Goal: Communication & Community: Answer question/provide support

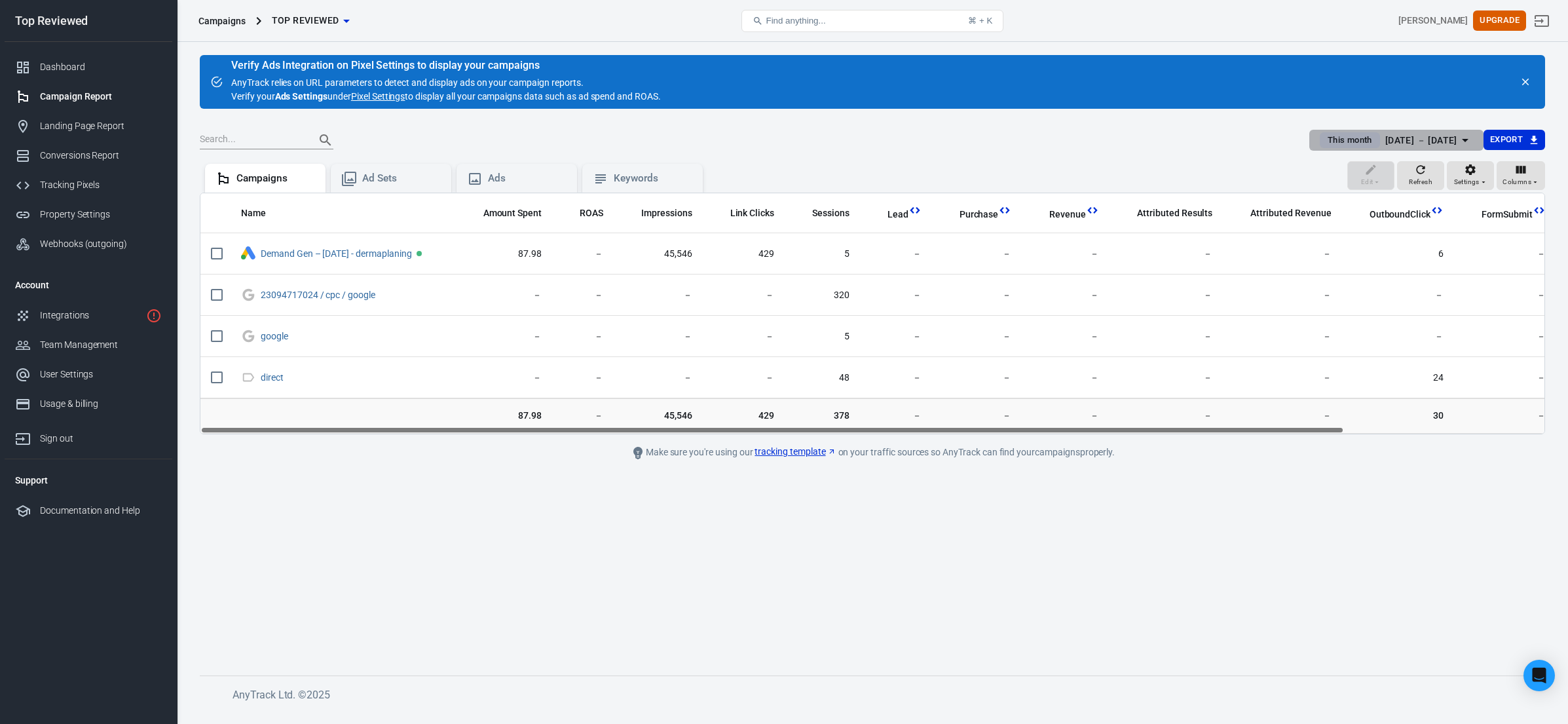
click at [1336, 139] on span "This month" at bounding box center [1350, 140] width 55 height 13
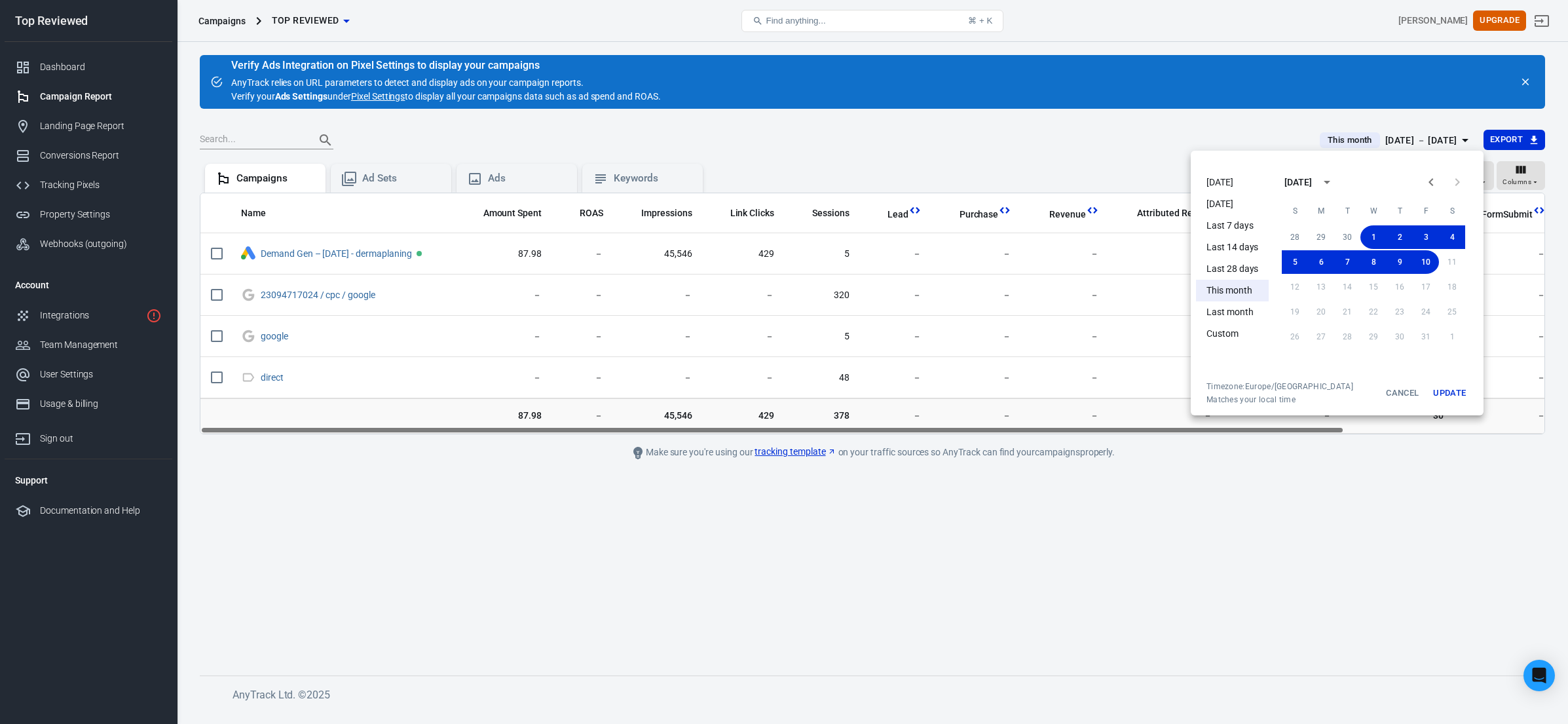
click at [1235, 291] on li "This month" at bounding box center [1232, 290] width 73 height 22
click at [1458, 393] on button "Update" at bounding box center [1449, 392] width 42 height 24
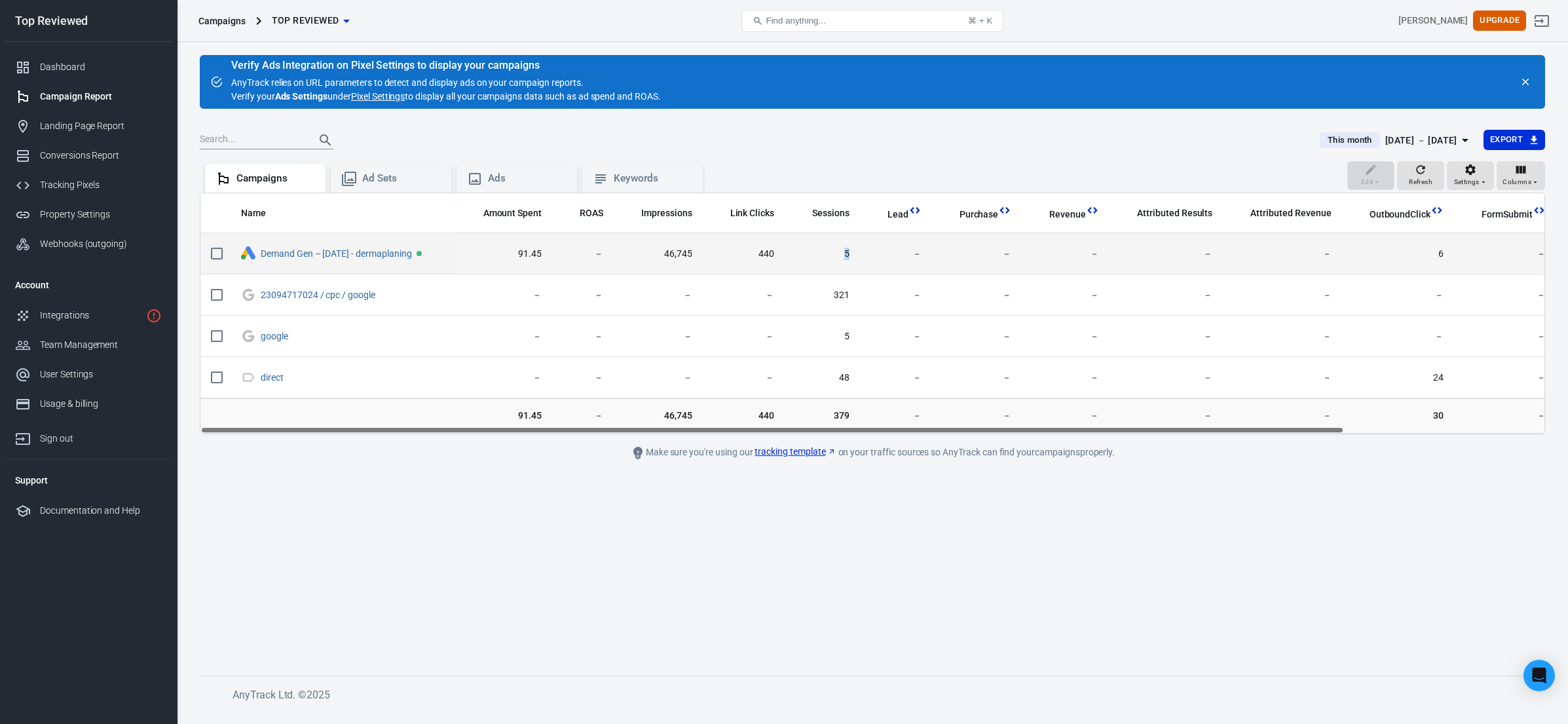
drag, startPoint x: 868, startPoint y: 251, endPoint x: 881, endPoint y: 252, distance: 13.0
click at [880, 252] on tr "Demand Gen – 2025-10-09 - dermaplaning 91.45 － 46,745 440 5 － － － － － 6 － － 0.38" at bounding box center [986, 254] width 1573 height 42
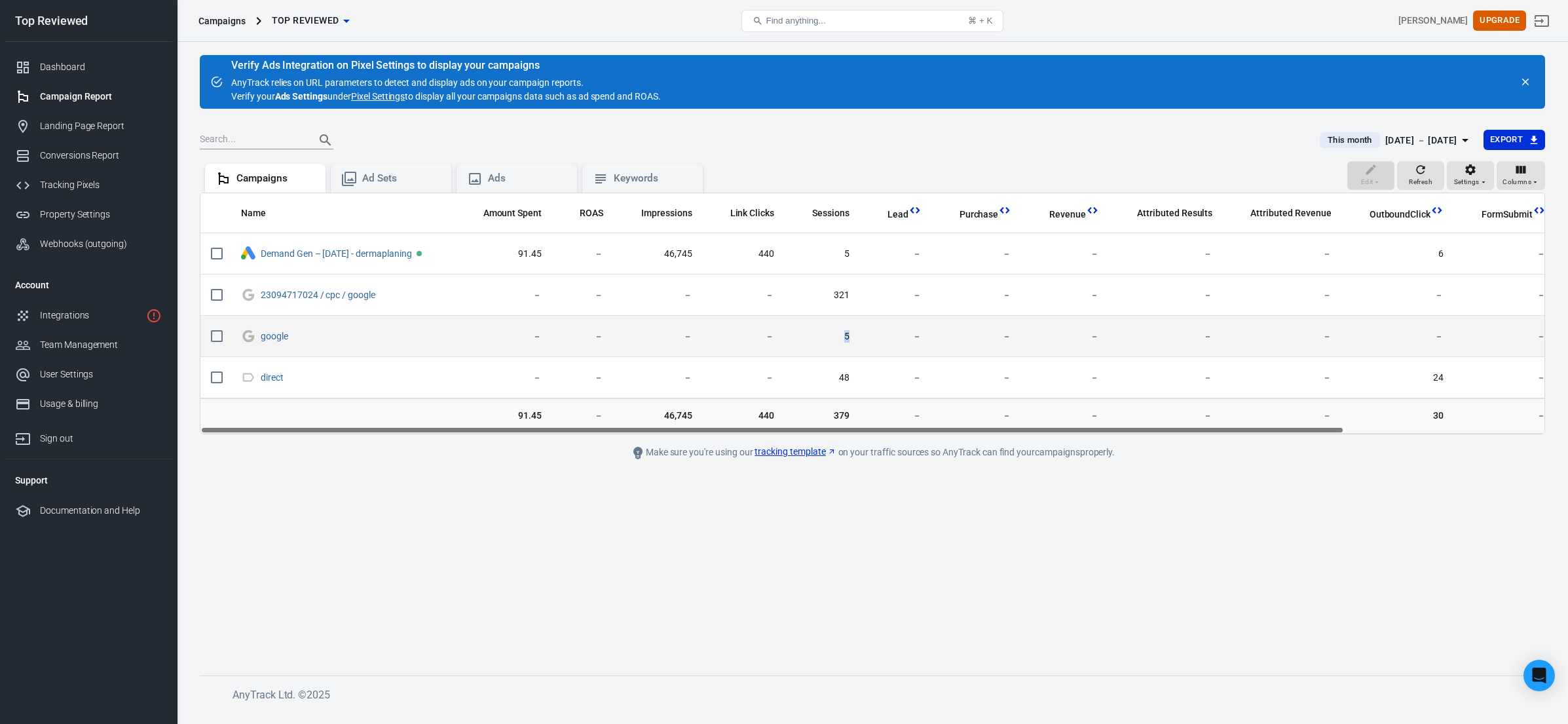
drag, startPoint x: 863, startPoint y: 336, endPoint x: 871, endPoint y: 336, distance: 8.0
click at [860, 336] on td "5" at bounding box center [822, 336] width 75 height 42
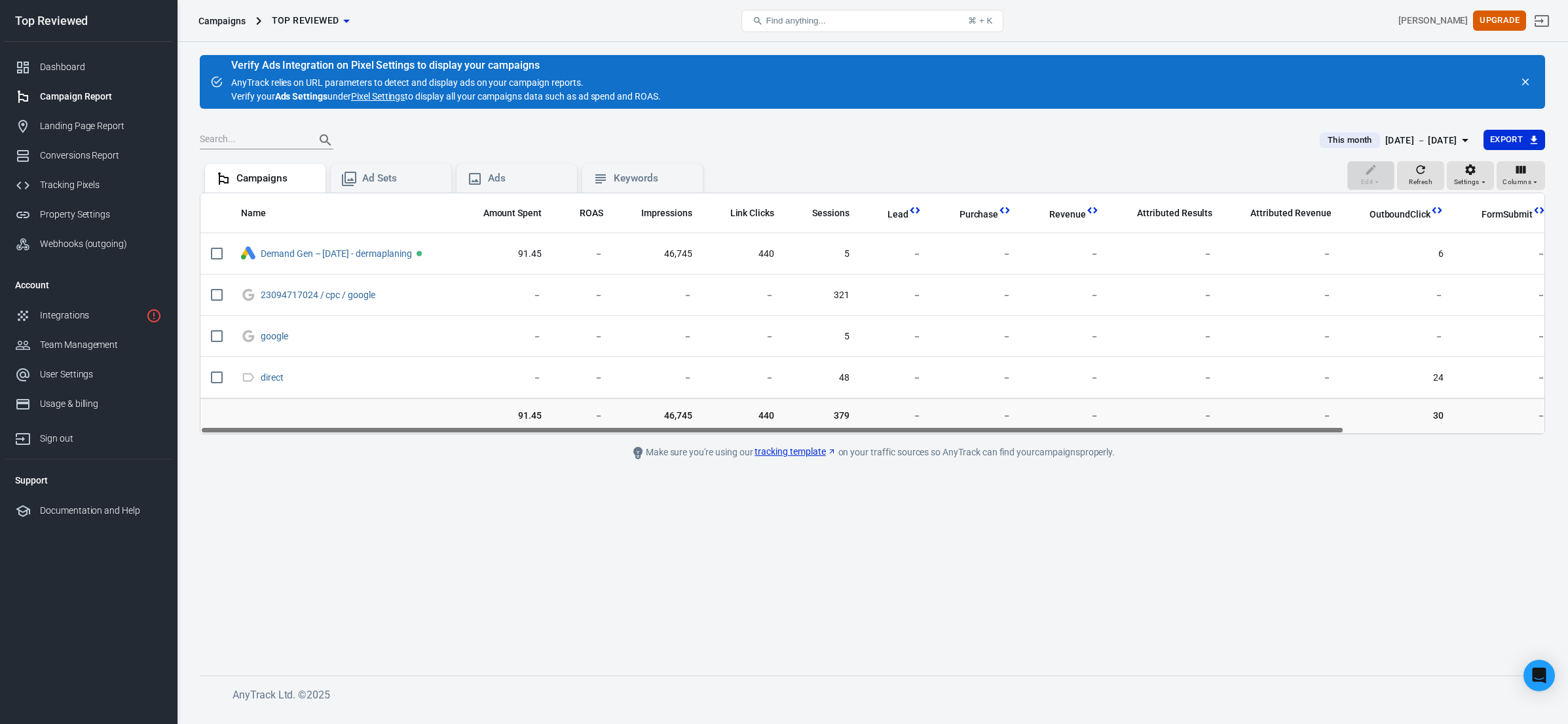
click at [724, 511] on main "Verify Ads Integration on Pixel Settings to display your campaigns AnyTrack rel…" at bounding box center [872, 354] width 1345 height 599
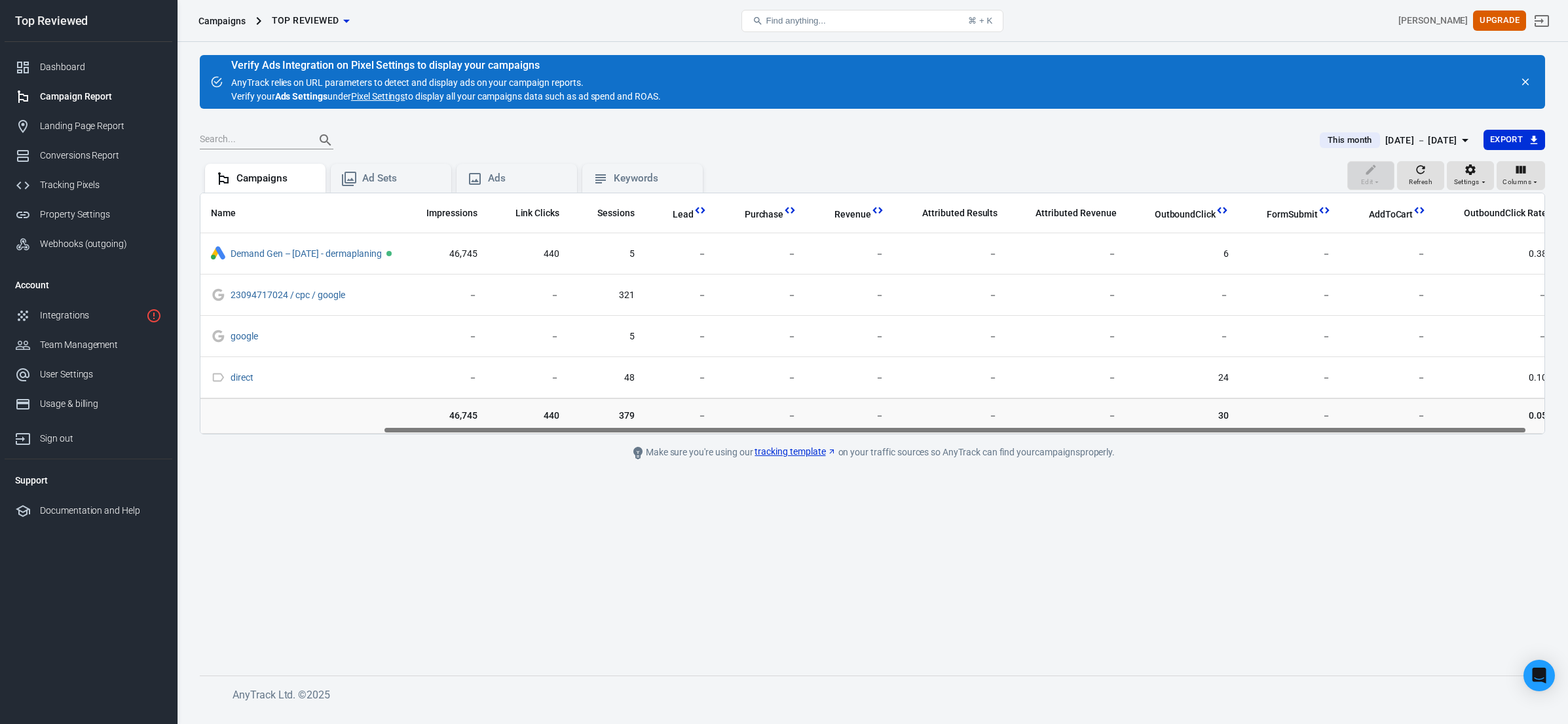
scroll to position [0, 235]
drag, startPoint x: 859, startPoint y: 427, endPoint x: 1180, endPoint y: 443, distance: 321.4
click at [1180, 443] on main "Verify Ads Integration on Pixel Settings to display your campaigns AnyTrack rel…" at bounding box center [872, 354] width 1345 height 599
drag, startPoint x: 1275, startPoint y: 429, endPoint x: 1285, endPoint y: 427, distance: 10.2
click at [1285, 427] on div "Name Amount Spent ROAS Impressions Link Clicks Sessions Lead Purchase Revenue A…" at bounding box center [872, 314] width 1344 height 241
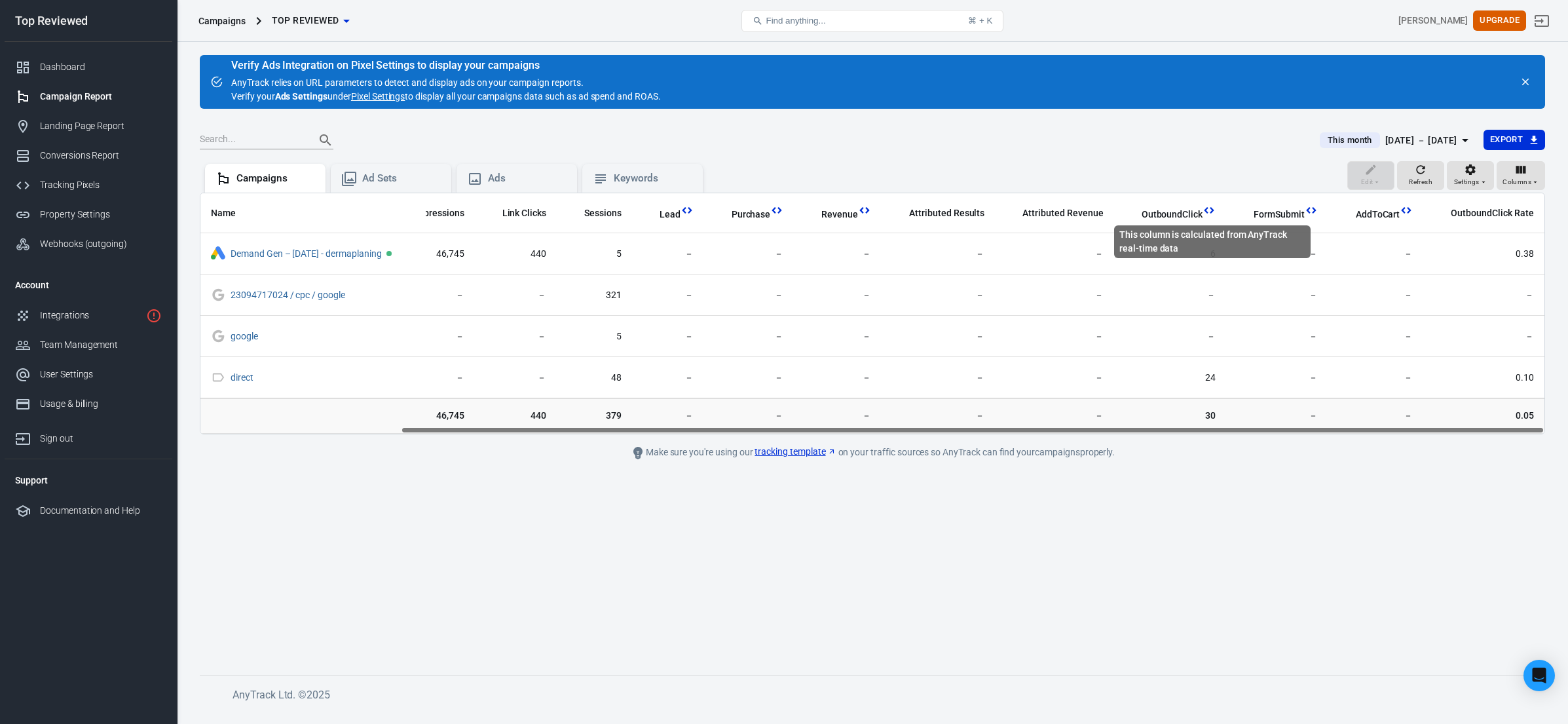
click at [1211, 208] on icon "This column is calculated from AnyTrack real-time data" at bounding box center [1210, 210] width 13 height 13
click at [1168, 215] on span "OutboundClick" at bounding box center [1173, 215] width 61 height 13
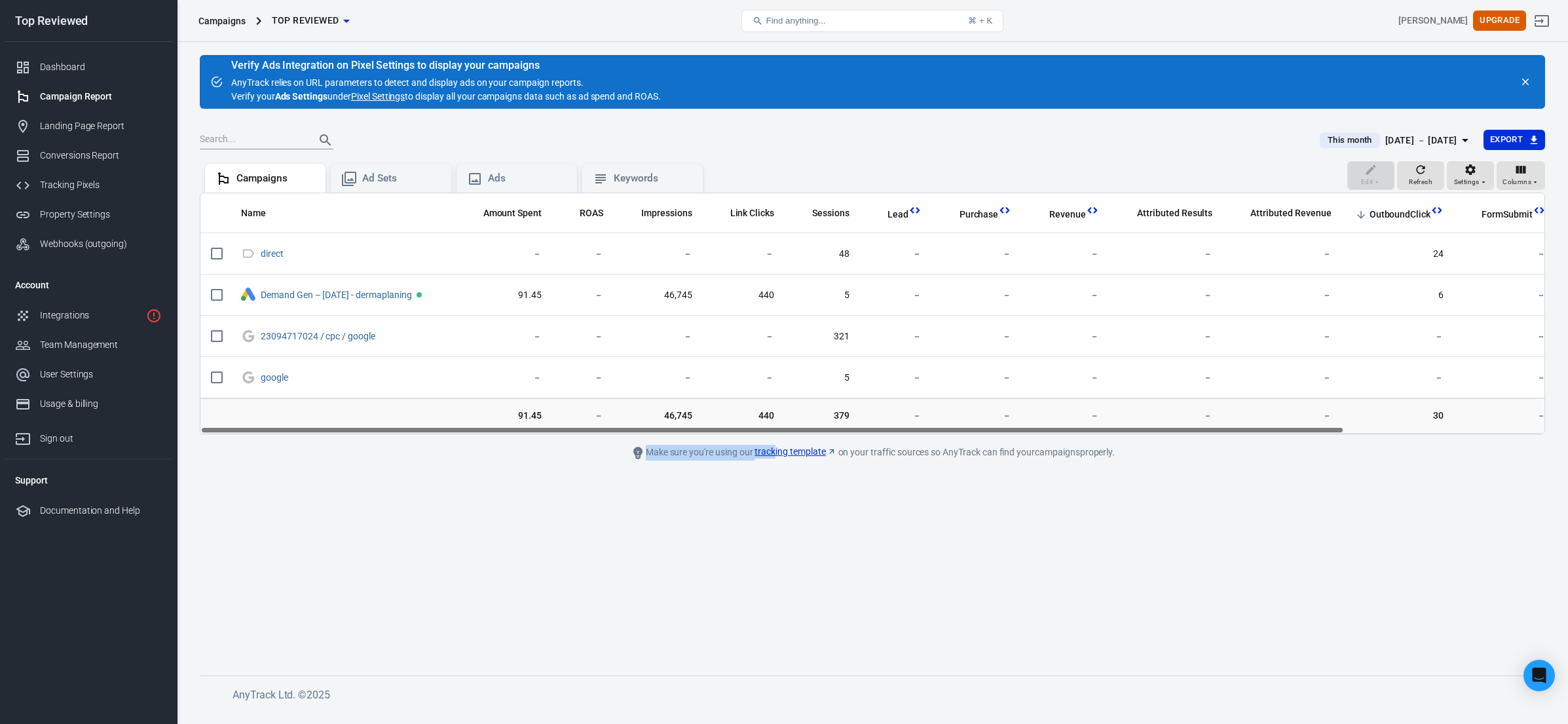
drag, startPoint x: 993, startPoint y: 429, endPoint x: 774, endPoint y: 447, distance: 219.7
click at [774, 447] on main "Verify Ads Integration on Pixel Settings to display your campaigns AnyTrack rel…" at bounding box center [872, 354] width 1345 height 599
drag, startPoint x: 853, startPoint y: 427, endPoint x: 815, endPoint y: 432, distance: 38.3
click at [815, 432] on div "Name Amount Spent ROAS Impressions Link Clicks Sessions Lead Purchase Revenue A…" at bounding box center [872, 314] width 1344 height 241
click at [1365, 216] on icon "scrollable content" at bounding box center [1361, 215] width 8 height 8
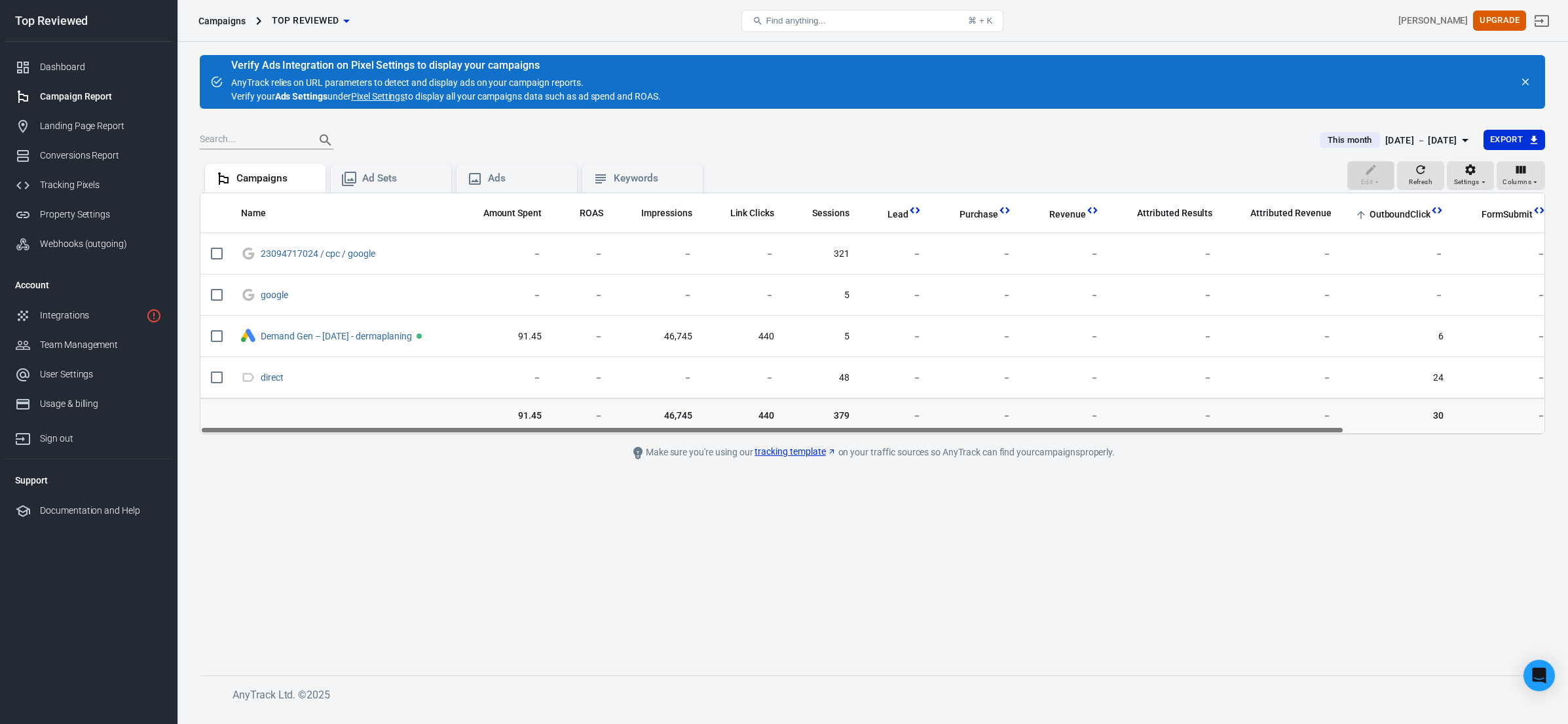
click at [1365, 216] on icon "scrollable content" at bounding box center [1361, 215] width 8 height 8
click at [1079, 433] on div "Name Amount Spent ROAS Impressions Link Clicks Sessions Lead Purchase Revenue A…" at bounding box center [872, 313] width 1345 height 242
drag, startPoint x: 827, startPoint y: 425, endPoint x: 953, endPoint y: 425, distance: 126.0
click at [953, 425] on tr "91.45 － 46,745 440 379 － － － － － 30 － － 0.05" at bounding box center [986, 415] width 1573 height 35
drag, startPoint x: 952, startPoint y: 463, endPoint x: 951, endPoint y: 446, distance: 17.0
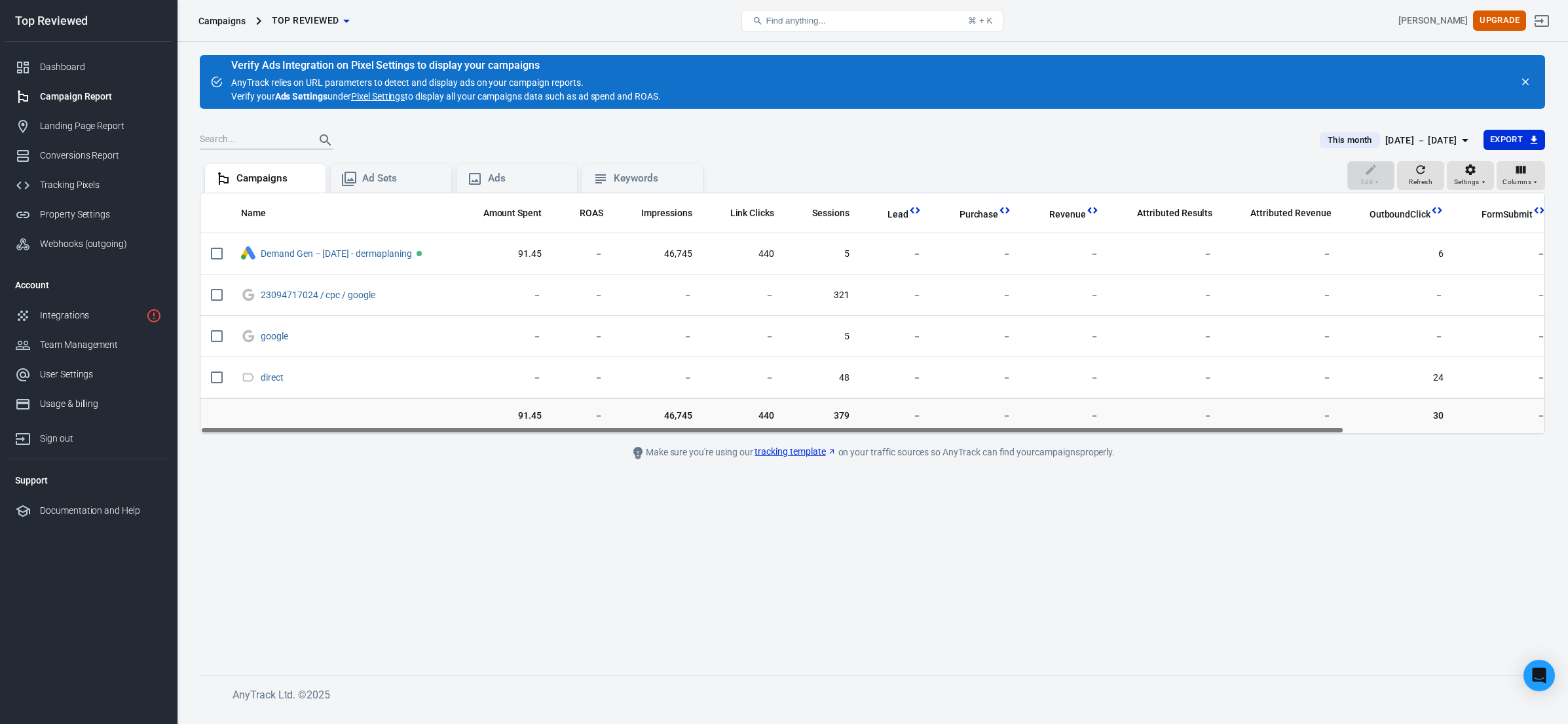
click at [952, 463] on main "Verify Ads Integration on Pixel Settings to display your campaigns AnyTrack rel…" at bounding box center [872, 354] width 1345 height 599
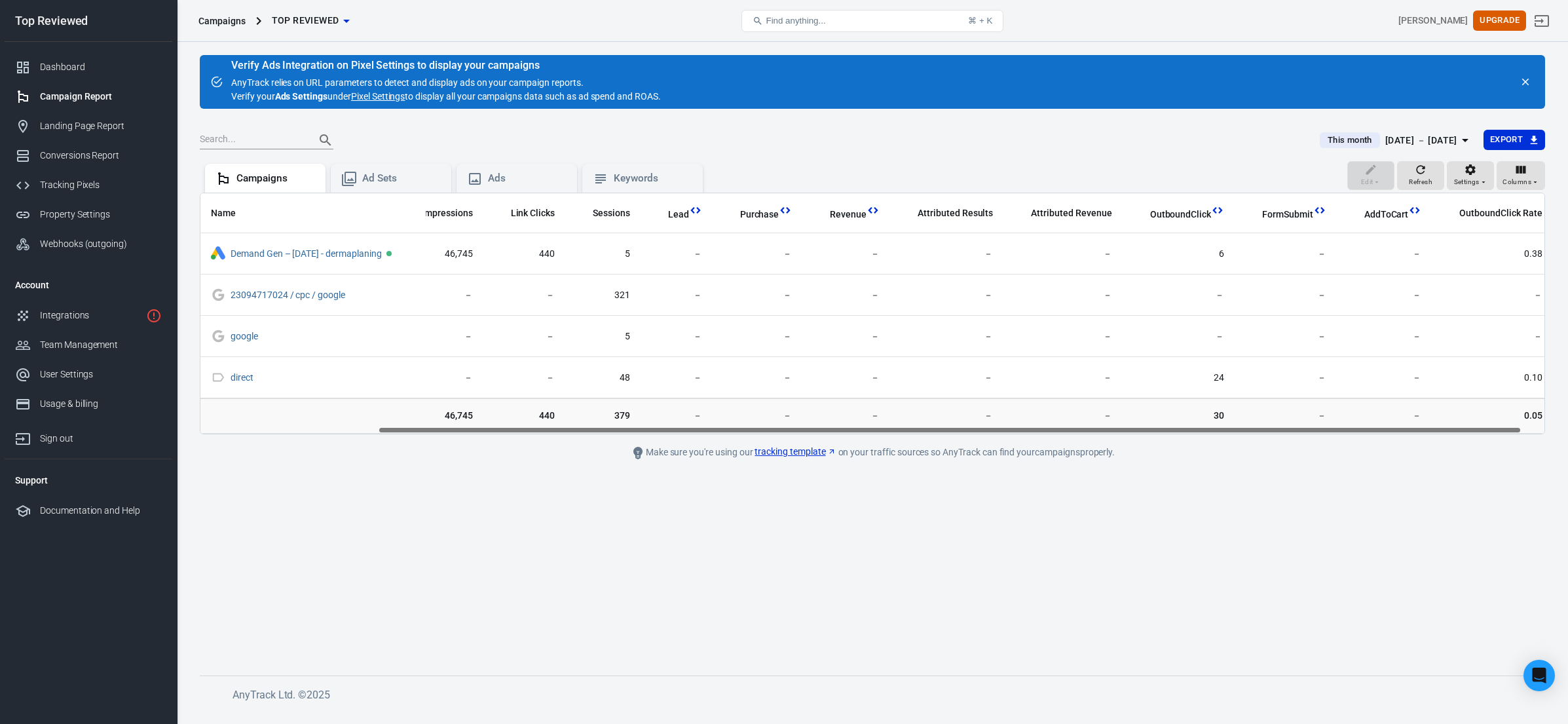
scroll to position [0, 235]
drag, startPoint x: 968, startPoint y: 427, endPoint x: 1196, endPoint y: 417, distance: 228.2
click at [1196, 417] on div "Name Amount Spent ROAS Impressions Link Clicks Sessions Lead Purchase Revenue A…" at bounding box center [872, 313] width 1345 height 242
click at [486, 172] on div "Ads" at bounding box center [517, 178] width 100 height 16
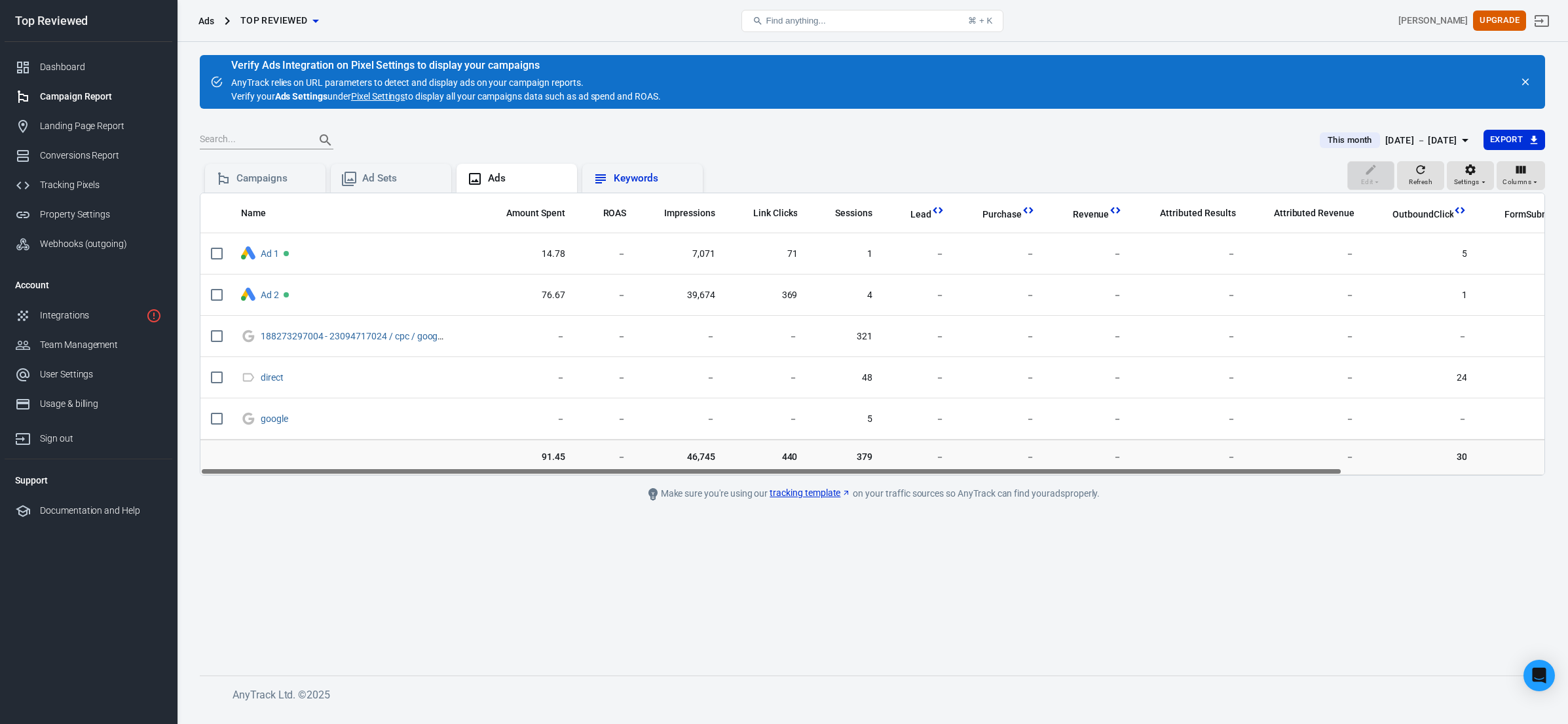
click at [647, 179] on div "Keywords" at bounding box center [653, 178] width 79 height 14
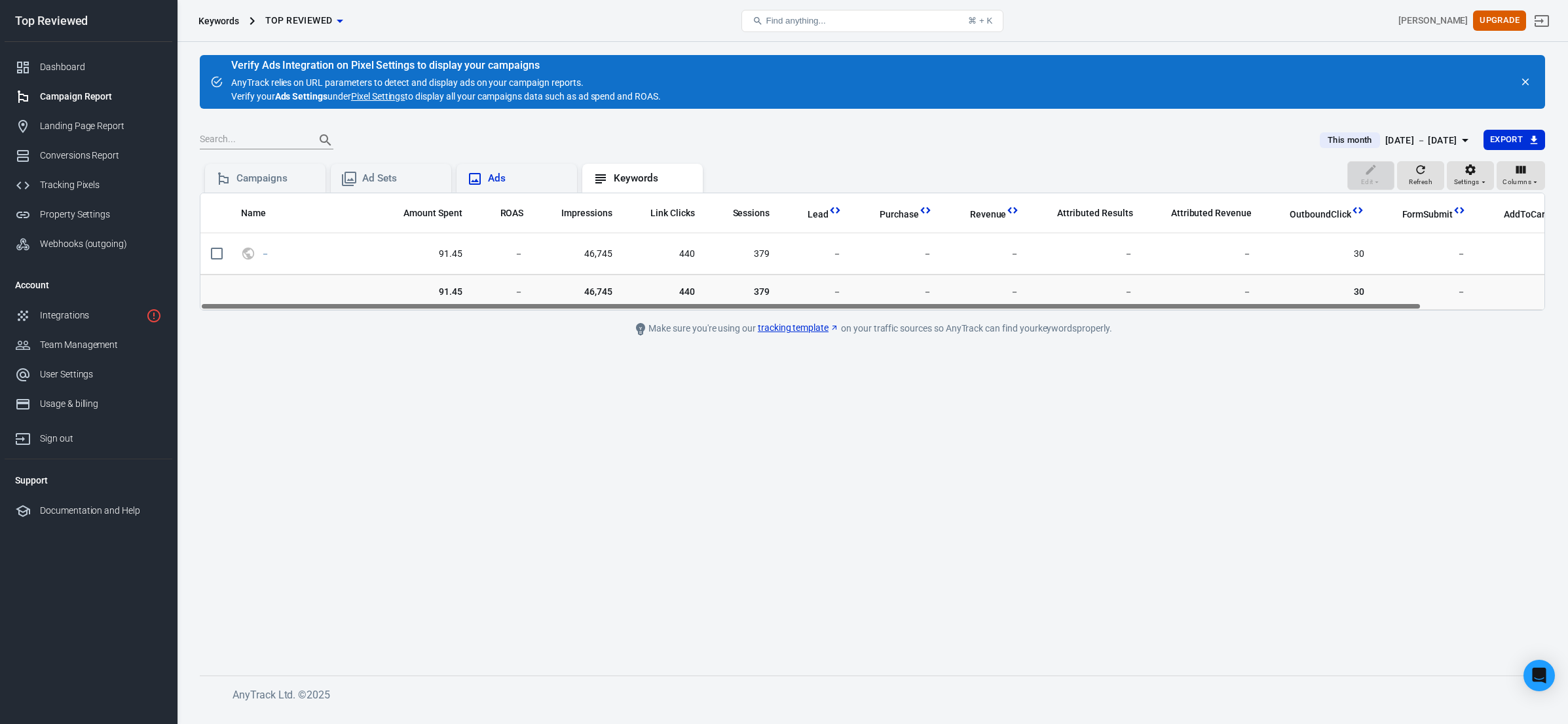
click at [513, 181] on div "Ads" at bounding box center [527, 178] width 79 height 14
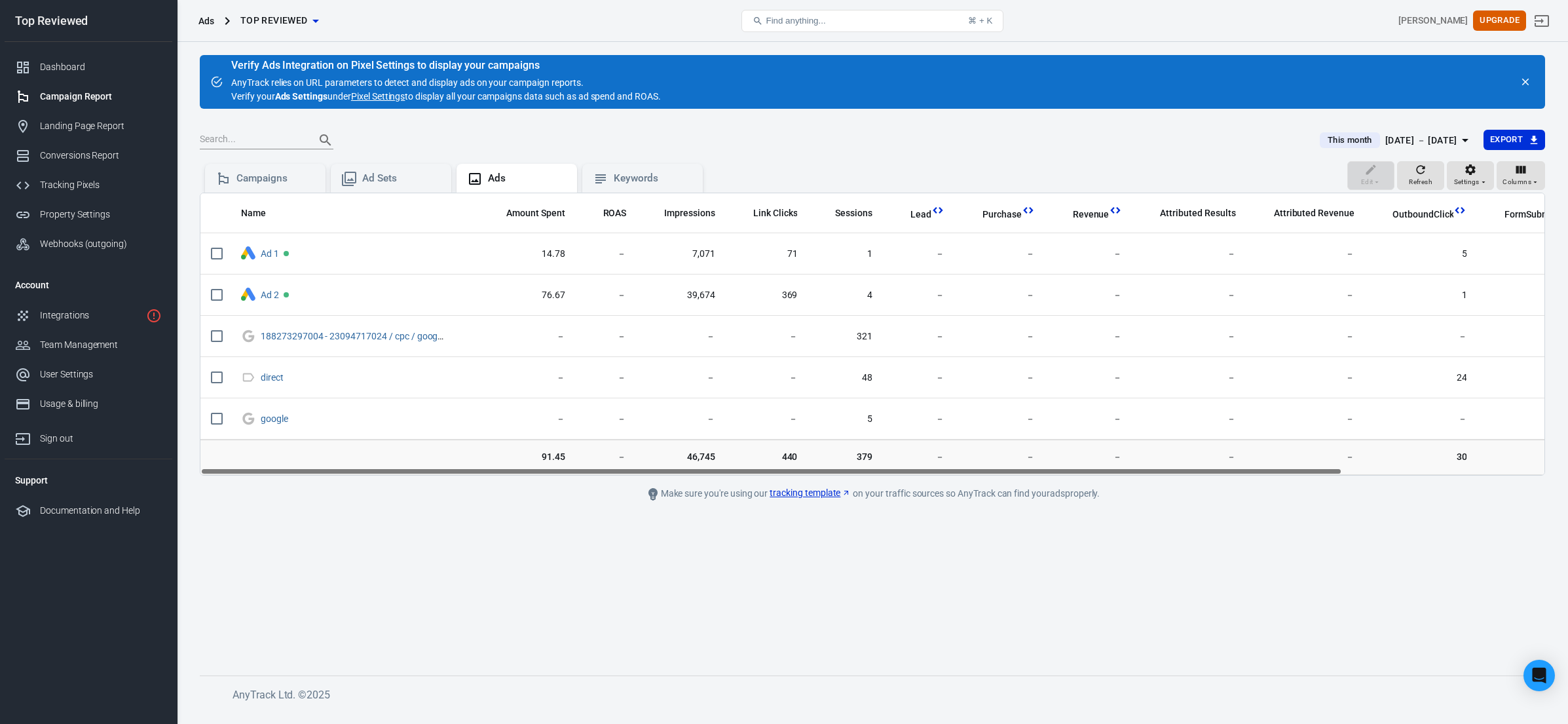
click at [856, 181] on div "Edit Refresh Settings Columns Campaigns Ad Sets Ads Keywords" at bounding box center [872, 176] width 1345 height 31
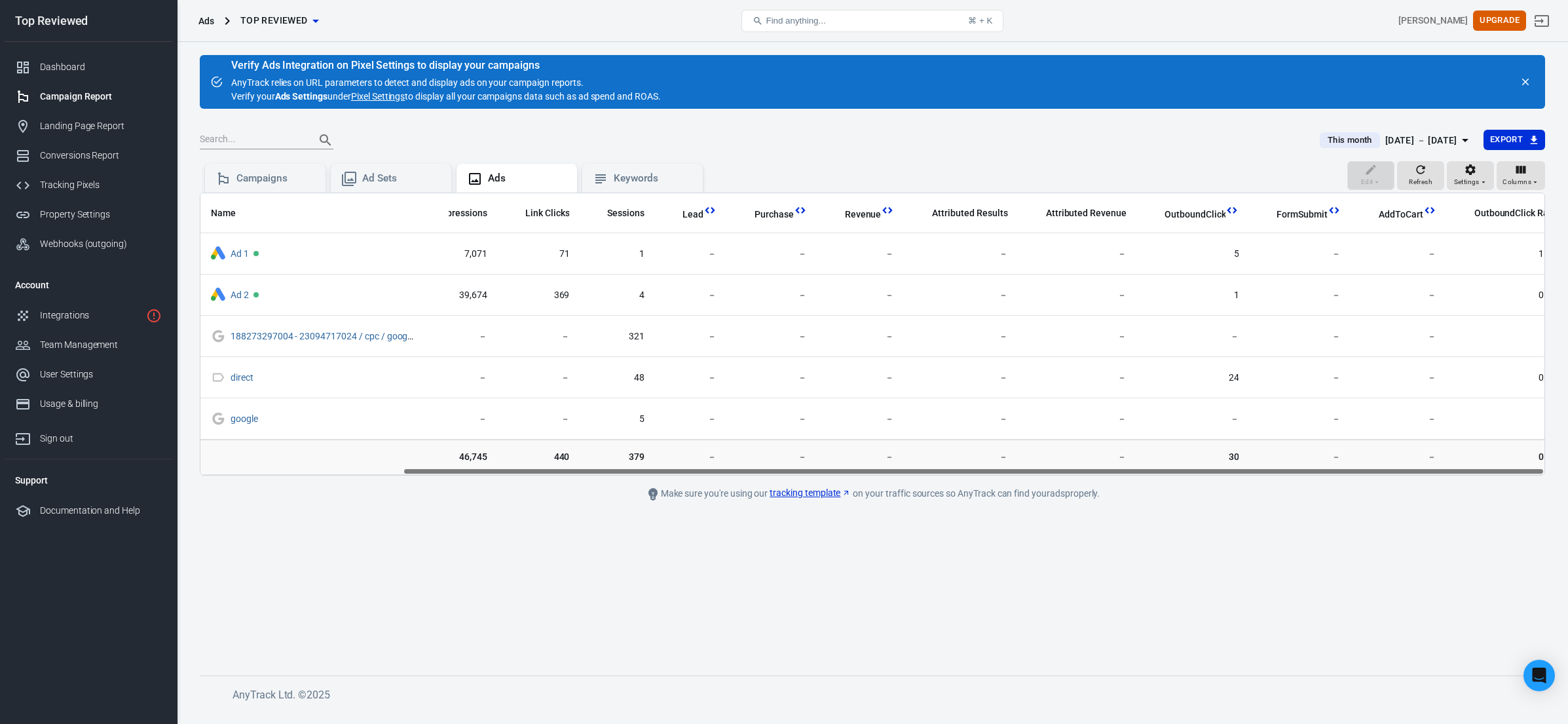
scroll to position [0, 238]
drag, startPoint x: 1187, startPoint y: 472, endPoint x: 1408, endPoint y: 460, distance: 221.3
click at [1408, 460] on div "Name Amount Spent ROAS Impressions Link Clicks Sessions Lead Purchase Revenue A…" at bounding box center [872, 334] width 1345 height 283
click at [1242, 471] on div "Name Amount Spent ROAS Impressions Link Clicks Sessions Lead Purchase Revenue A…" at bounding box center [872, 334] width 1344 height 281
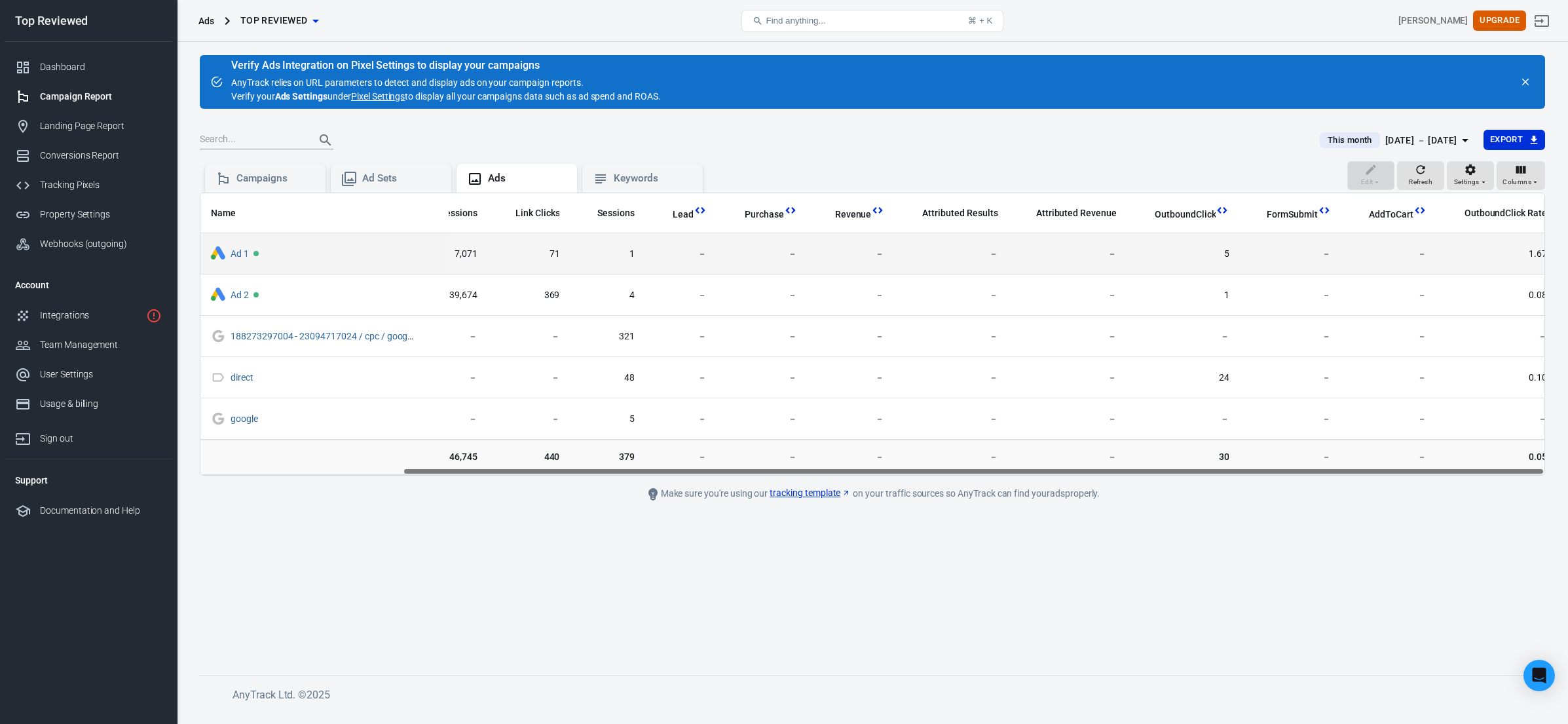
click at [618, 236] on td "1" at bounding box center [607, 254] width 75 height 42
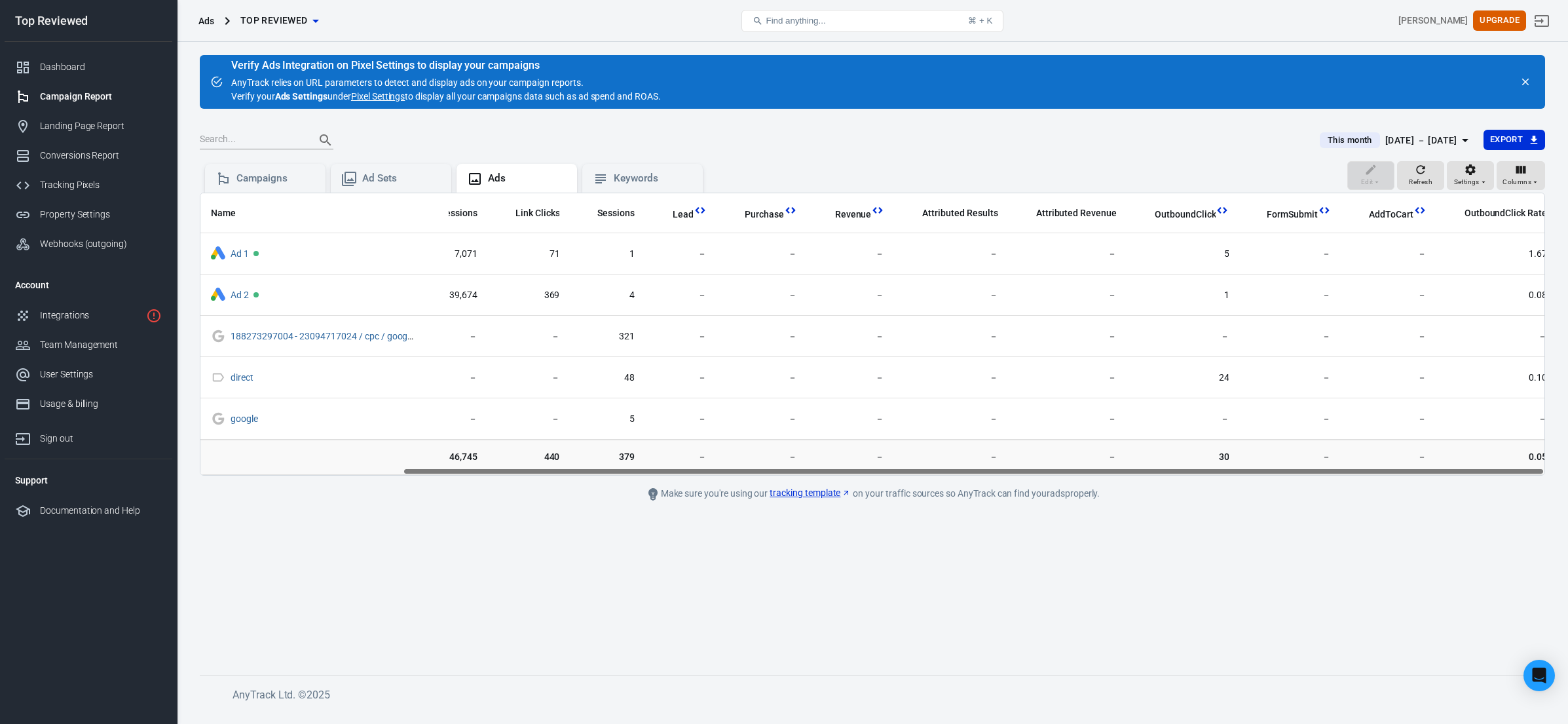
drag, startPoint x: 701, startPoint y: 471, endPoint x: 862, endPoint y: 474, distance: 161.0
click at [862, 474] on div "Name Amount Spent ROAS Impressions Link Clicks Sessions Lead Purchase Revenue A…" at bounding box center [872, 334] width 1344 height 281
click at [291, 177] on div "Campaigns" at bounding box center [275, 178] width 79 height 14
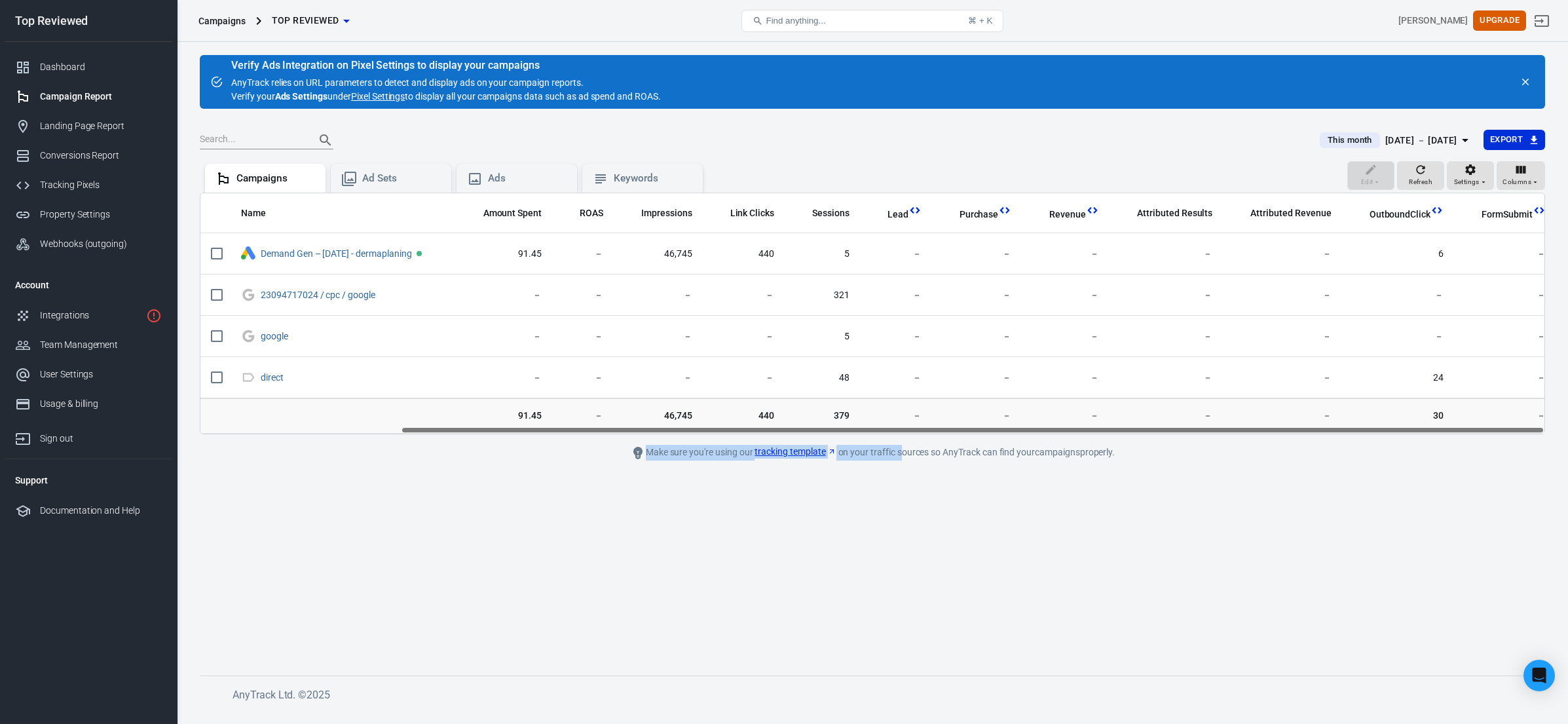
drag, startPoint x: 1085, startPoint y: 432, endPoint x: 877, endPoint y: 448, distance: 208.6
click at [879, 448] on main "Verify Ads Integration on Pixel Settings to display your campaigns AnyTrack rel…" at bounding box center [872, 354] width 1345 height 599
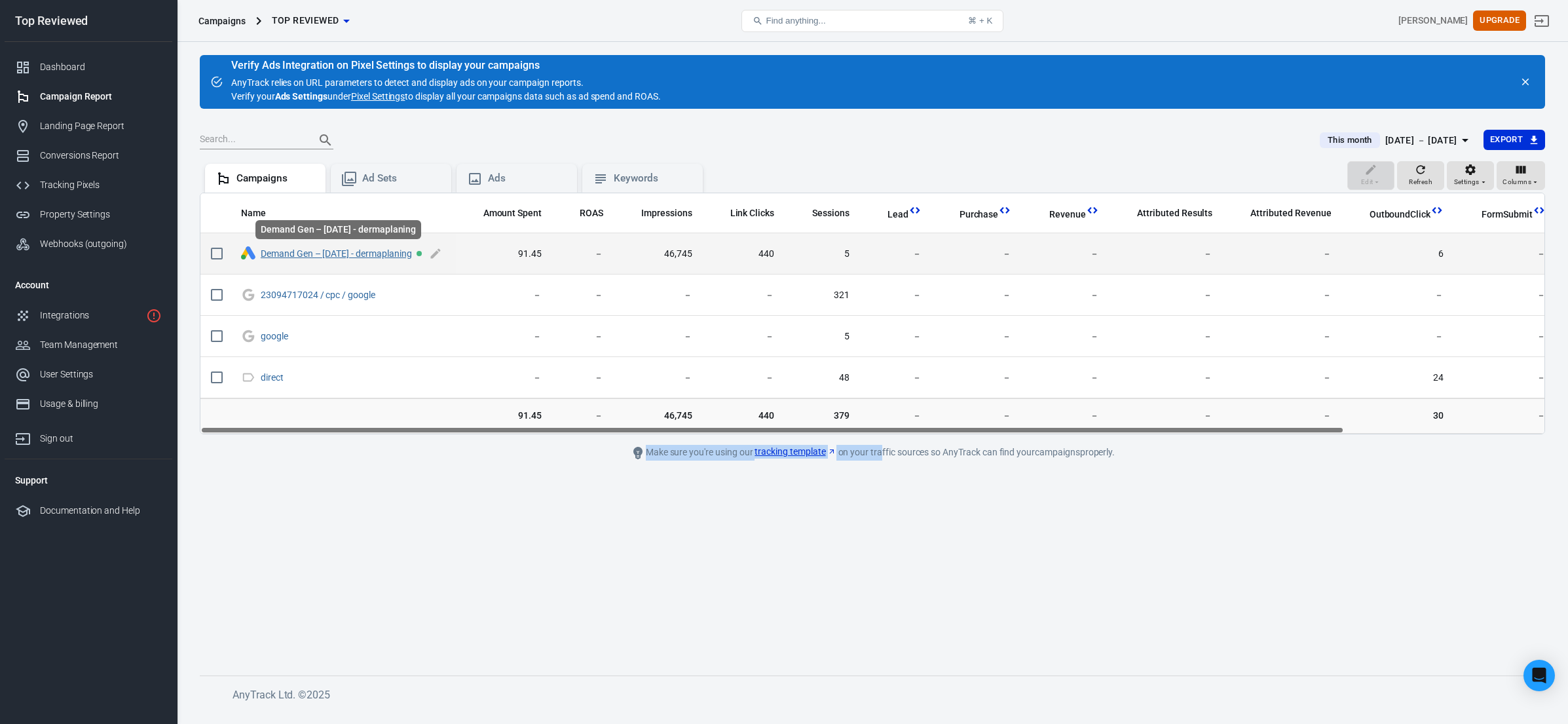
click at [378, 252] on link "Demand Gen – [DATE] - dermaplaning" at bounding box center [337, 253] width 152 height 10
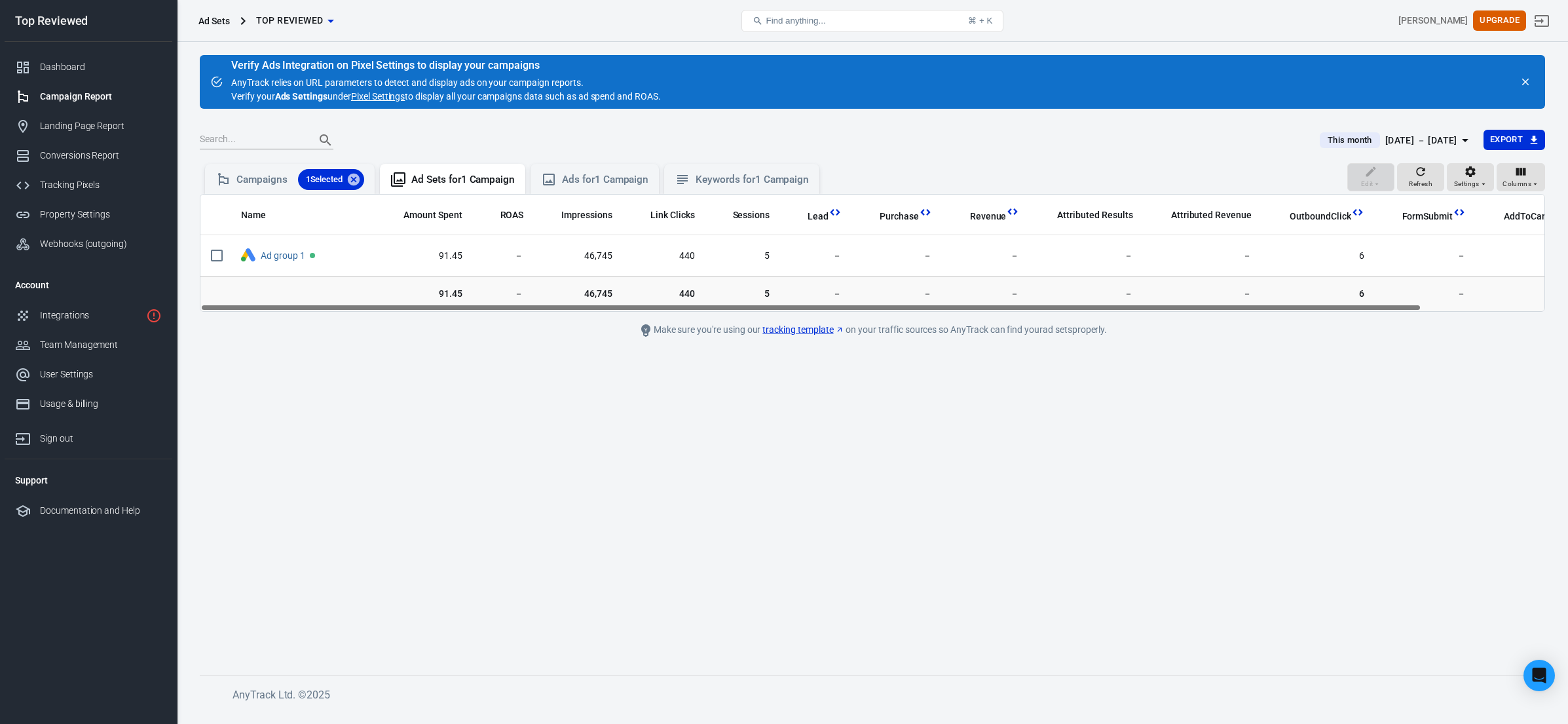
drag, startPoint x: 740, startPoint y: 308, endPoint x: 641, endPoint y: 308, distance: 99.0
click at [641, 308] on div "Name Amount Spent ROAS Impressions Link Clicks Sessions Lead Purchase Revenue A…" at bounding box center [872, 252] width 1344 height 117
drag, startPoint x: 744, startPoint y: 308, endPoint x: 672, endPoint y: 321, distance: 73.2
click at [672, 321] on main "Verify Ads Integration on Pixel Settings to display your campaigns AnyTrack rel…" at bounding box center [872, 354] width 1345 height 599
click at [1542, 676] on icon "Open Intercom Messenger" at bounding box center [1540, 676] width 15 height 17
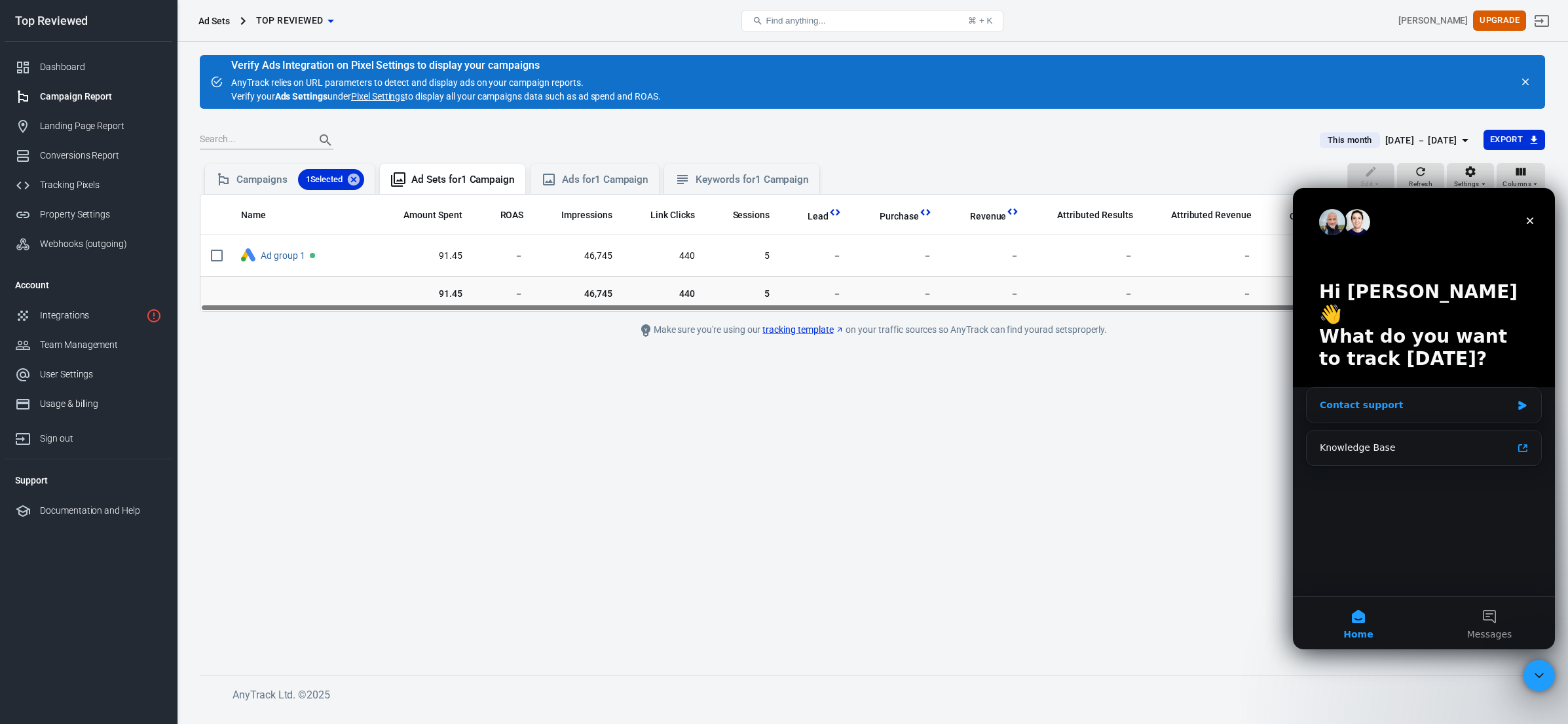
click at [1406, 398] on div "Contact support" at bounding box center [1416, 405] width 191 height 14
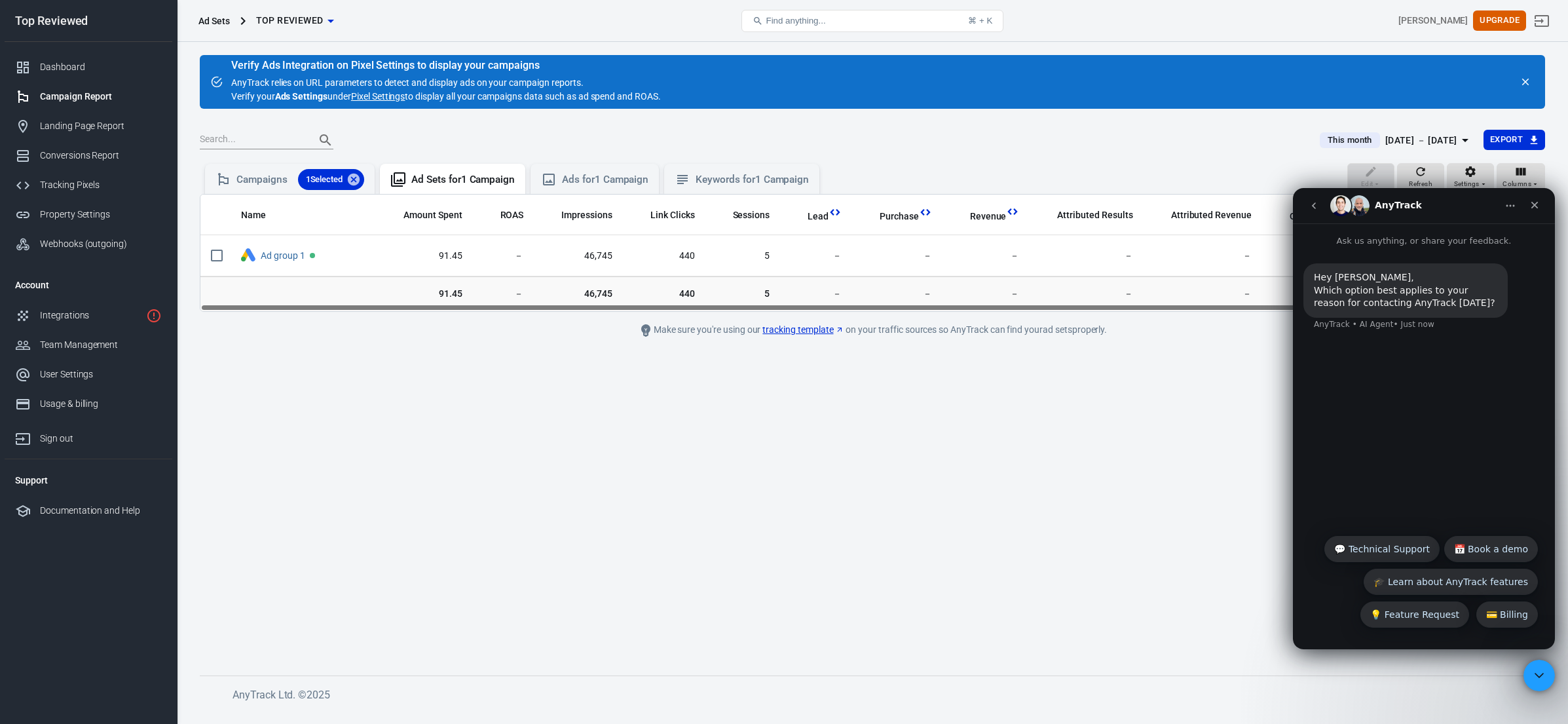
click at [1365, 374] on div "Hey Robertas, Which option best applies to your reason for contacting AnyTrack …" at bounding box center [1424, 387] width 262 height 280
click at [1392, 551] on button "💬 Technical Support" at bounding box center [1382, 549] width 116 height 27
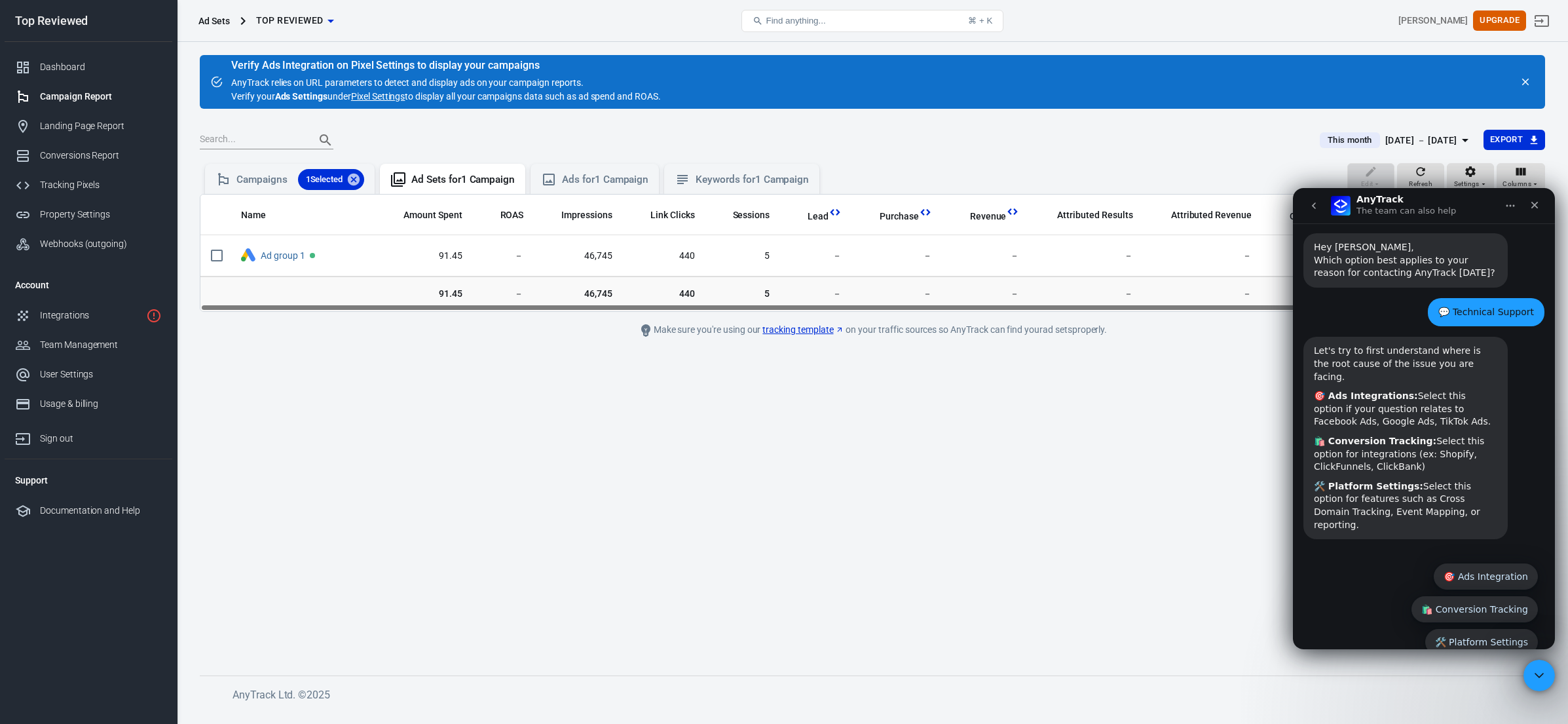
scroll to position [27, 0]
click at [815, 447] on main "Verify Ads Integration on Pixel Settings to display your campaigns AnyTrack rel…" at bounding box center [872, 354] width 1345 height 599
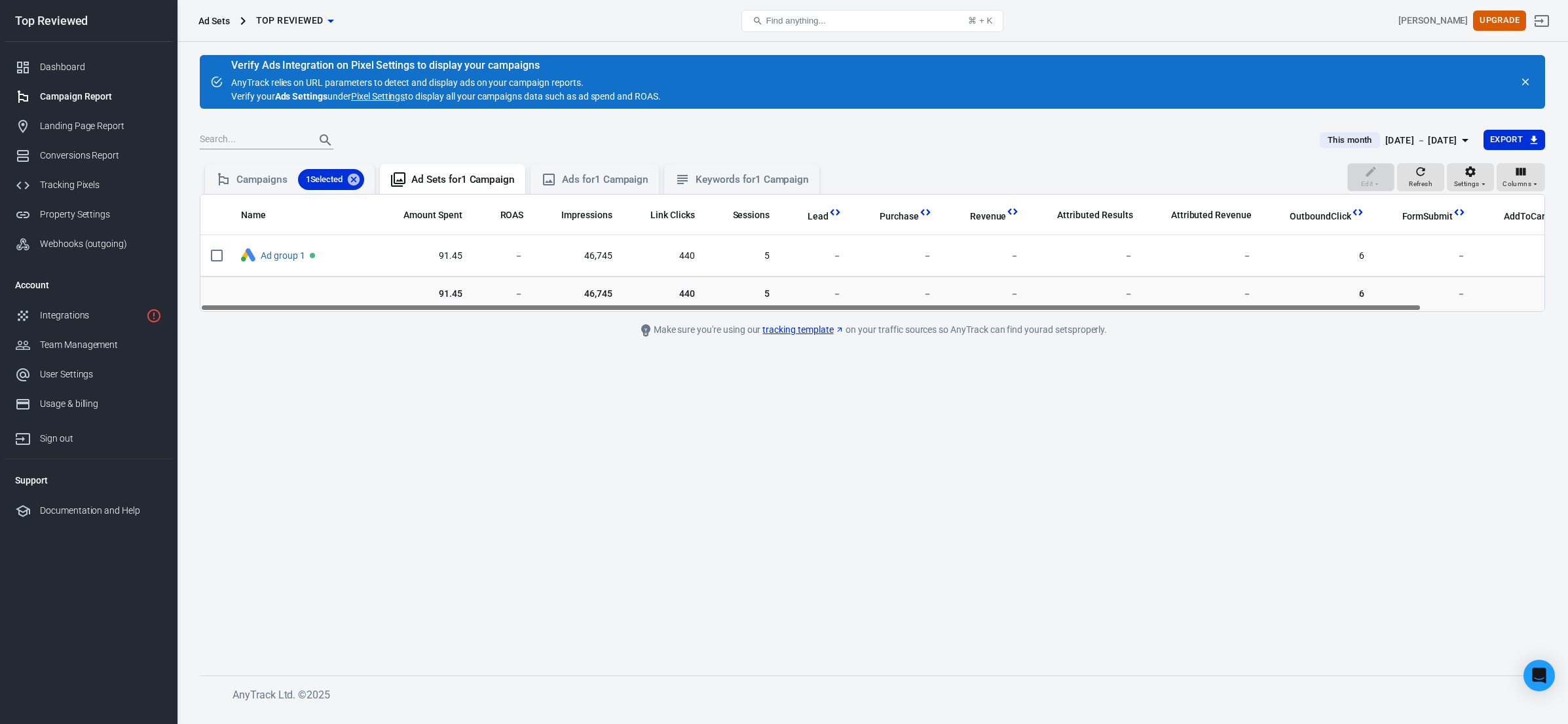
click at [1340, 424] on main "Verify Ads Integration on Pixel Settings to display your campaigns AnyTrack rel…" at bounding box center [872, 354] width 1345 height 599
click at [1541, 668] on icon "Open Intercom Messenger" at bounding box center [1540, 676] width 15 height 17
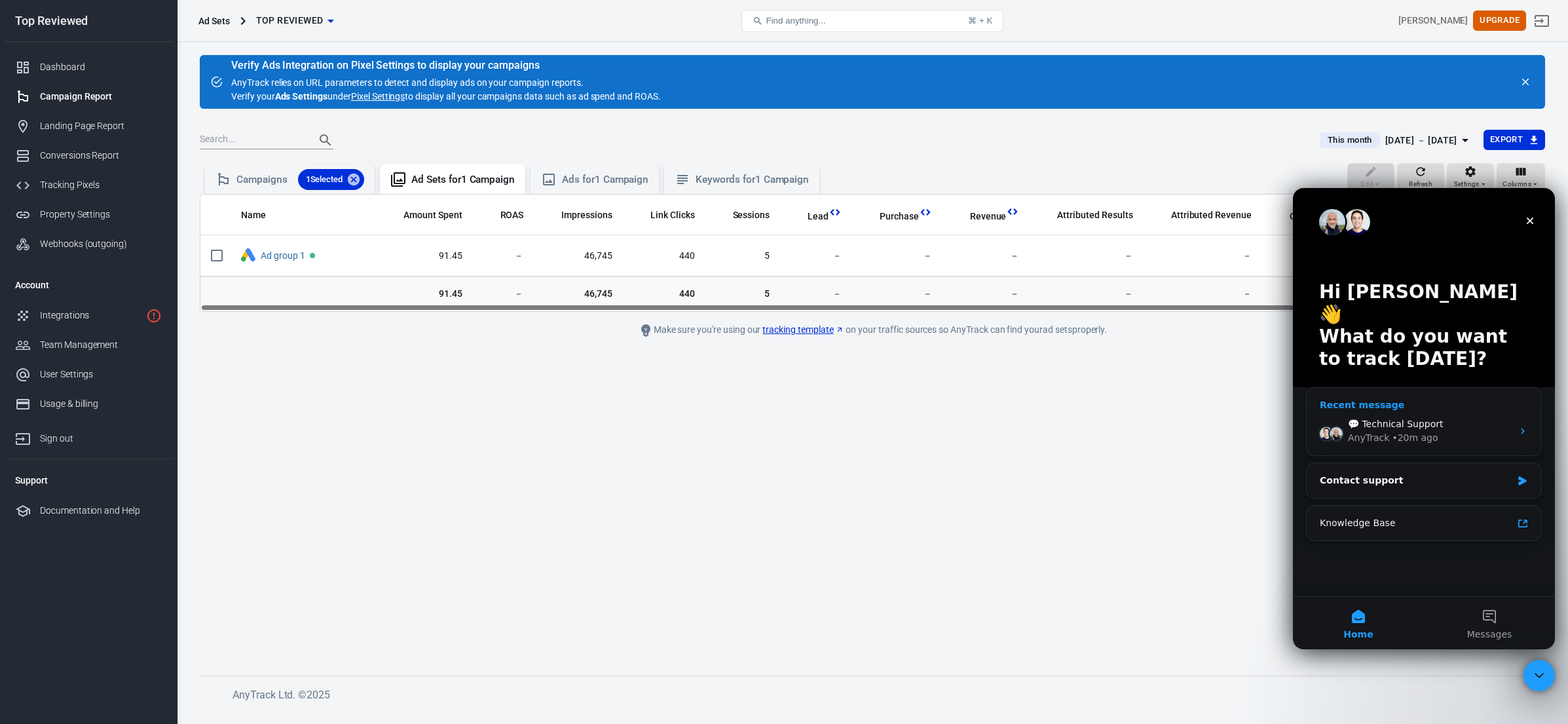
click at [1443, 417] on div "💬 Technical Support" at bounding box center [1430, 424] width 164 height 14
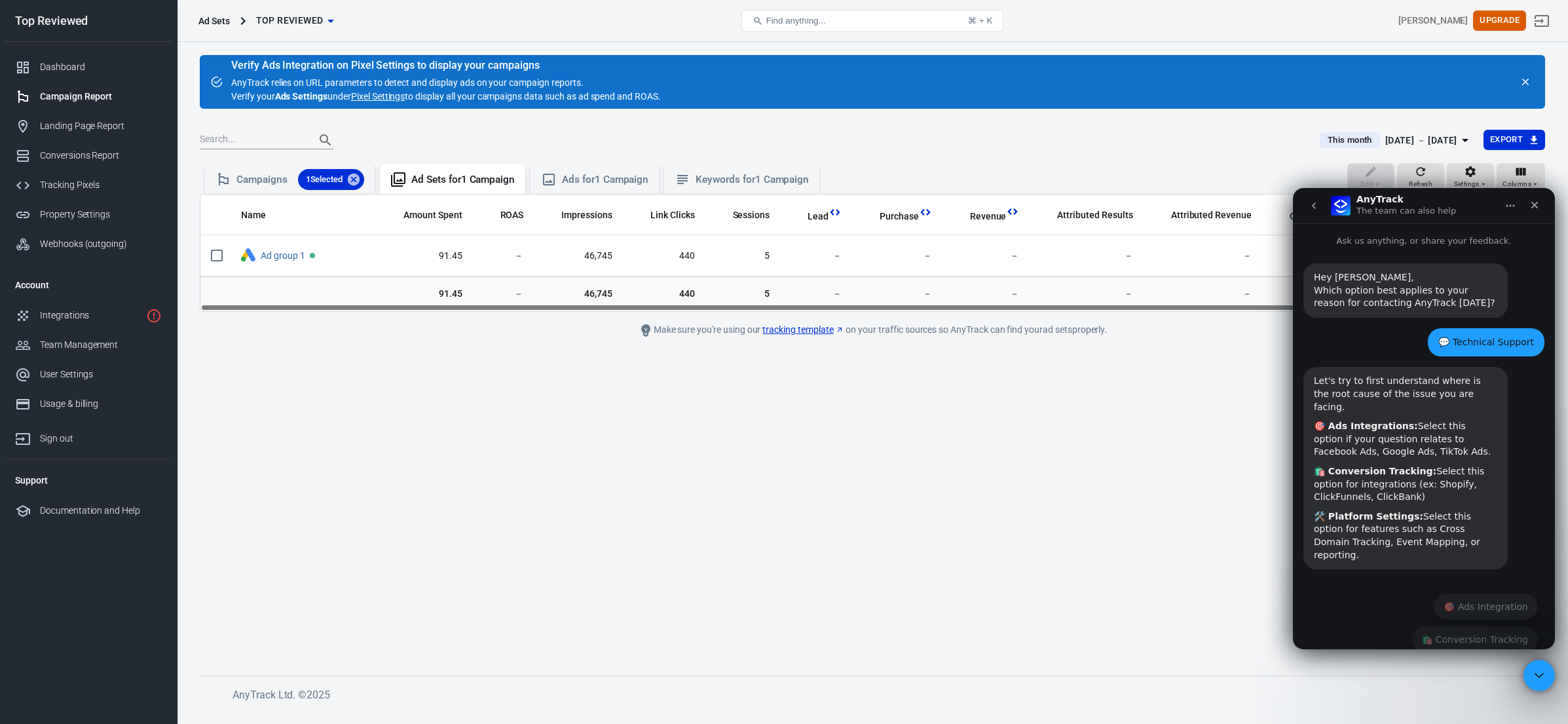
scroll to position [27, 0]
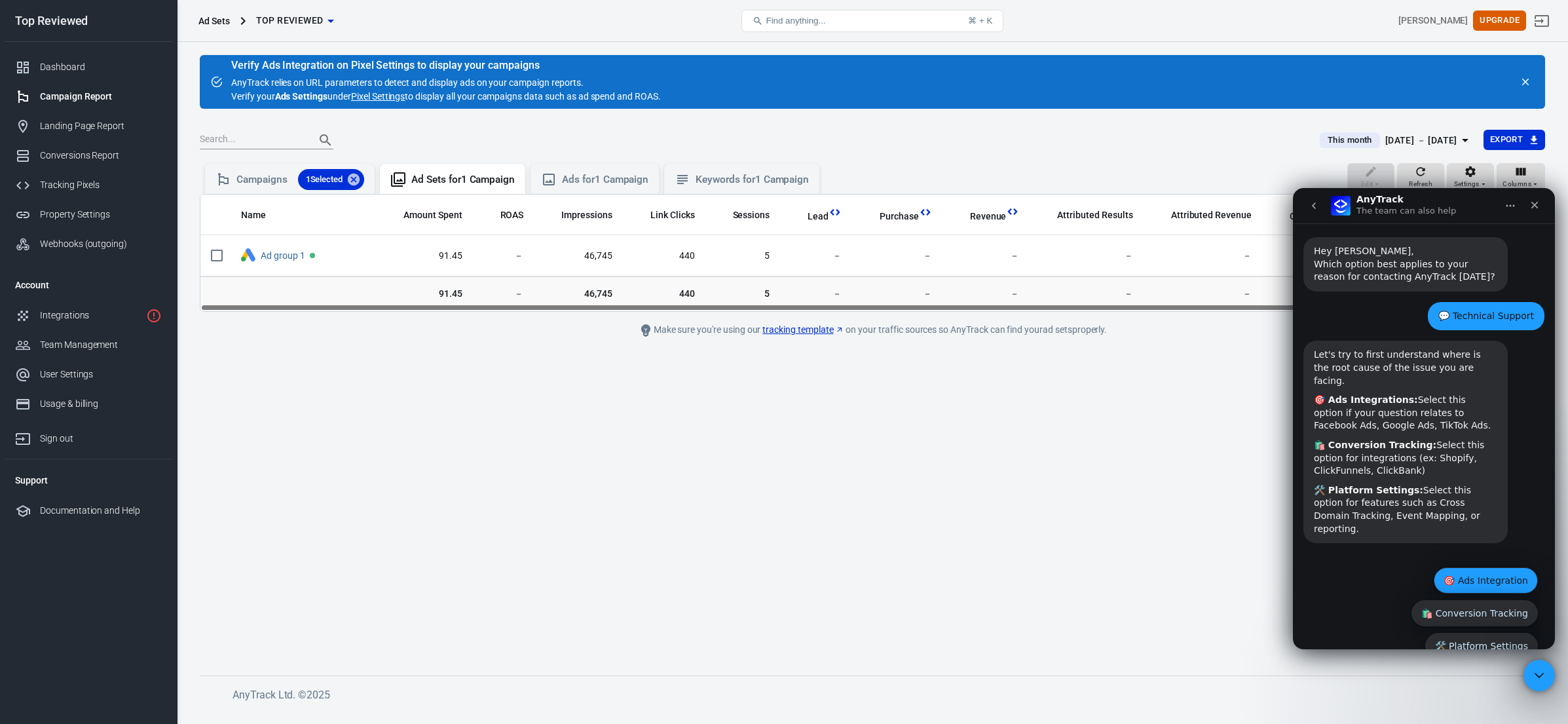
click at [1451, 567] on button "🎯 Ads Integration" at bounding box center [1486, 580] width 104 height 27
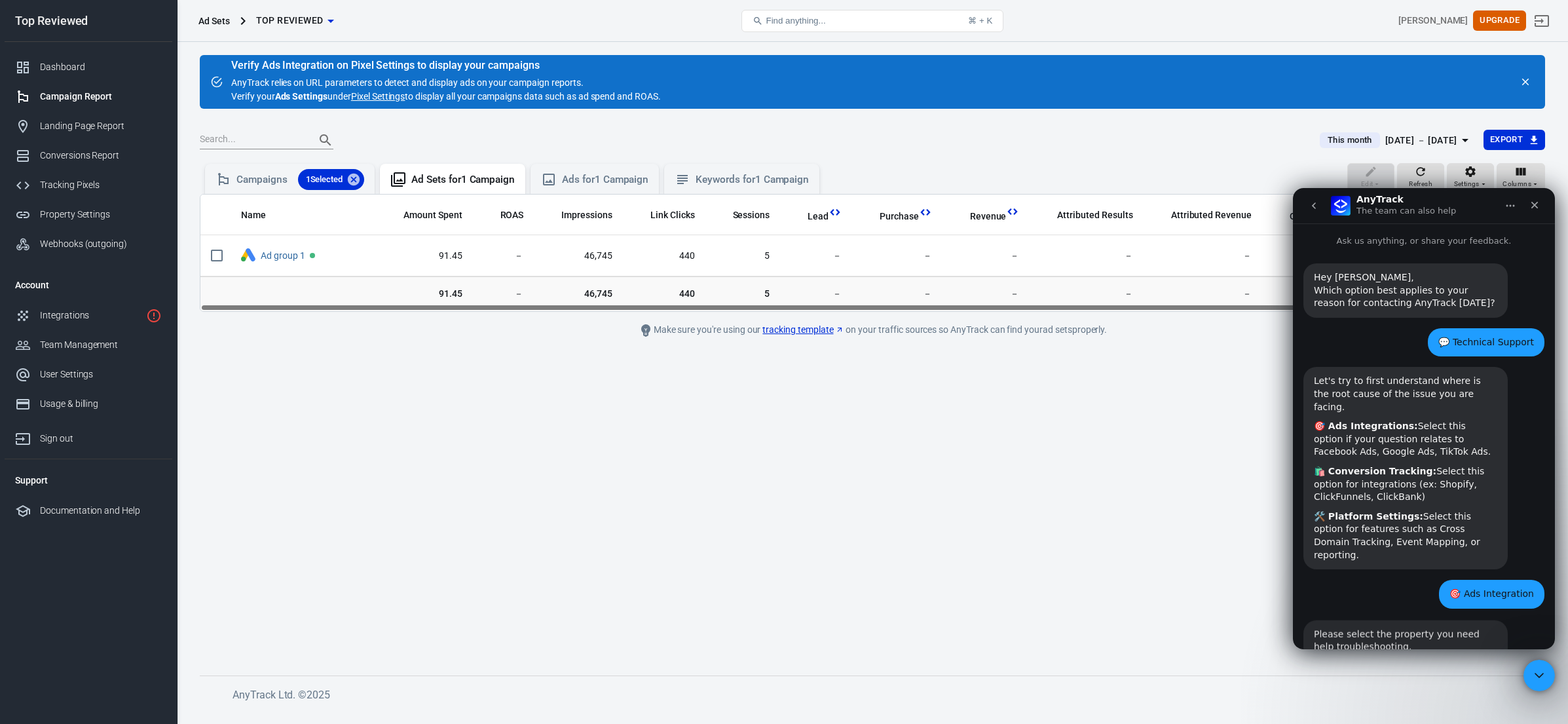
scroll to position [18, 0]
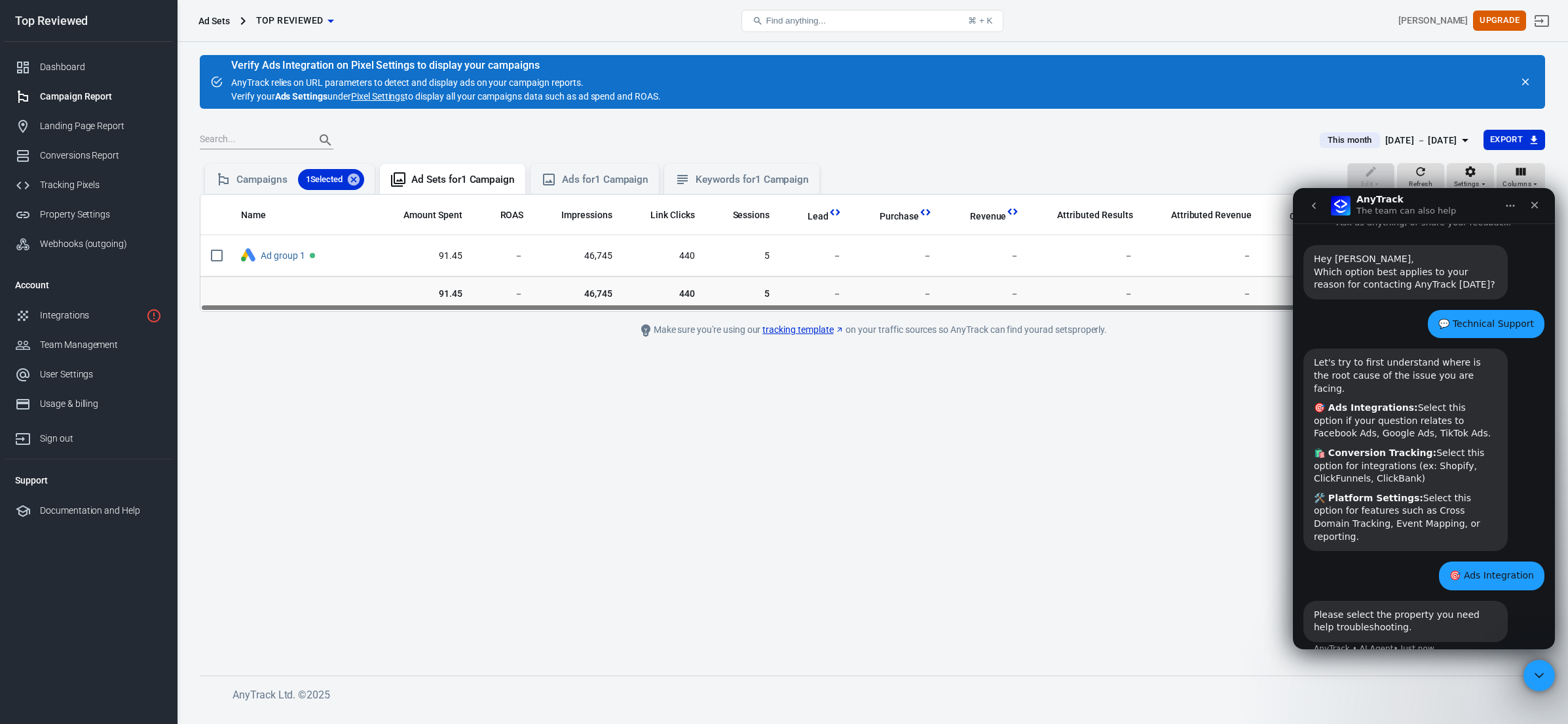
click at [1403, 624] on div "Please select the property you need help troubleshooting. AnyTrack • AI Agent •…" at bounding box center [1424, 636] width 241 height 70
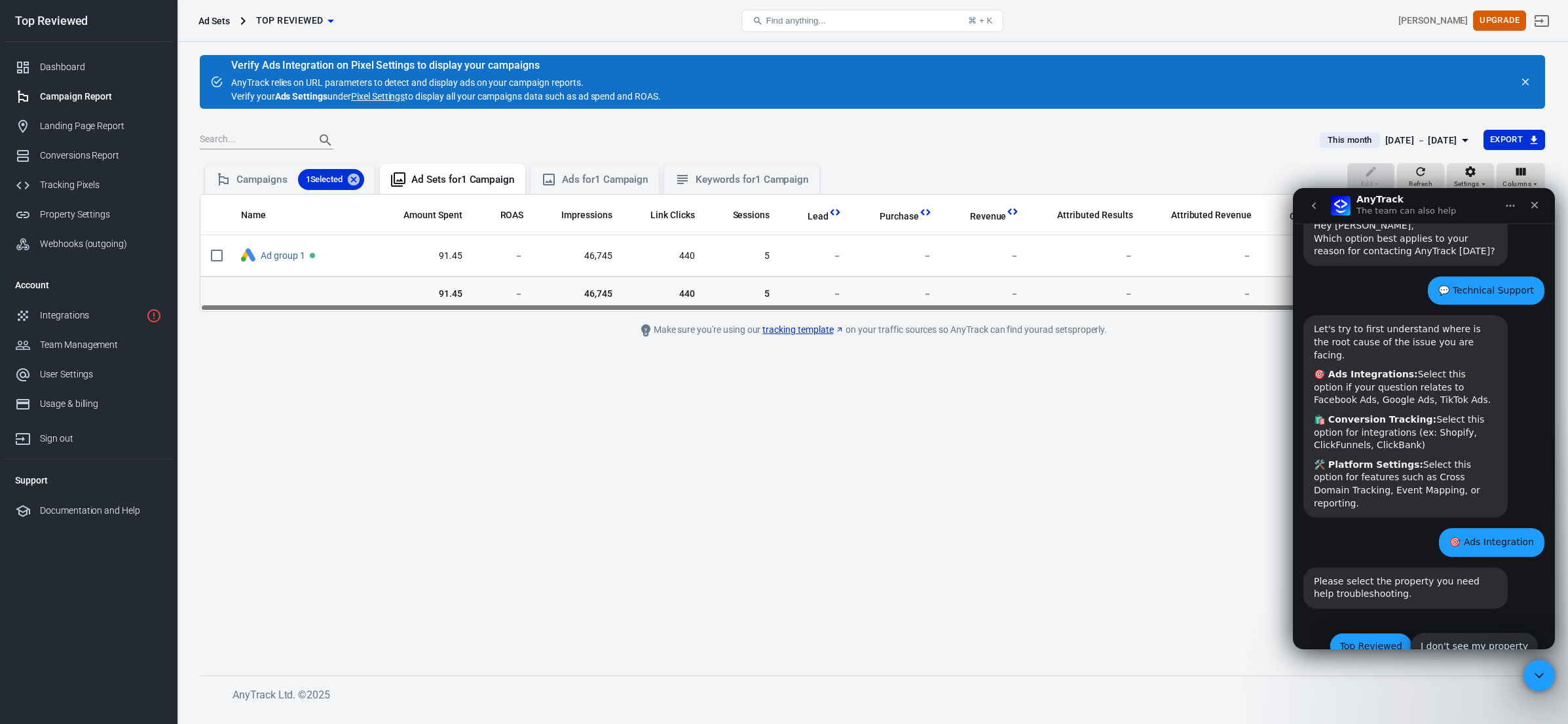
click at [1369, 633] on button "Top Reviewed" at bounding box center [1371, 646] width 82 height 27
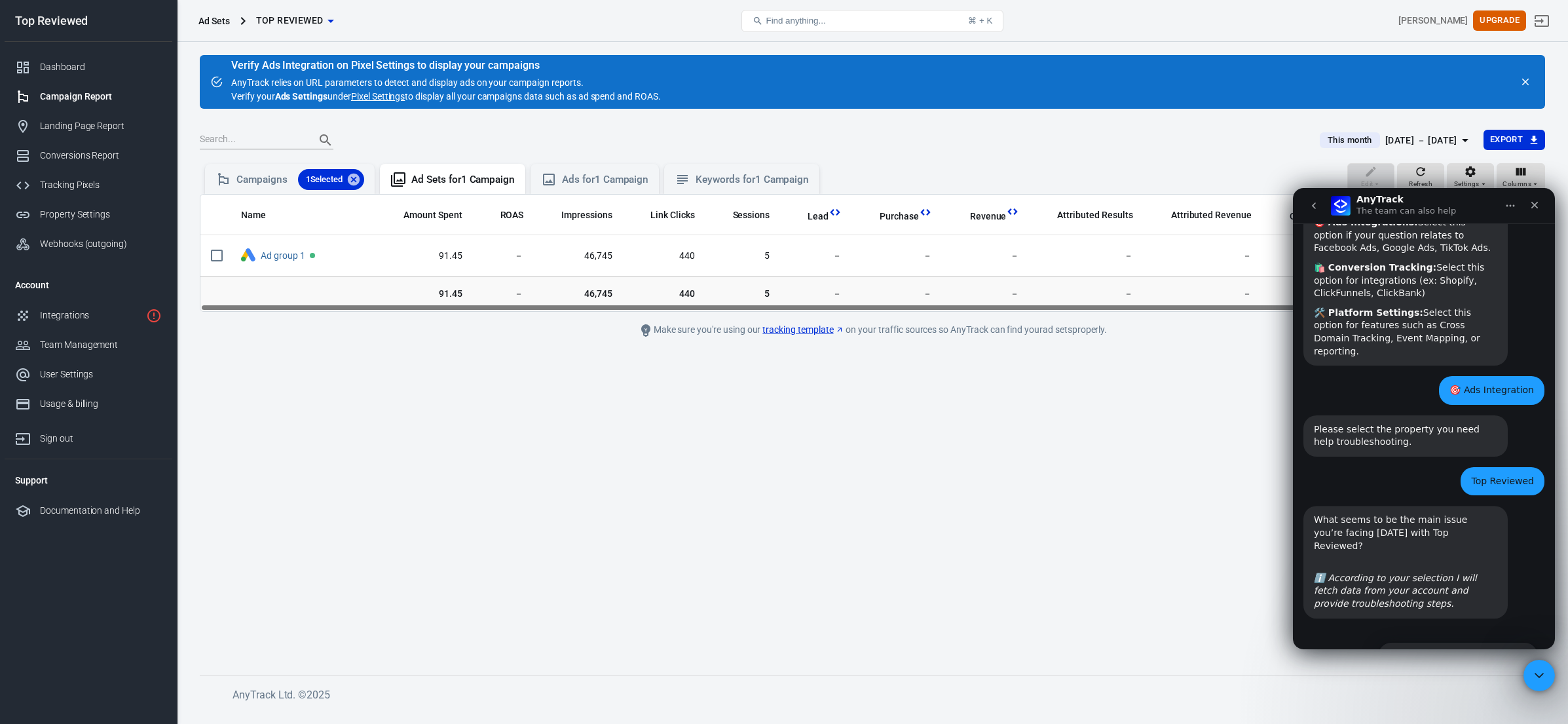
scroll to position [229, 0]
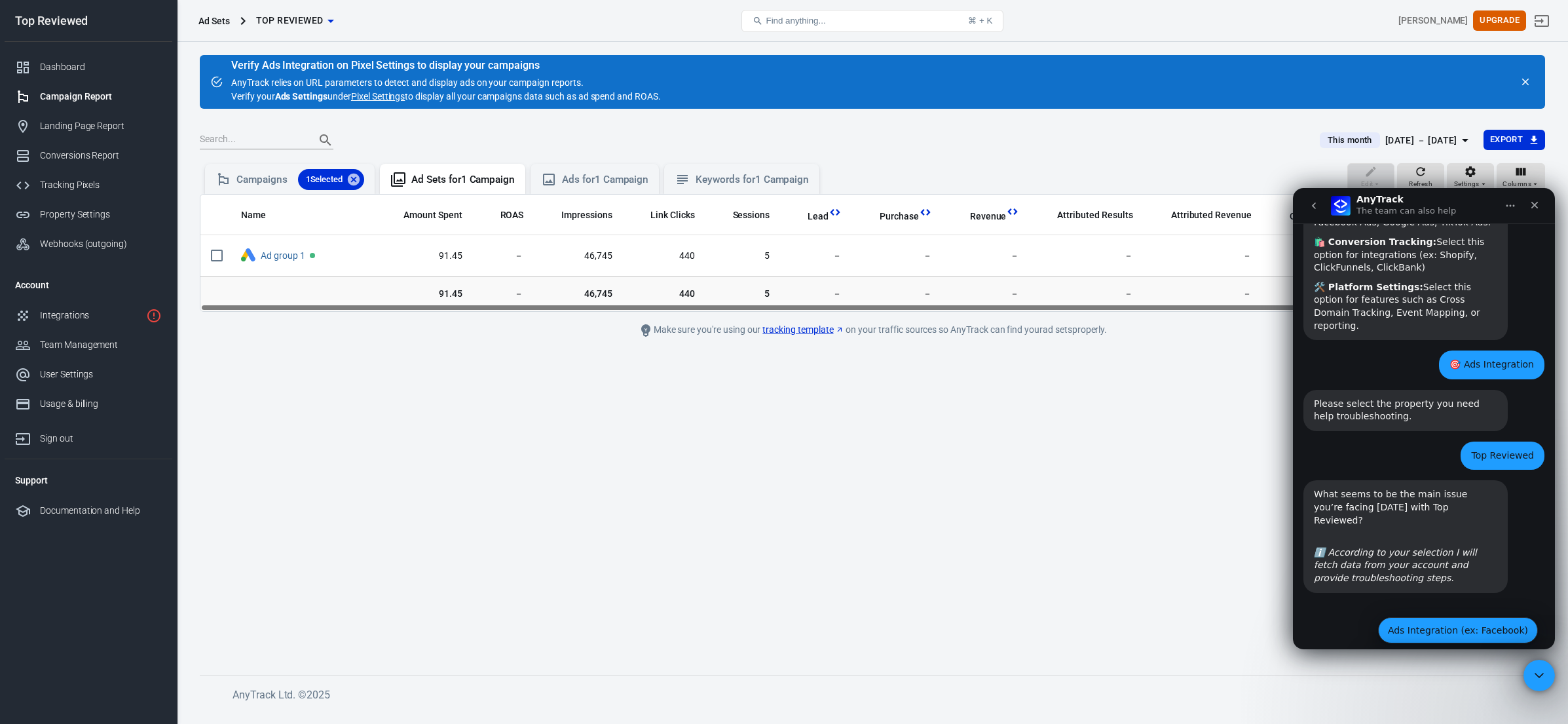
click at [1396, 617] on button "Ads Integration (ex: Facebook)" at bounding box center [1458, 630] width 160 height 27
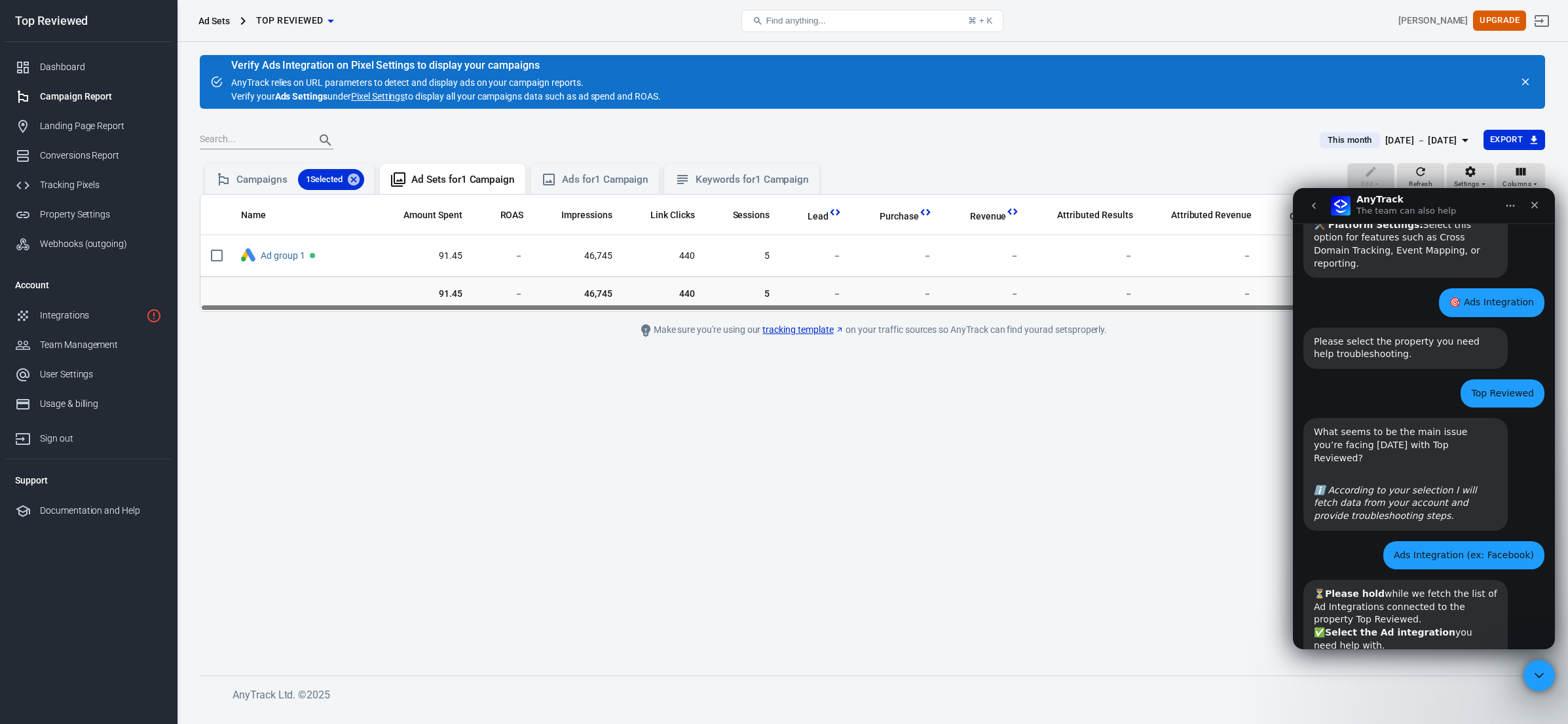
scroll to position [325, 0]
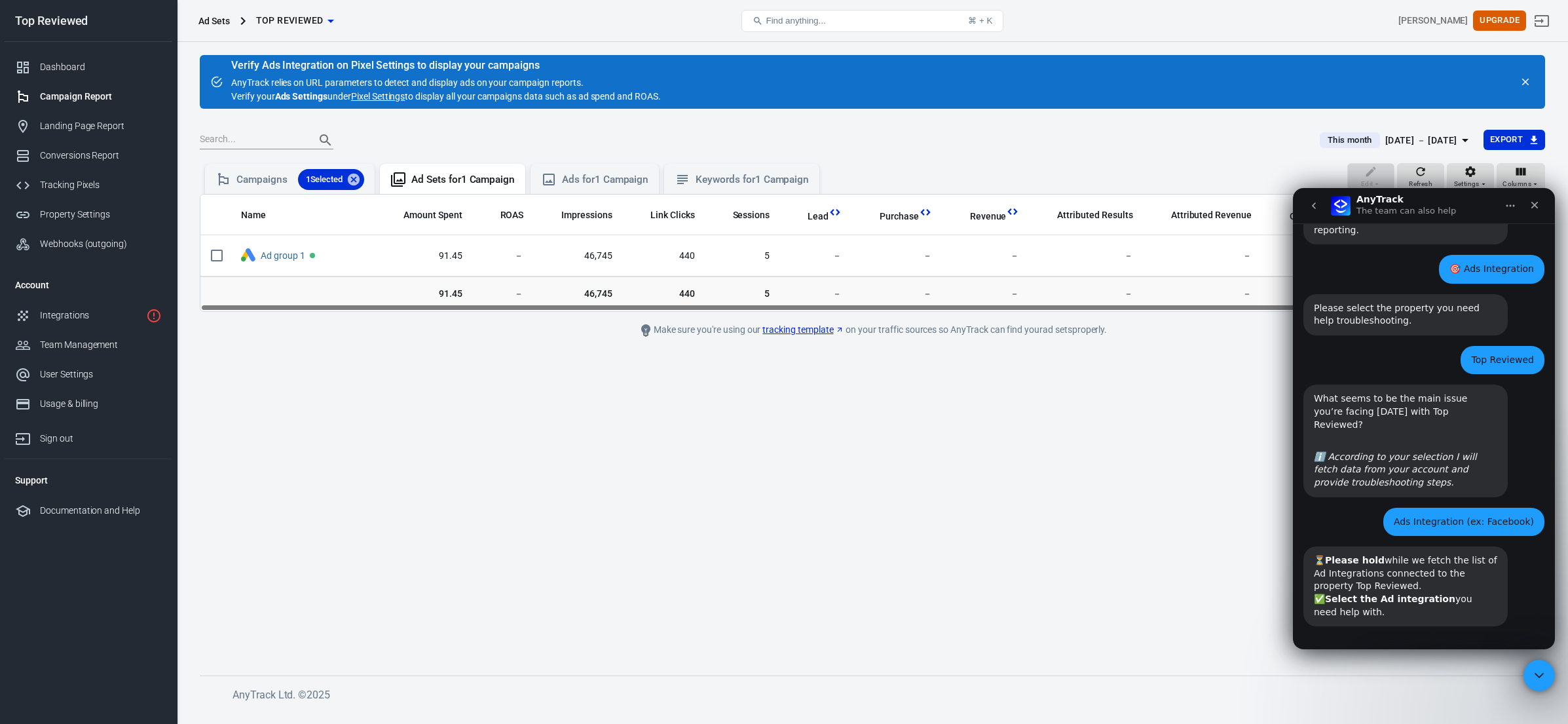
click at [1384, 650] on button "GoogleAds" at bounding box center [1399, 663] width 69 height 27
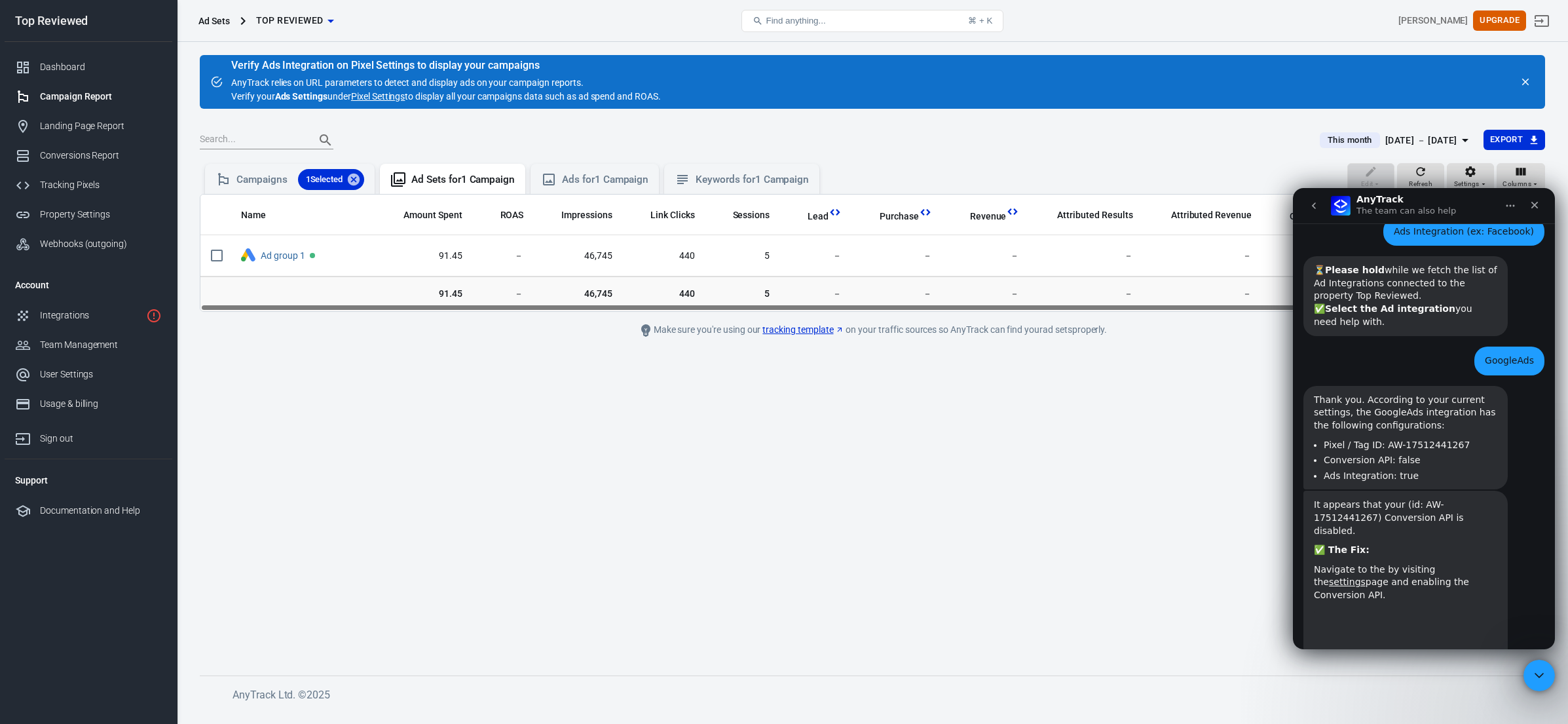
scroll to position [692, 0]
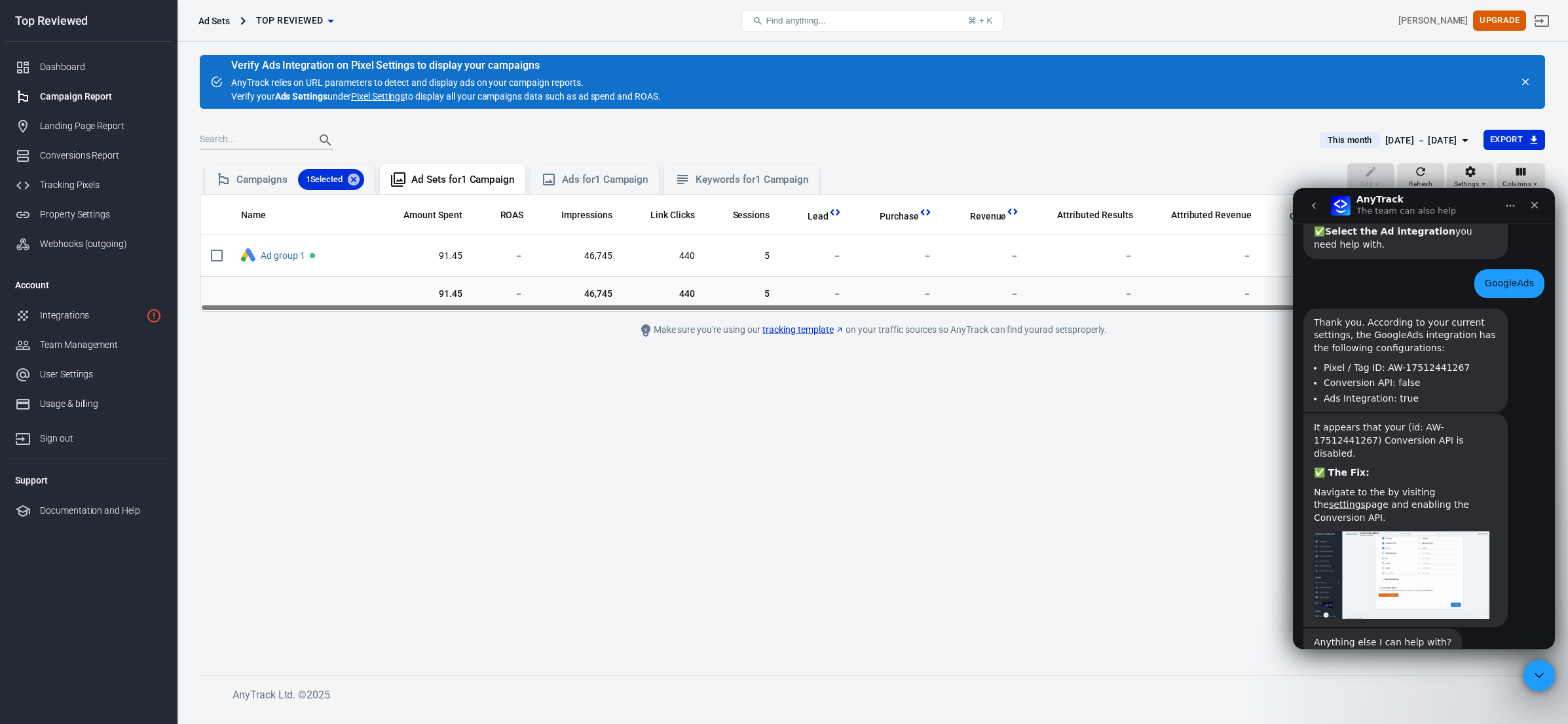
click at [1396, 421] on div "It appears that your (id: AW-17512441267) Conversion API is disabled." at bounding box center [1406, 440] width 184 height 39
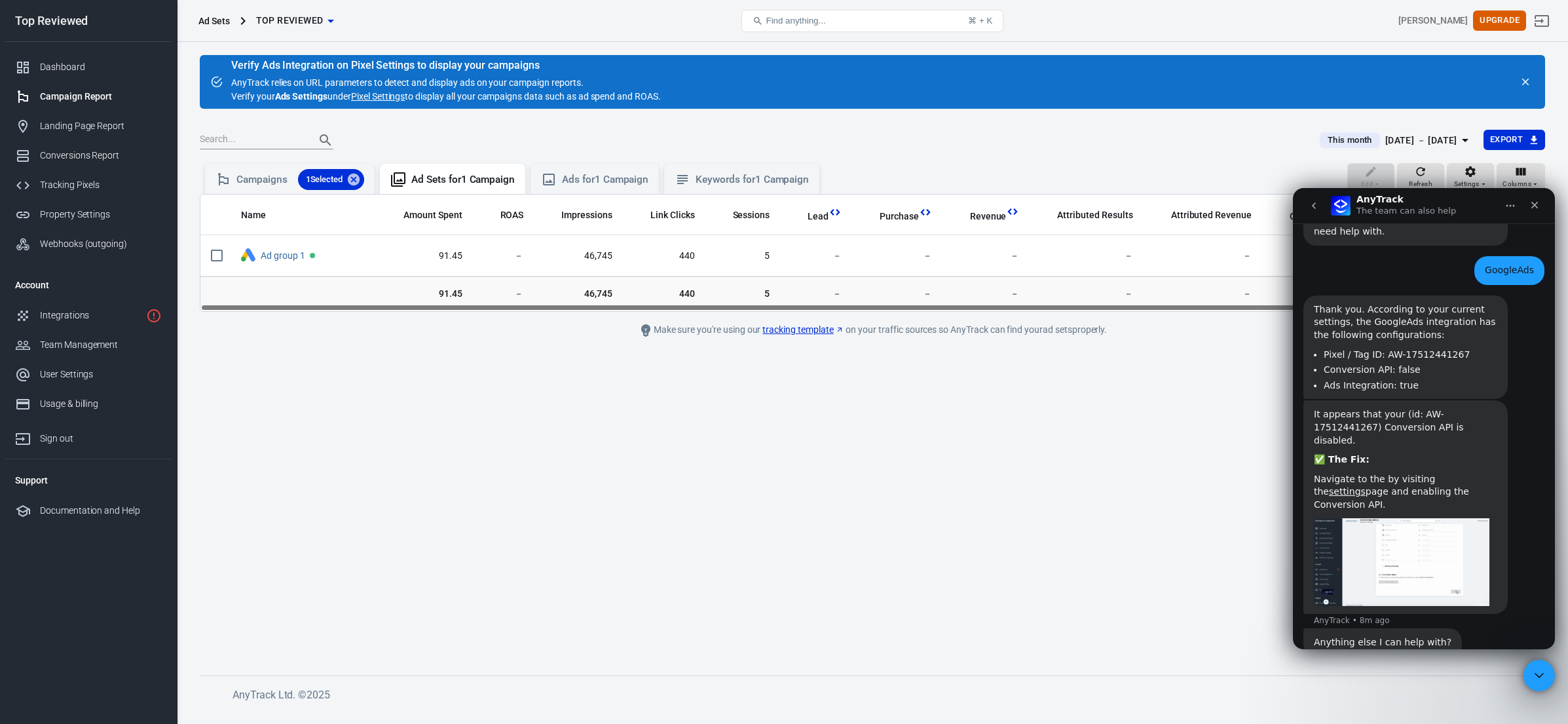
click at [1468, 681] on button "Yes! I need more help" at bounding box center [1479, 695] width 119 height 27
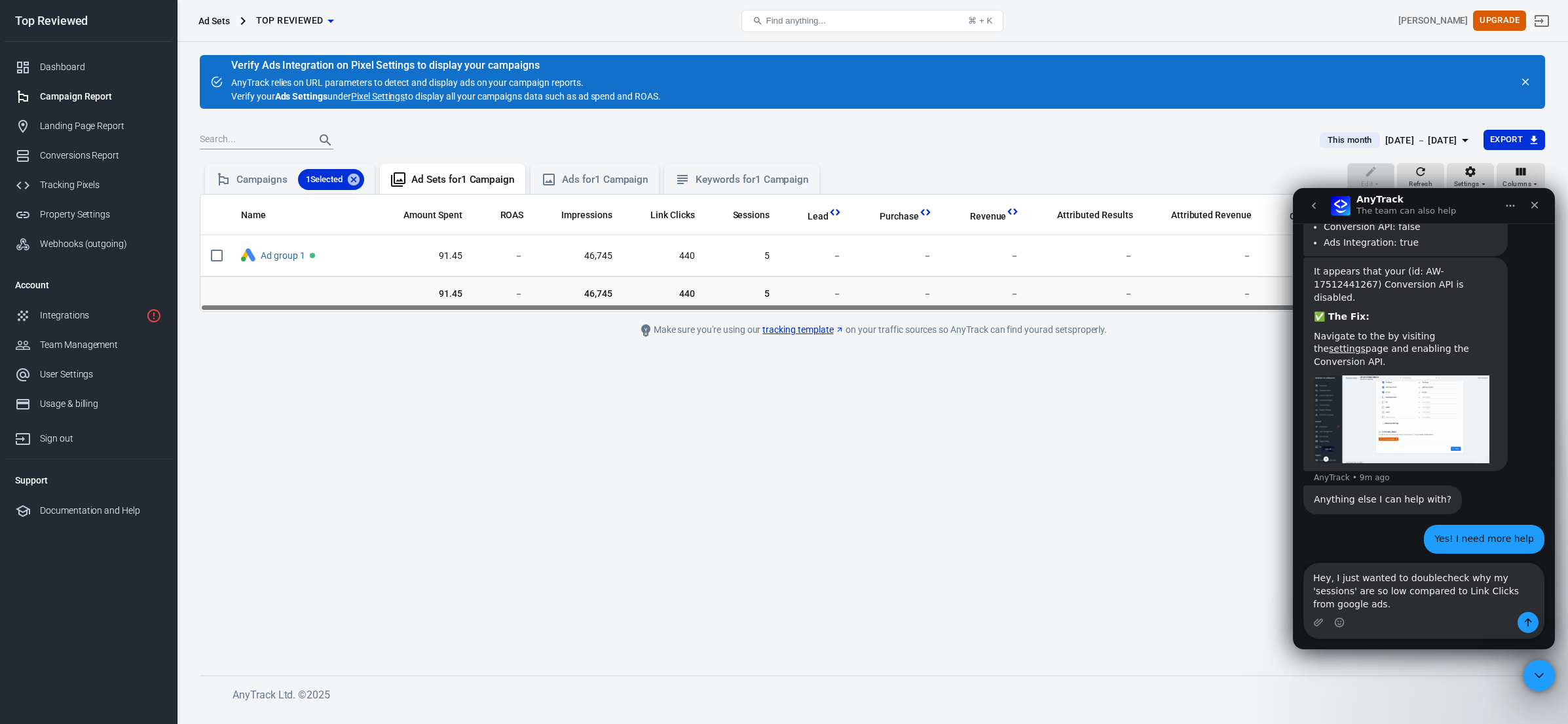
scroll to position [0, 0]
type textarea "Hey, I just wanted to doublecheck why my 'sessions' are so low compared to Link…"
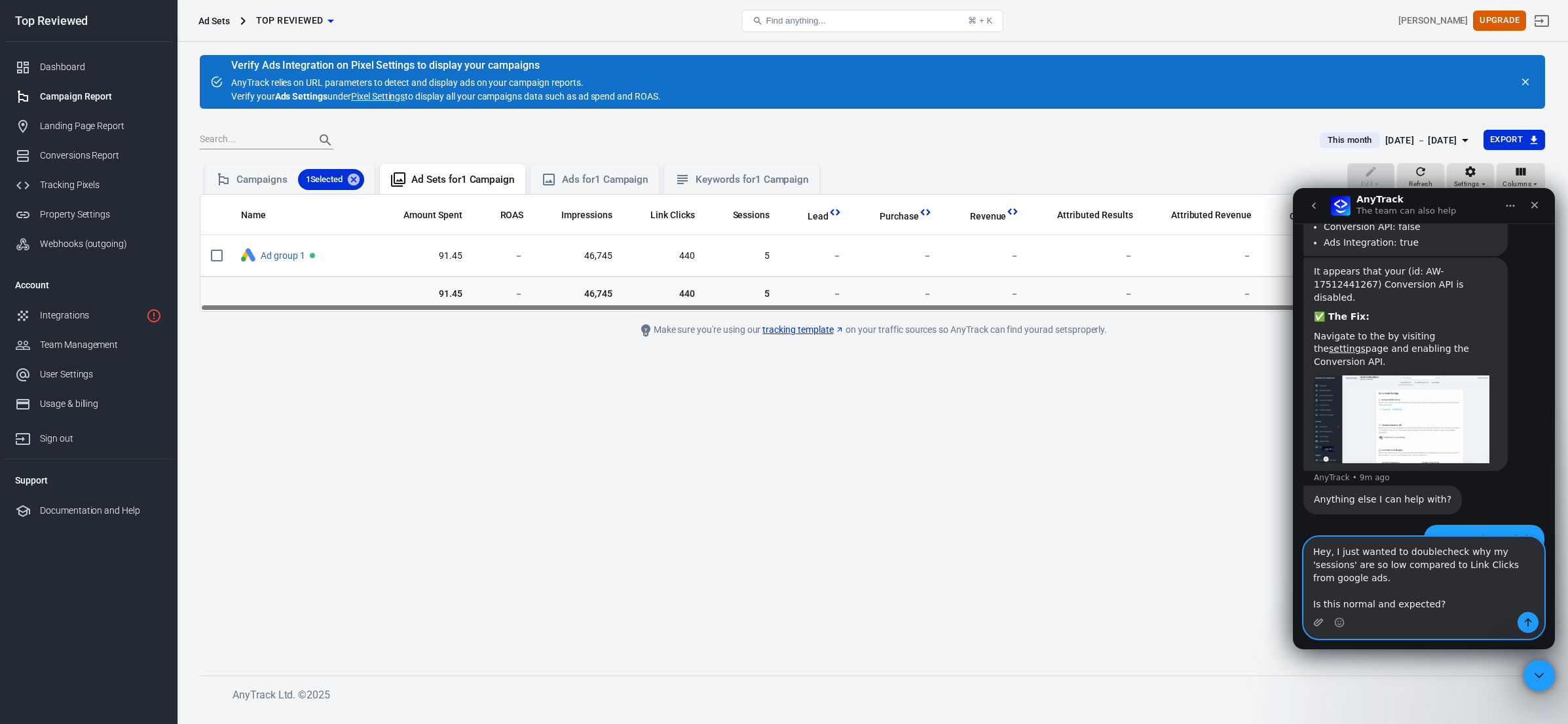
click at [1318, 620] on icon "Upload attachment" at bounding box center [1319, 622] width 10 height 10
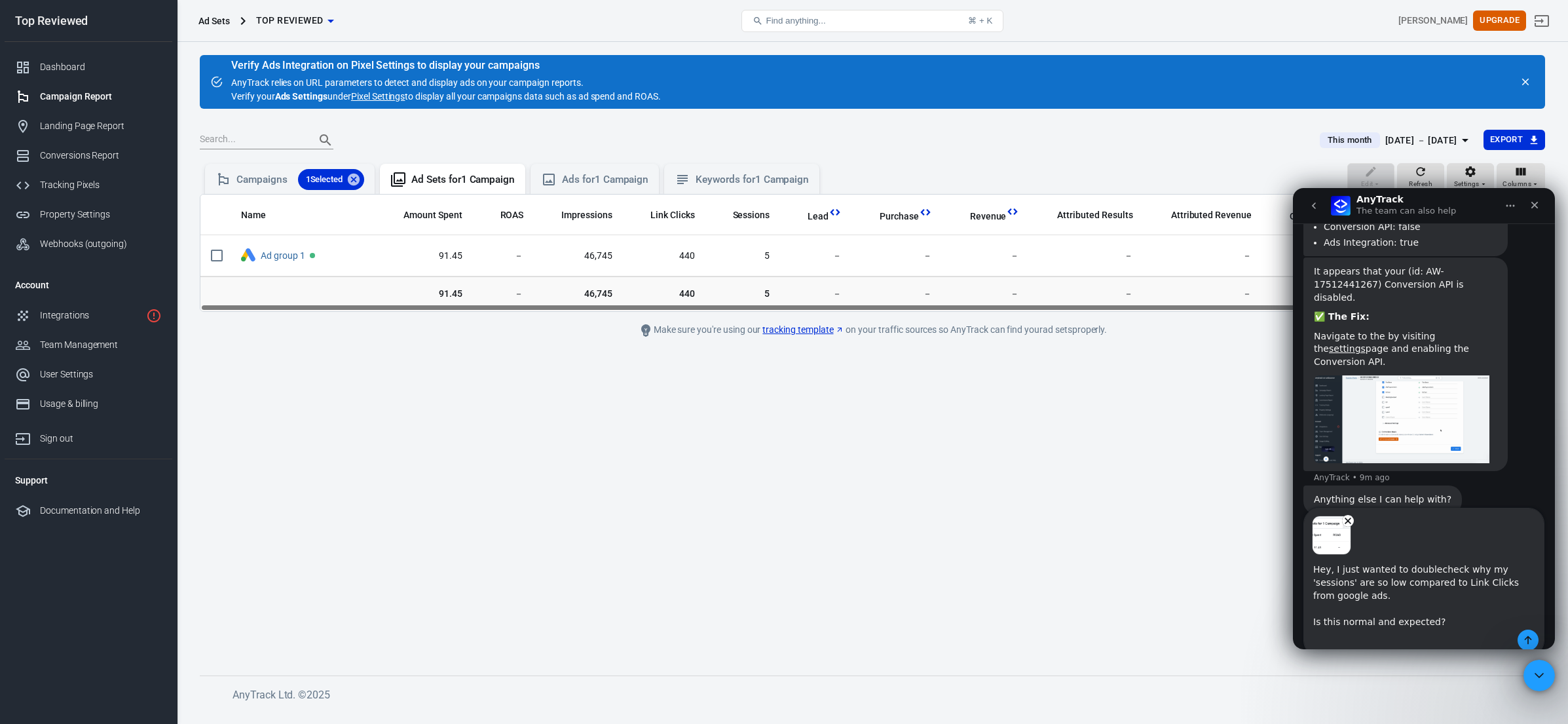
scroll to position [890, 0]
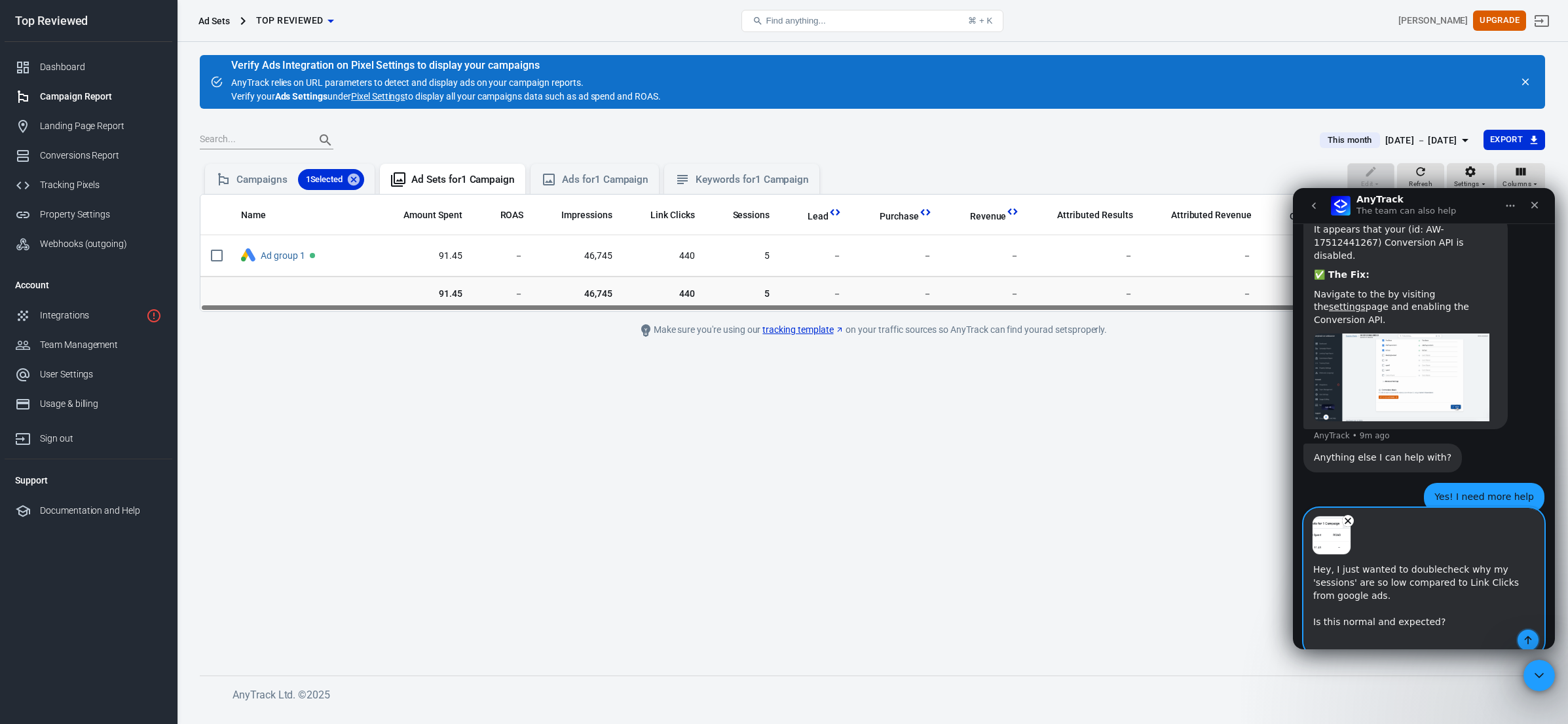
click at [1531, 635] on icon "Send a message…" at bounding box center [1528, 640] width 10 height 10
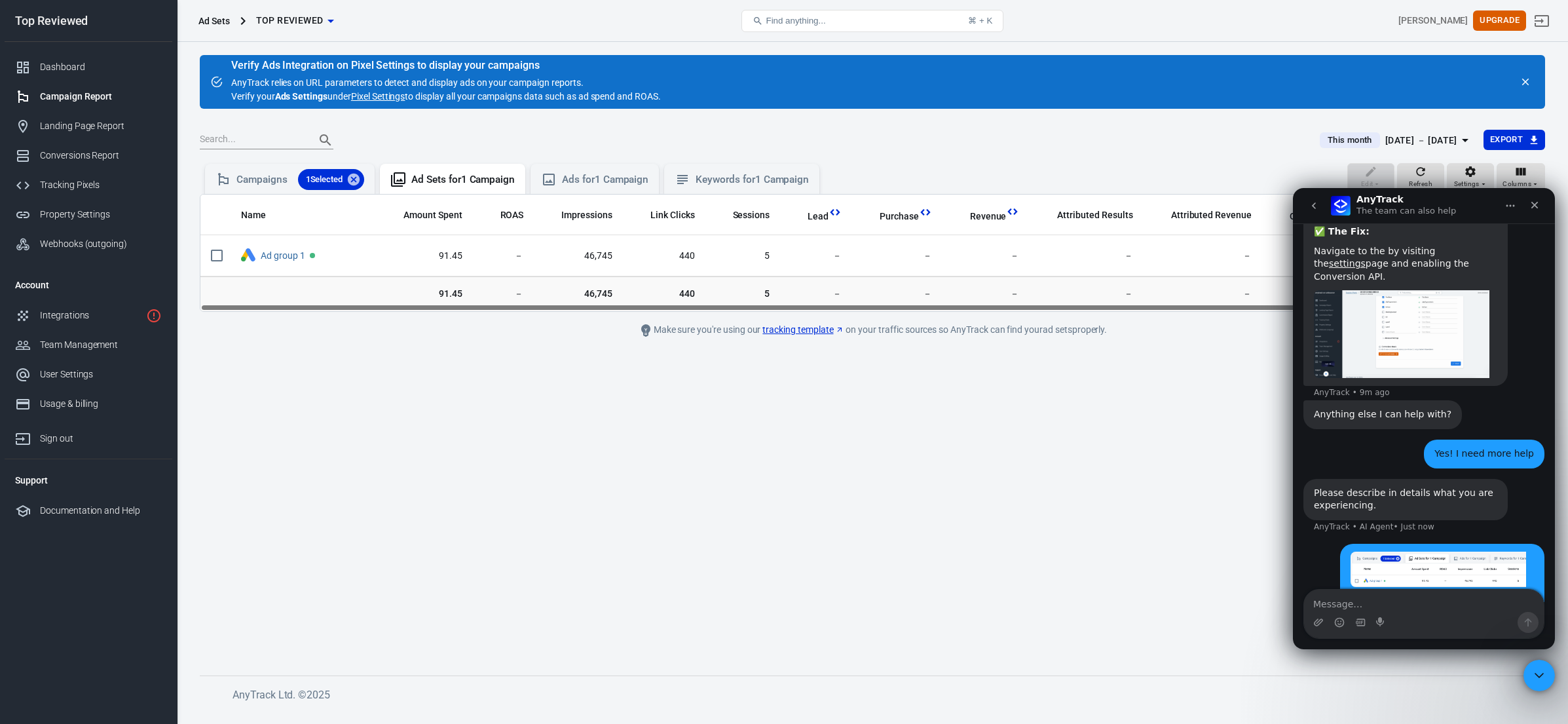
scroll to position [976, 0]
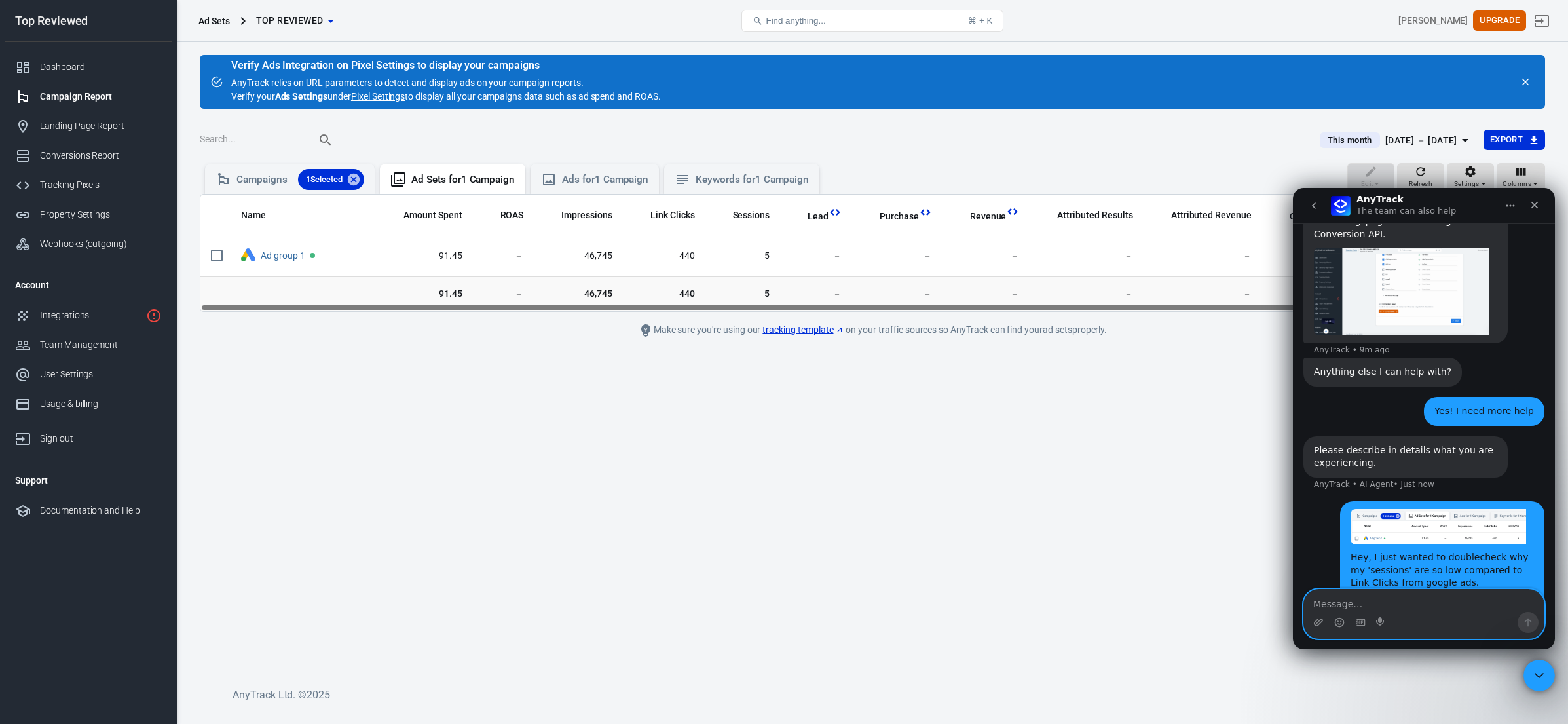
click at [1424, 610] on textarea "Message…" at bounding box center [1424, 600] width 240 height 22
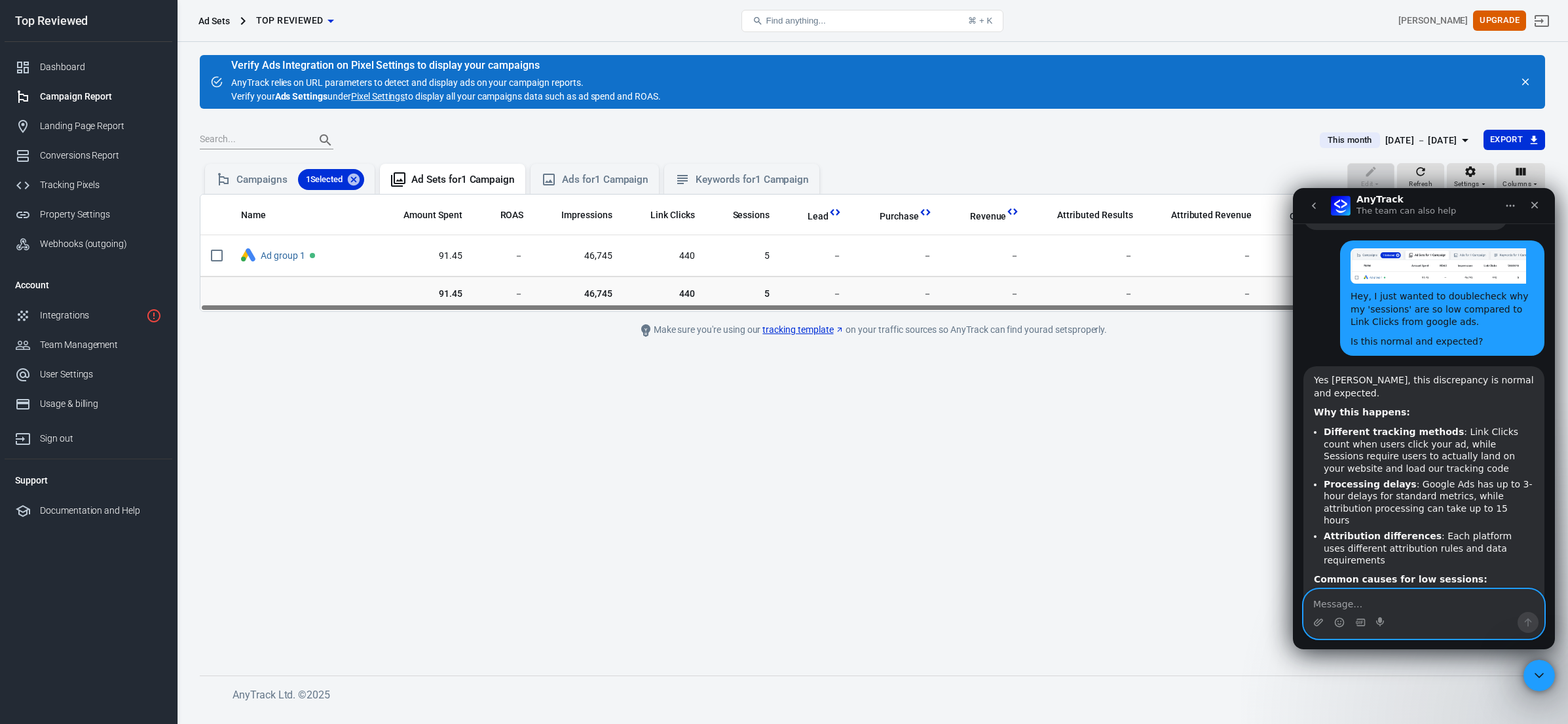
scroll to position [1274, 0]
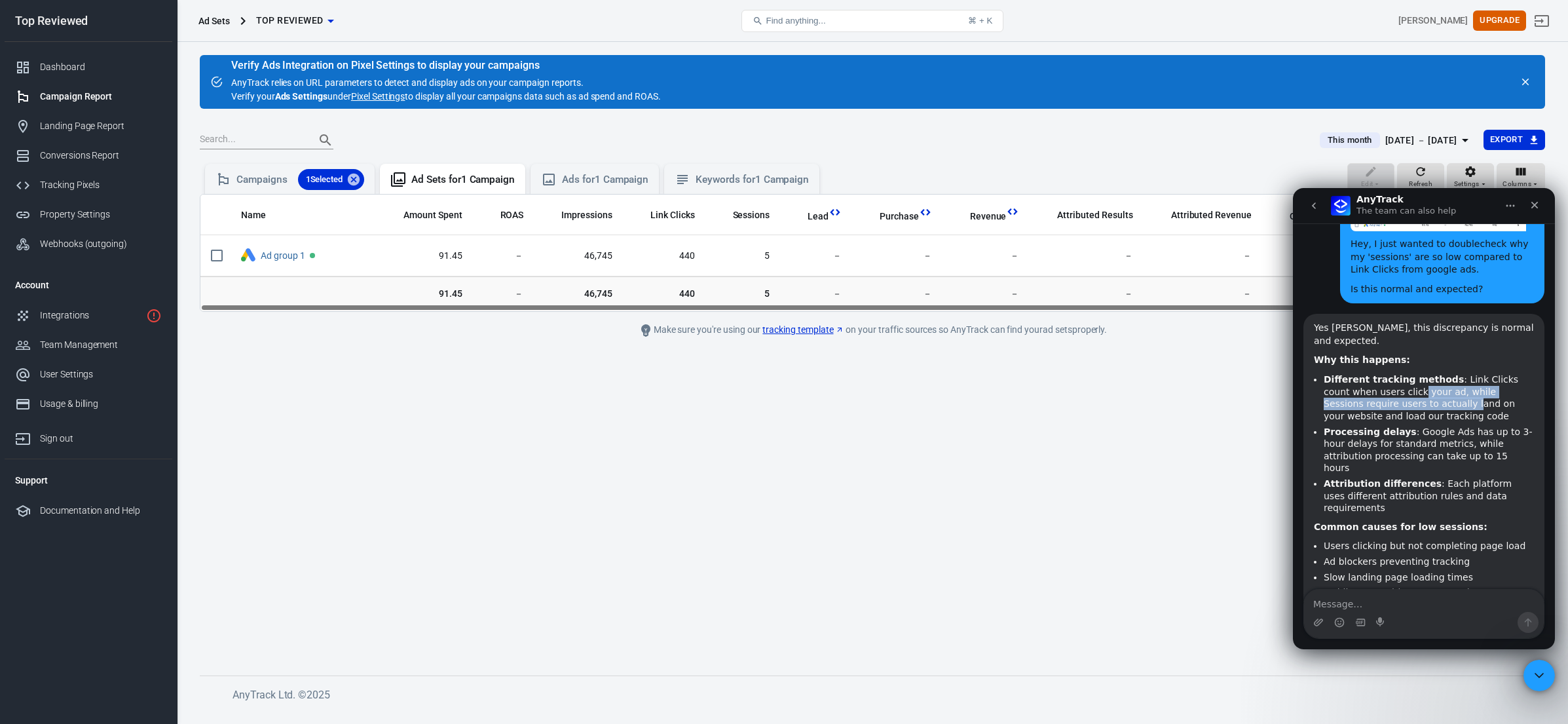
drag, startPoint x: 1398, startPoint y: 316, endPoint x: 1399, endPoint y: 322, distance: 6.1
click at [1398, 373] on li "Different tracking methods : Link Clicks count when users click your ad, while …" at bounding box center [1430, 397] width 210 height 48
drag, startPoint x: 1420, startPoint y: 341, endPoint x: 1422, endPoint y: 353, distance: 12.2
click at [1422, 425] on li "Processing delays : Google Ads has up to 3-hour delays for standard metrics, wh…" at bounding box center [1430, 449] width 210 height 48
click at [1346, 539] on li "Users clicking but not completing page load" at bounding box center [1430, 545] width 210 height 12
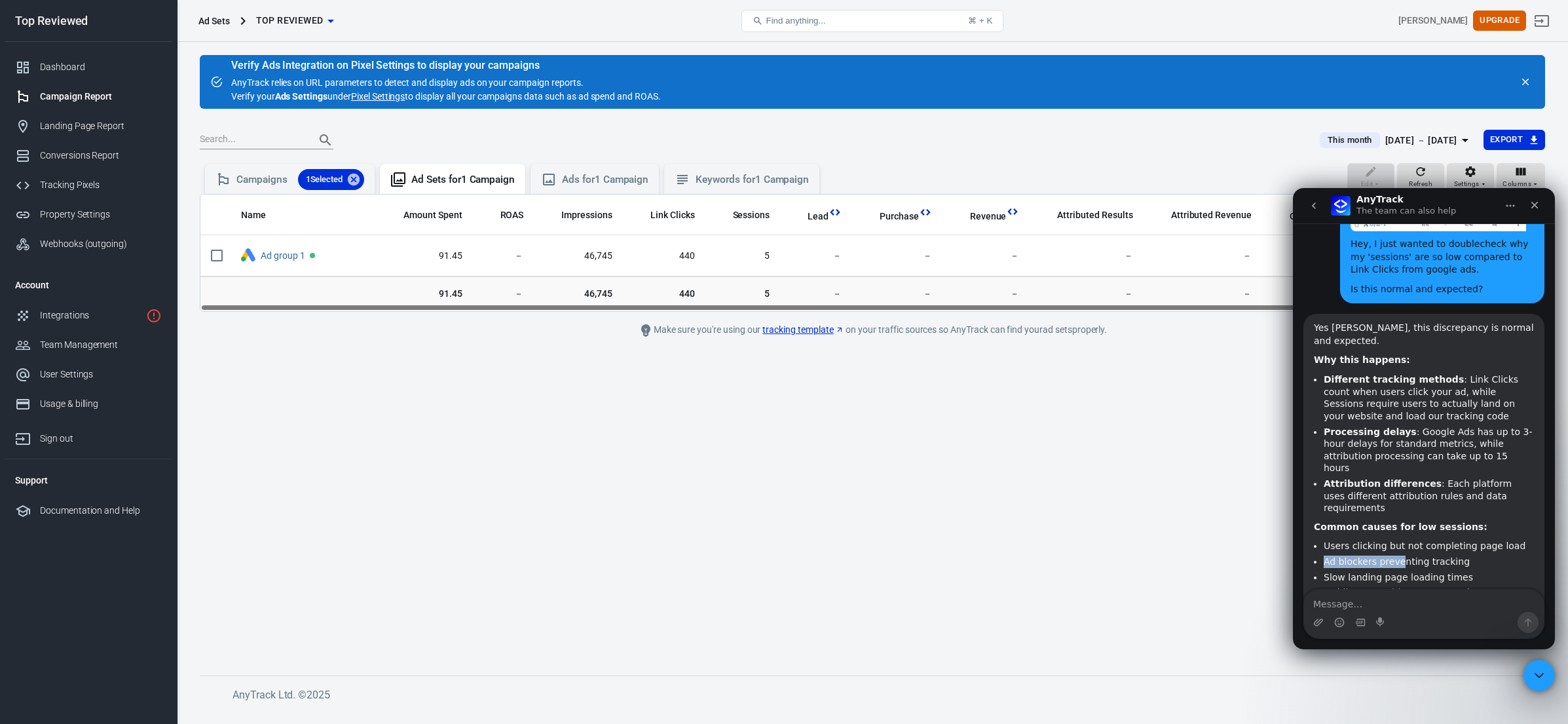
drag, startPoint x: 1326, startPoint y: 446, endPoint x: 1409, endPoint y: 452, distance: 83.2
click at [1401, 555] on li "Ad blockers preventing tracking" at bounding box center [1430, 561] width 210 height 12
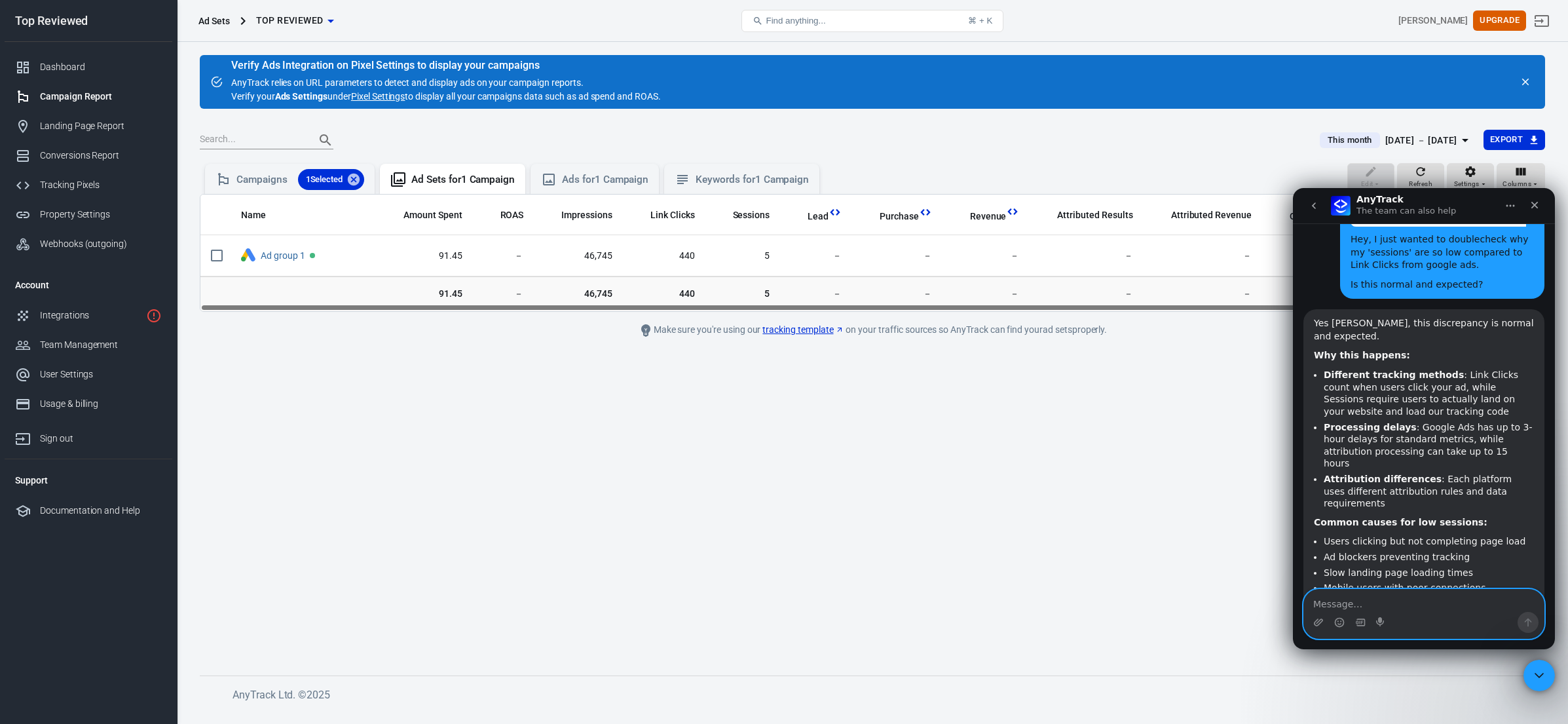
click at [1371, 602] on textarea "Message…" at bounding box center [1424, 600] width 240 height 22
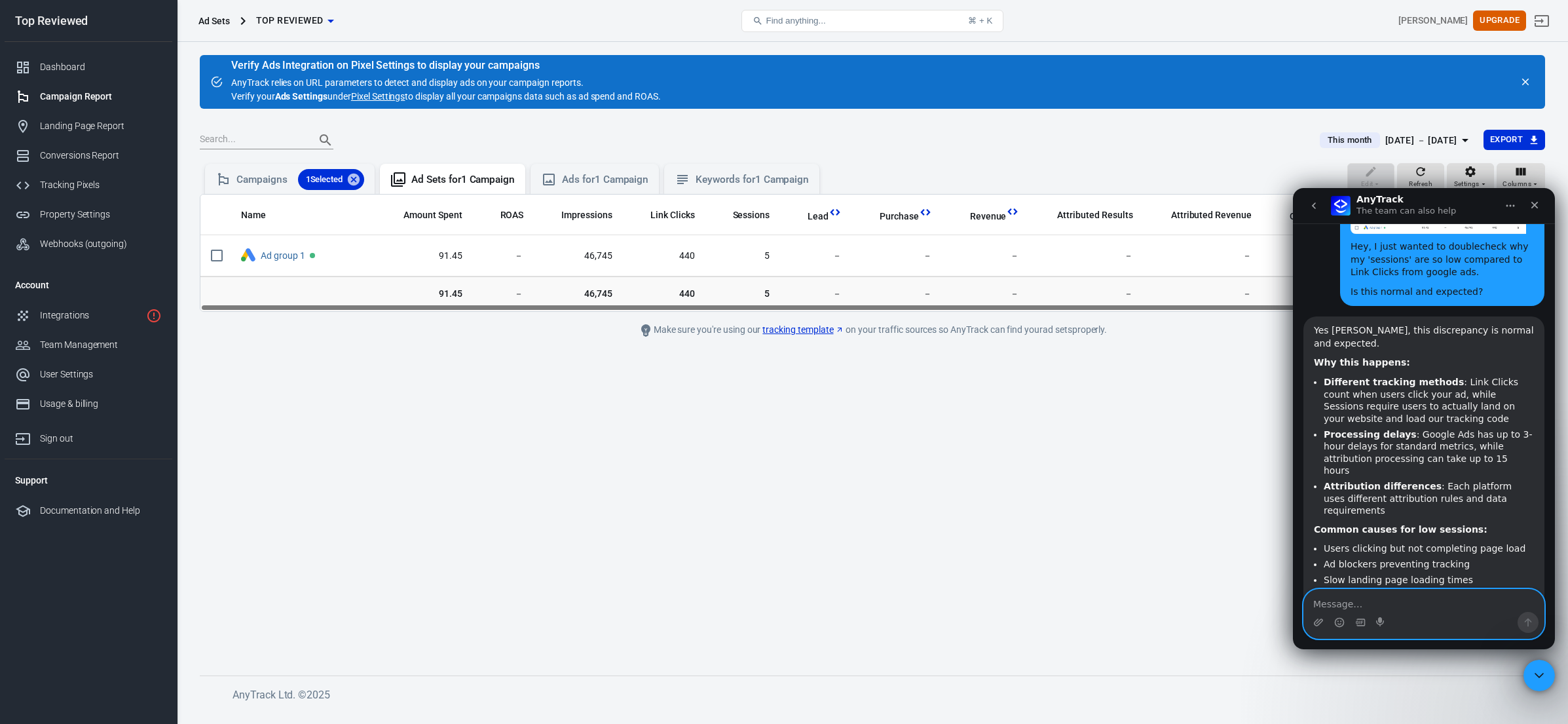
scroll to position [1250, 0]
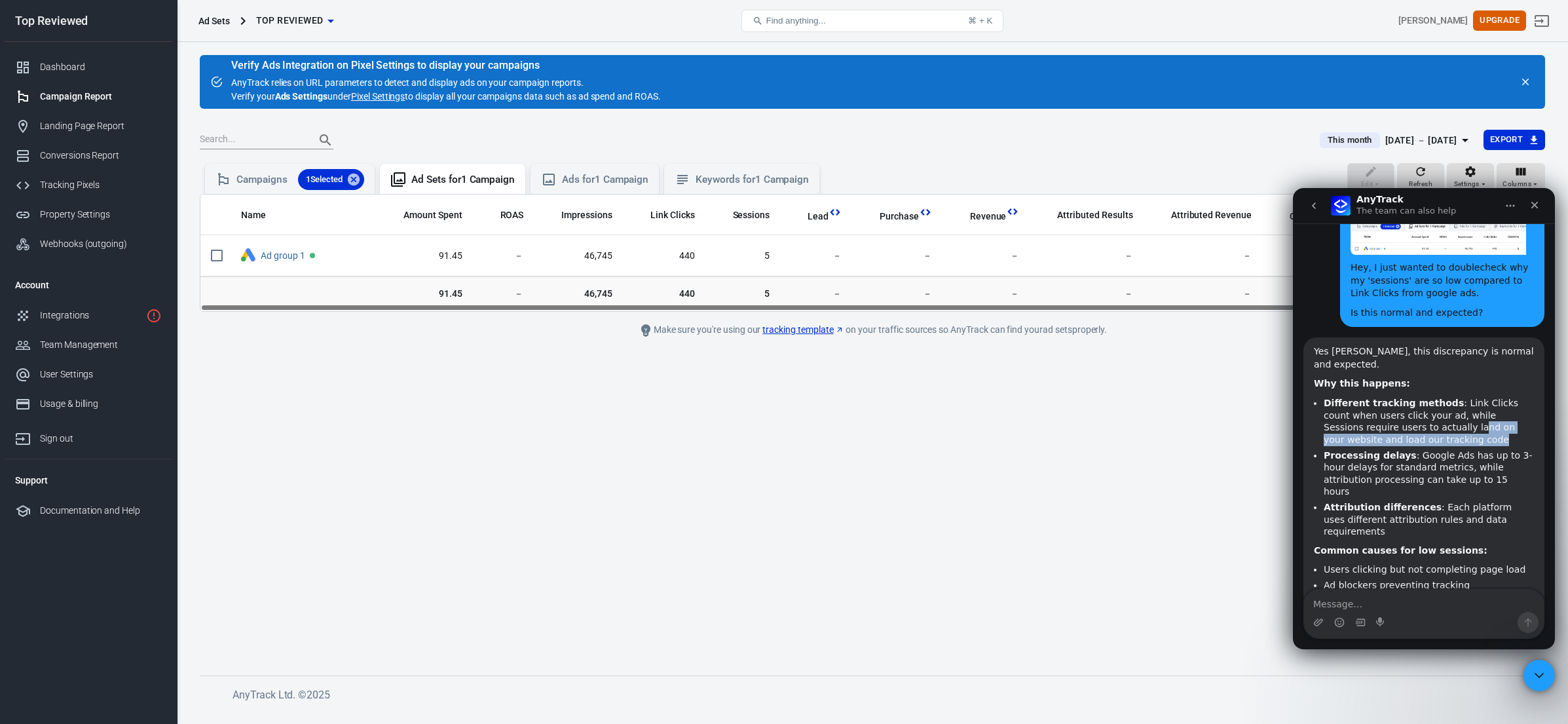
drag, startPoint x: 1403, startPoint y: 346, endPoint x: 1404, endPoint y: 355, distance: 9.1
click at [1404, 397] on li "Different tracking methods : Link Clicks count when users click your ad, while …" at bounding box center [1430, 421] width 210 height 48
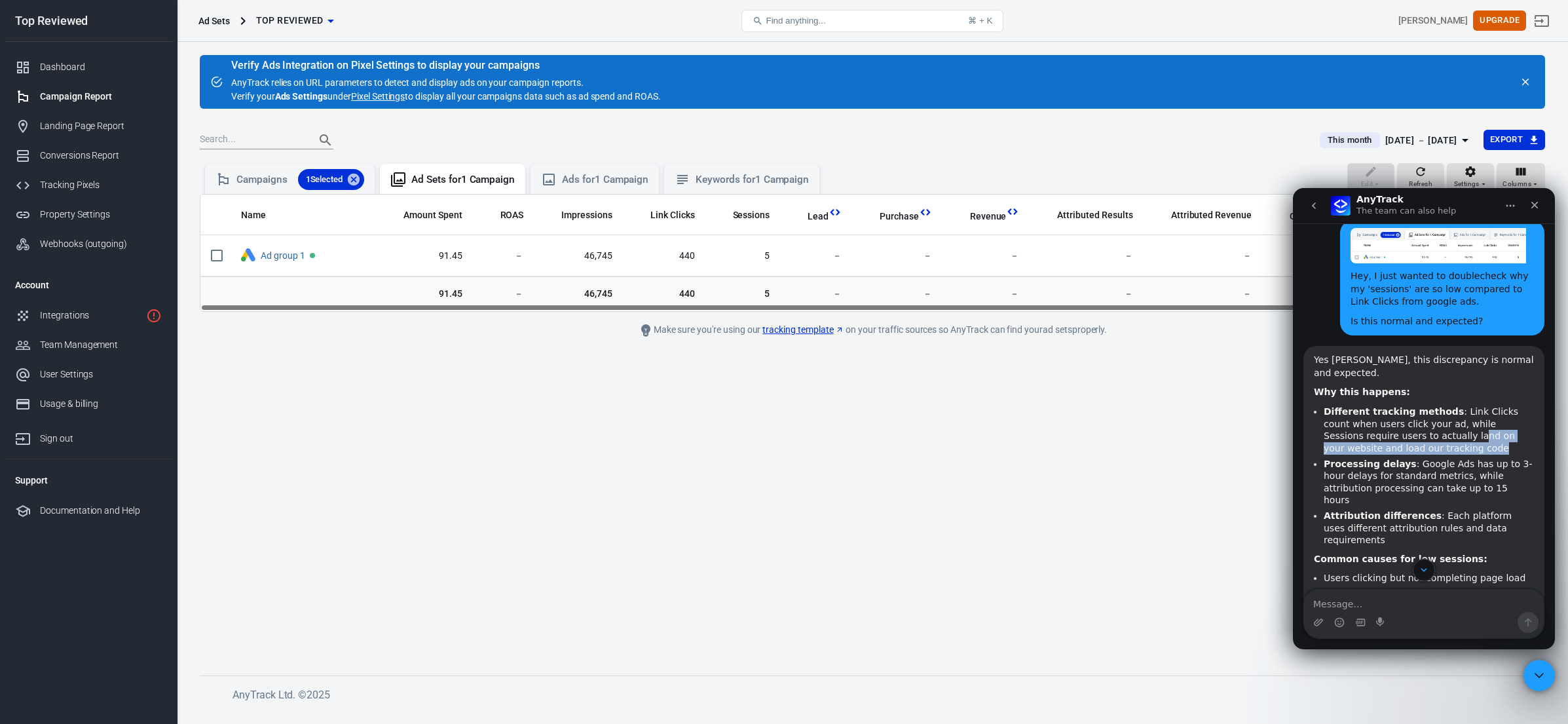
scroll to position [1214, 0]
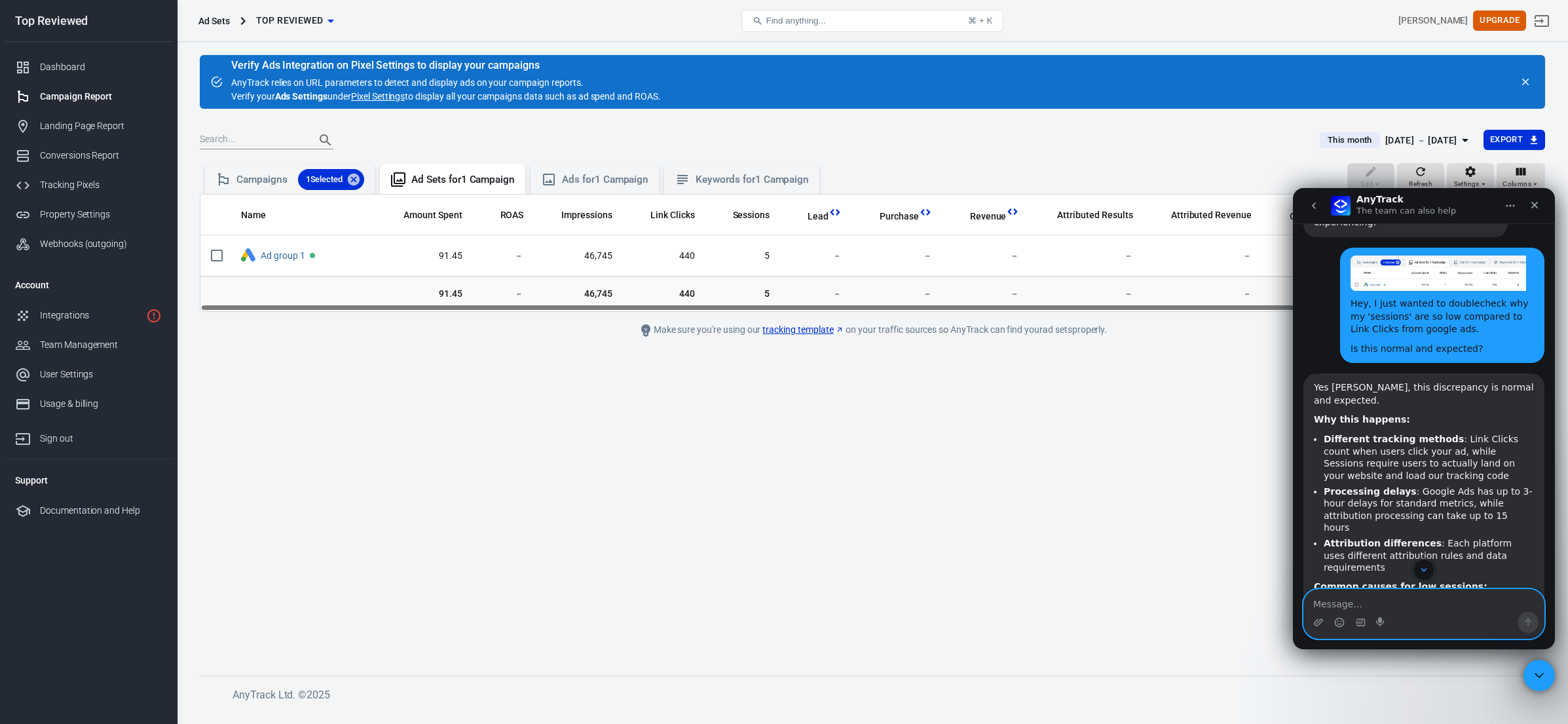
drag, startPoint x: 1391, startPoint y: 606, endPoint x: 1402, endPoint y: 561, distance: 46.3
click at [1391, 606] on textarea "Message…" at bounding box center [1424, 600] width 240 height 22
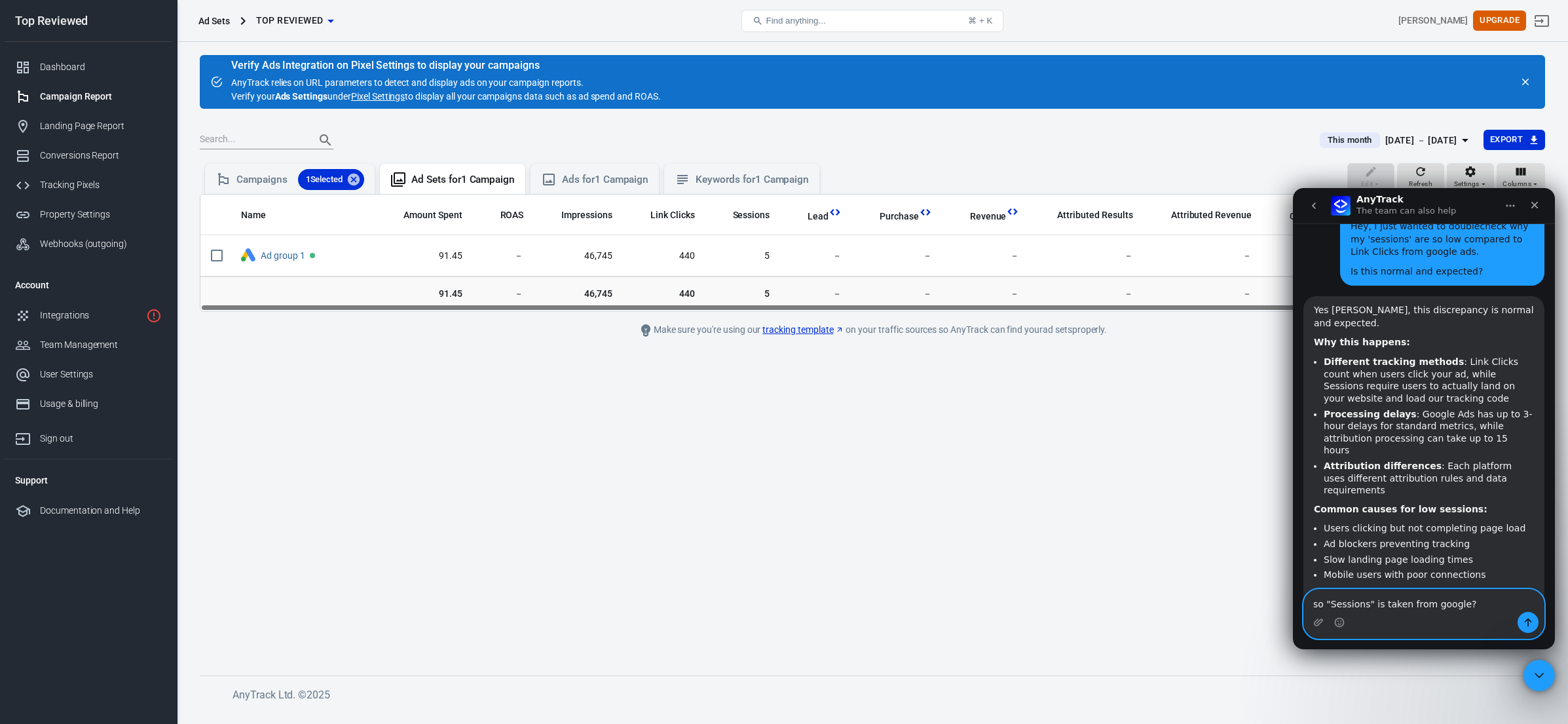
type textarea "so "Sessions" is taken from google?"
click at [1529, 621] on icon "Send a message…" at bounding box center [1528, 622] width 10 height 10
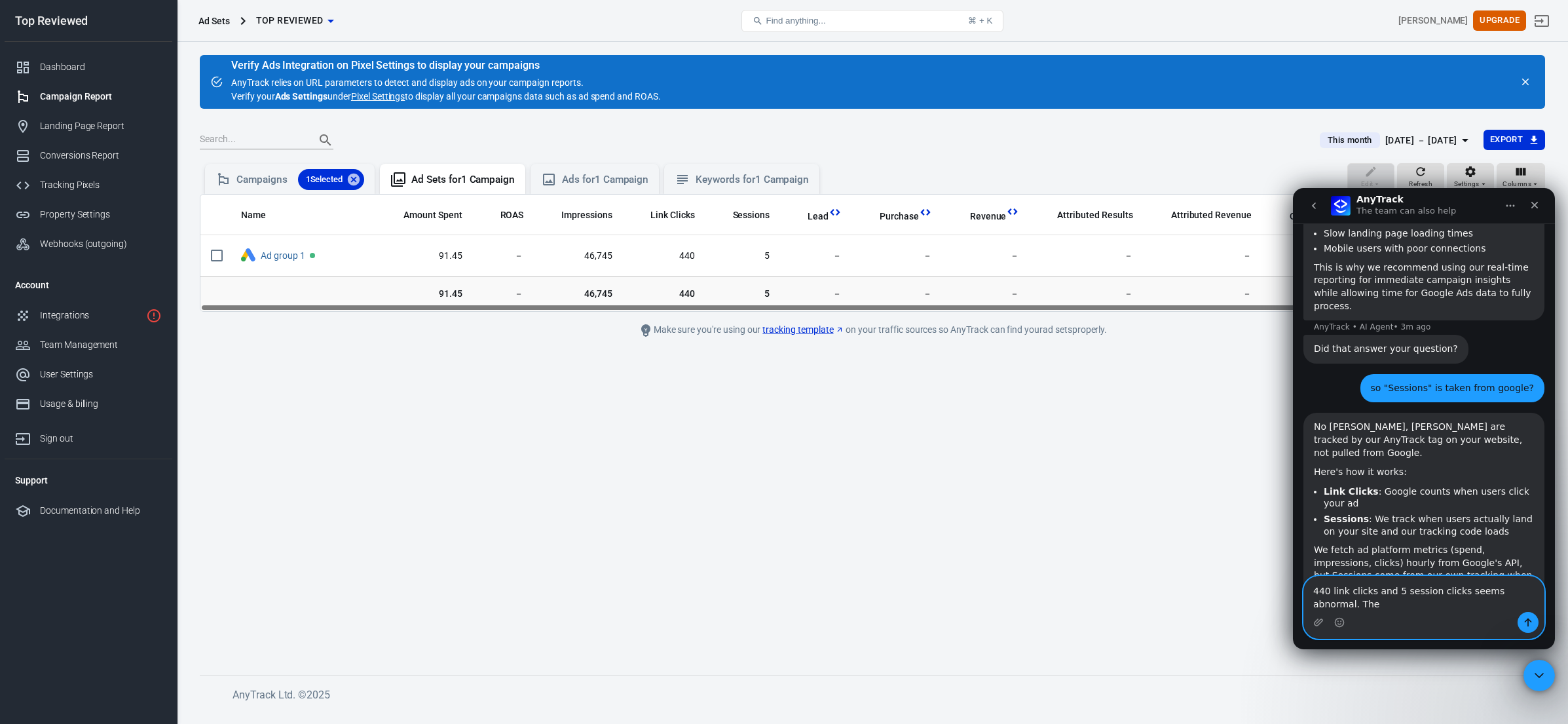
scroll to position [1631, 0]
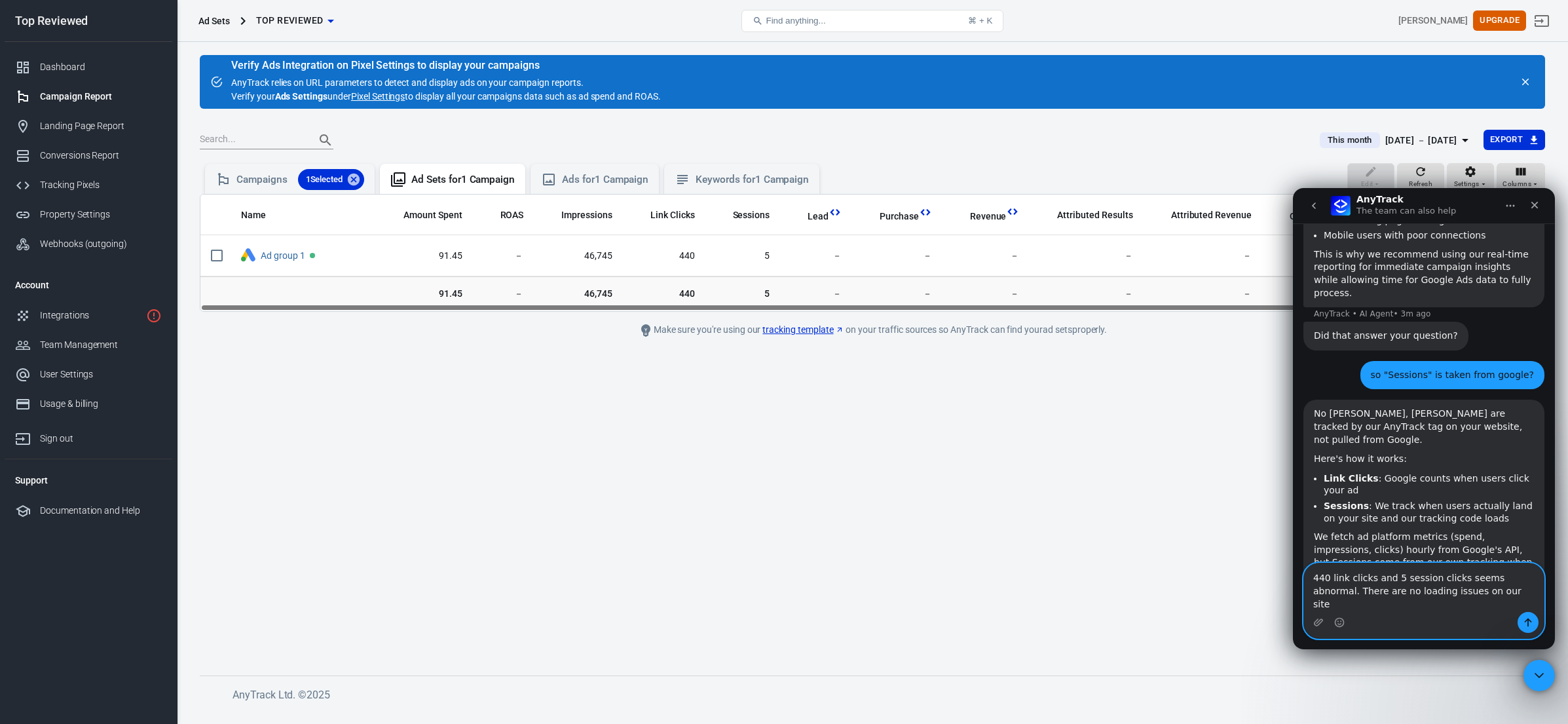
type textarea "440 link clicks and 5 session clicks seems abnormal. There are no loading issue…"
click at [1526, 624] on icon "Send a message…" at bounding box center [1528, 622] width 10 height 10
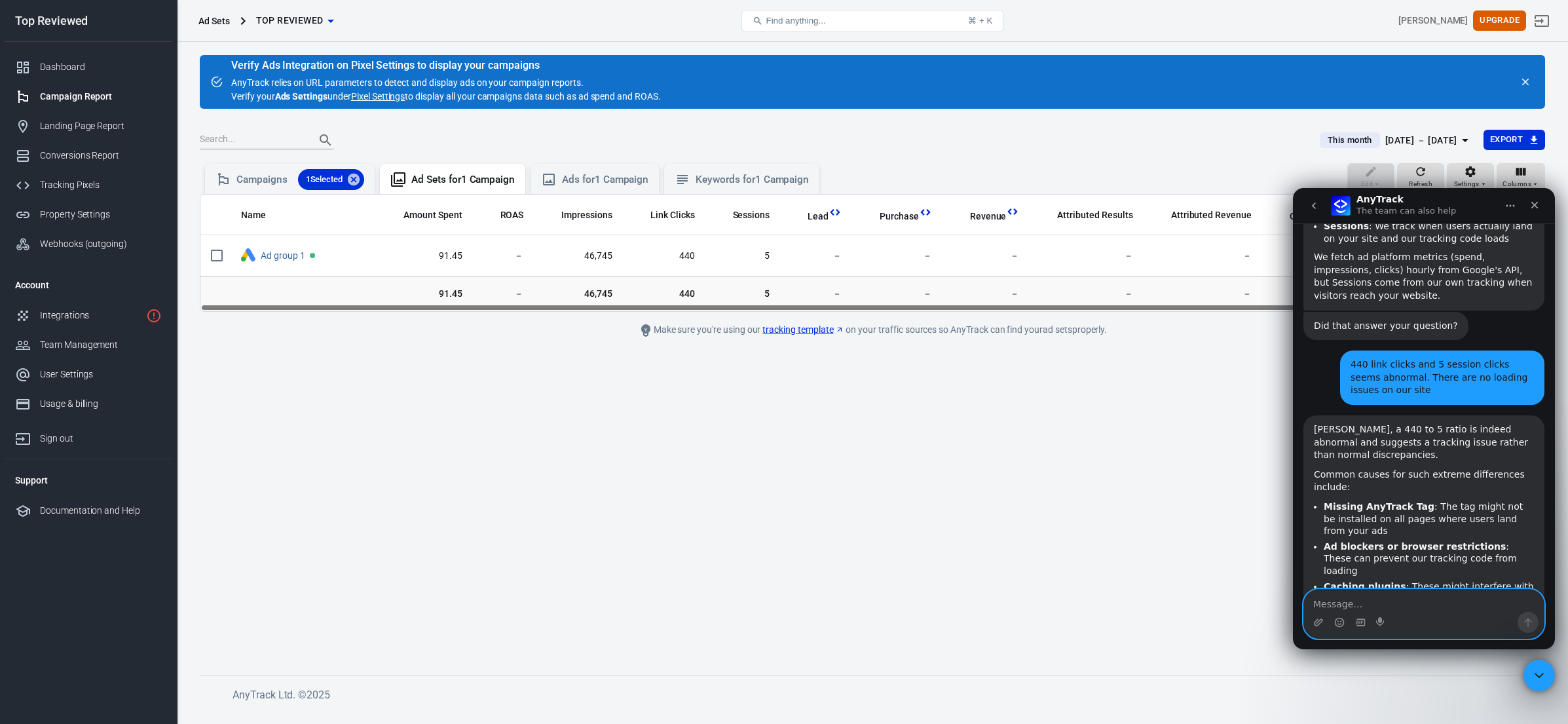
scroll to position [1924, 0]
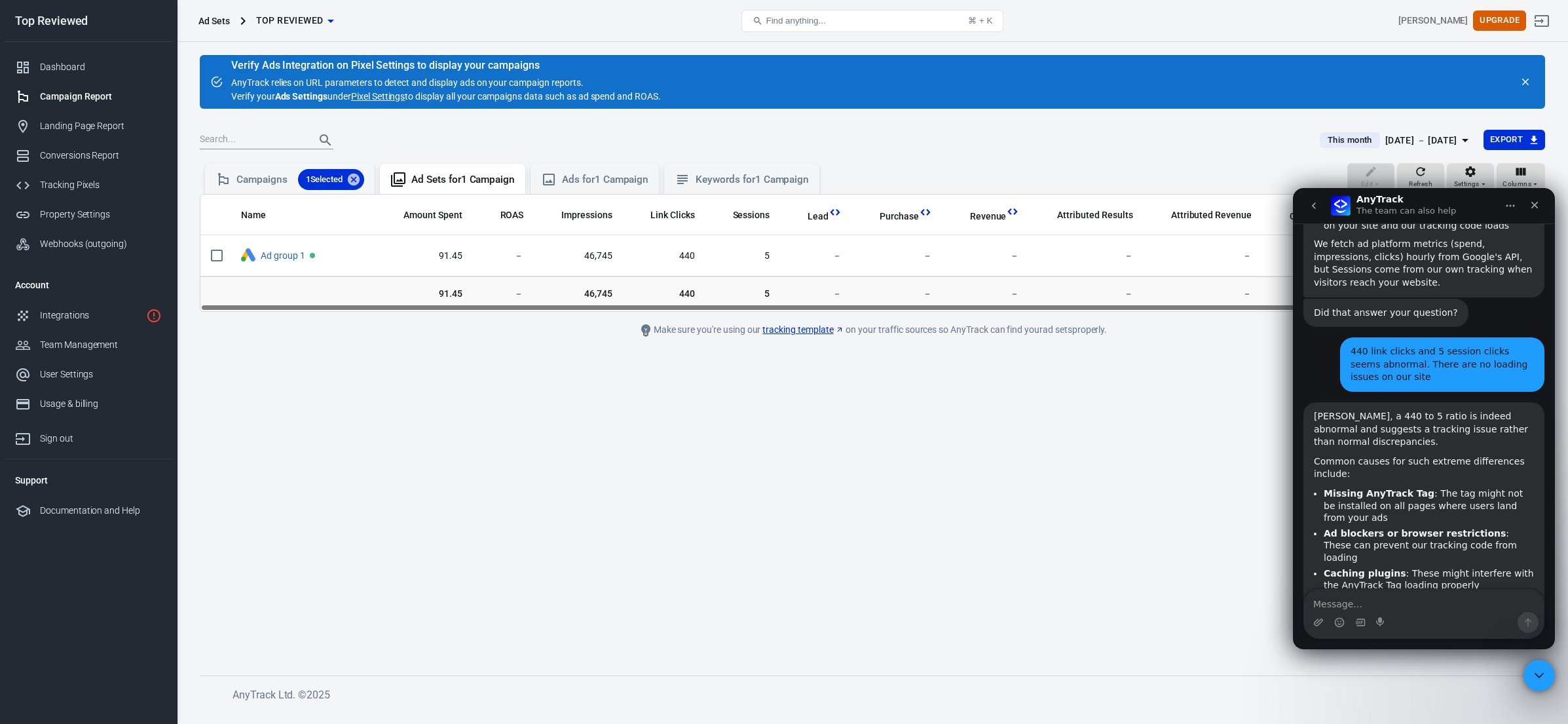
drag, startPoint x: 1360, startPoint y: 363, endPoint x: 1361, endPoint y: 371, distance: 8.1
click at [1361, 487] on li "Missing AnyTrack Tag : The tag might not be installed on all pages where users …" at bounding box center [1430, 505] width 210 height 37
drag, startPoint x: 1402, startPoint y: 422, endPoint x: 1403, endPoint y: 433, distance: 11.0
click at [1403, 567] on li "Caching plugins : These might interfere with the AnyTrack Tag loading properly" at bounding box center [1430, 579] width 210 height 25
click at [1371, 595] on li "Recent website changes : Updates to your site, plugins, or tracking codes could…" at bounding box center [1430, 613] width 210 height 37
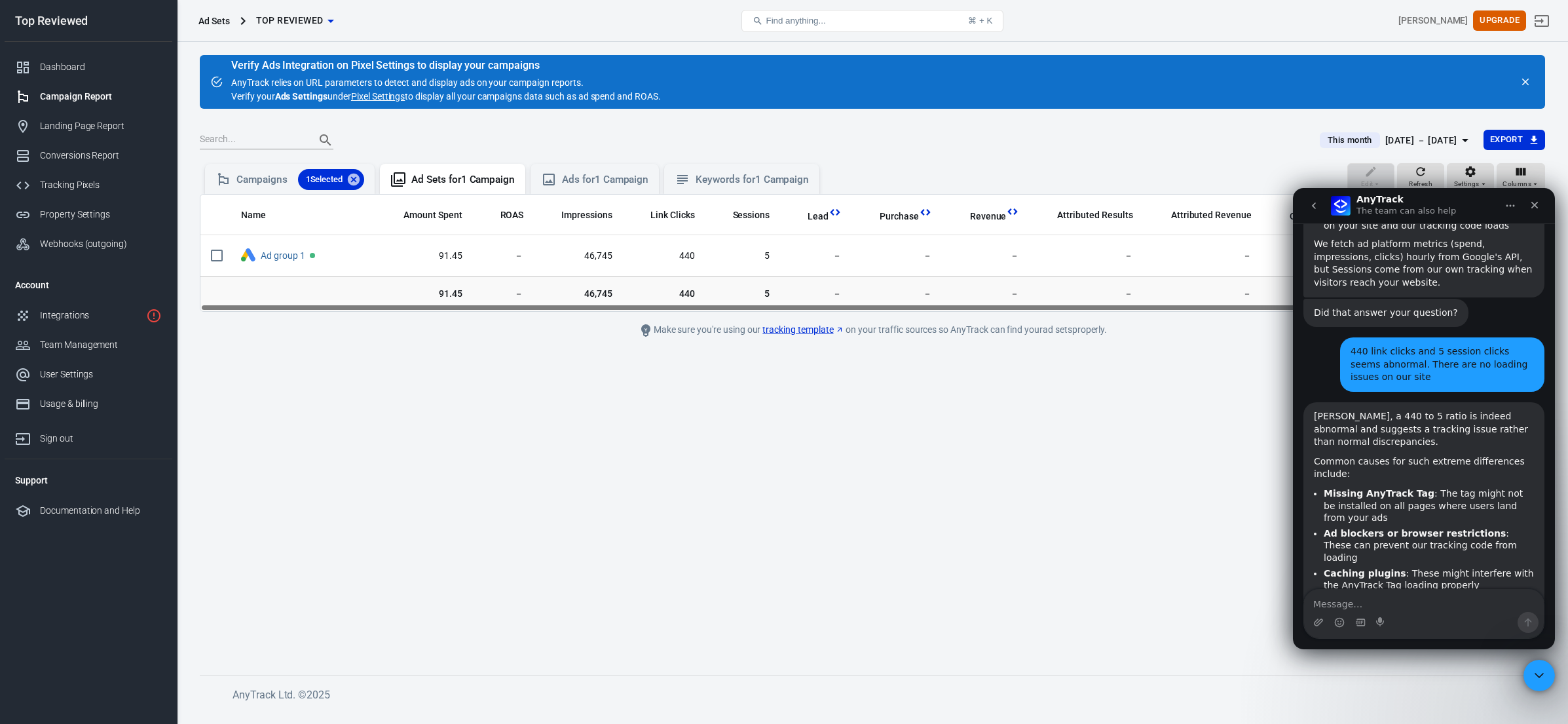
click at [1367, 595] on li "Recent website changes : Updates to your site, plugins, or tracking codes could…" at bounding box center [1430, 613] width 210 height 37
drag, startPoint x: 1350, startPoint y: 454, endPoint x: 1350, endPoint y: 462, distance: 8.0
click at [1350, 595] on li "Recent website changes : Updates to your site, plugins, or tracking codes could…" at bounding box center [1430, 613] width 210 height 37
click at [1357, 595] on li "Recent website changes : Updates to your site, plugins, or tracking codes could…" at bounding box center [1430, 613] width 210 height 37
click at [1368, 605] on textarea "Message…" at bounding box center [1424, 600] width 240 height 22
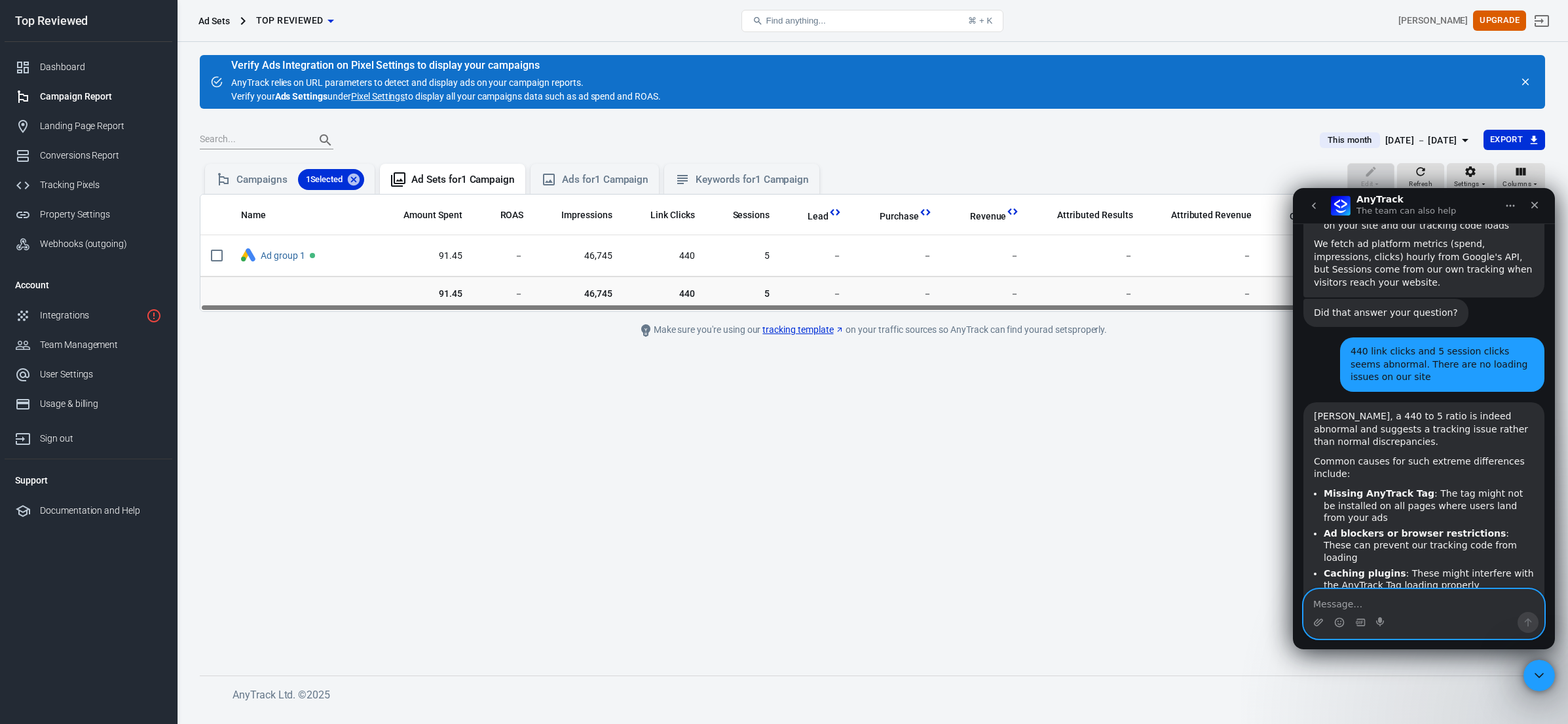
paste textarea "[URL][DOMAIN_NAME]"
type textarea "[URL][DOMAIN_NAME]"
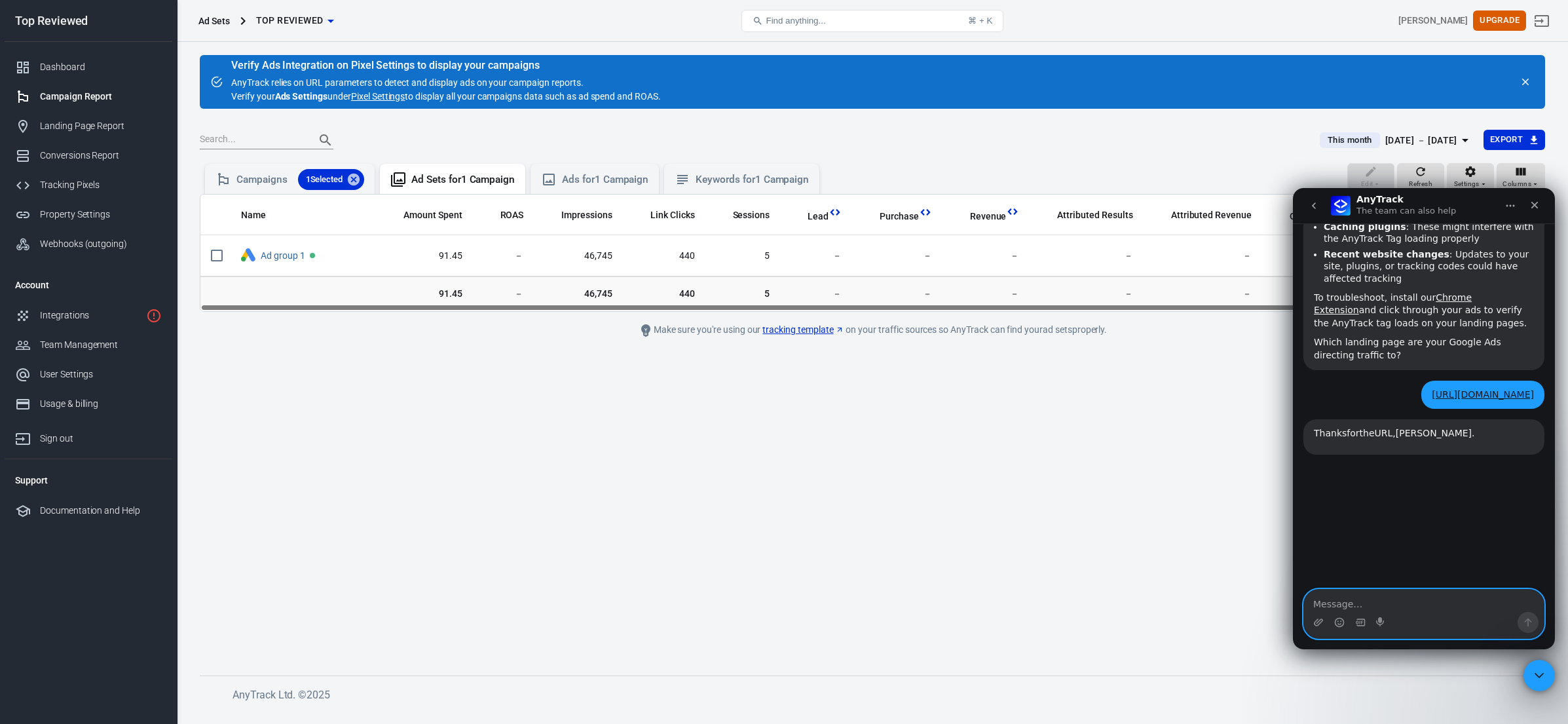
scroll to position [2276, 0]
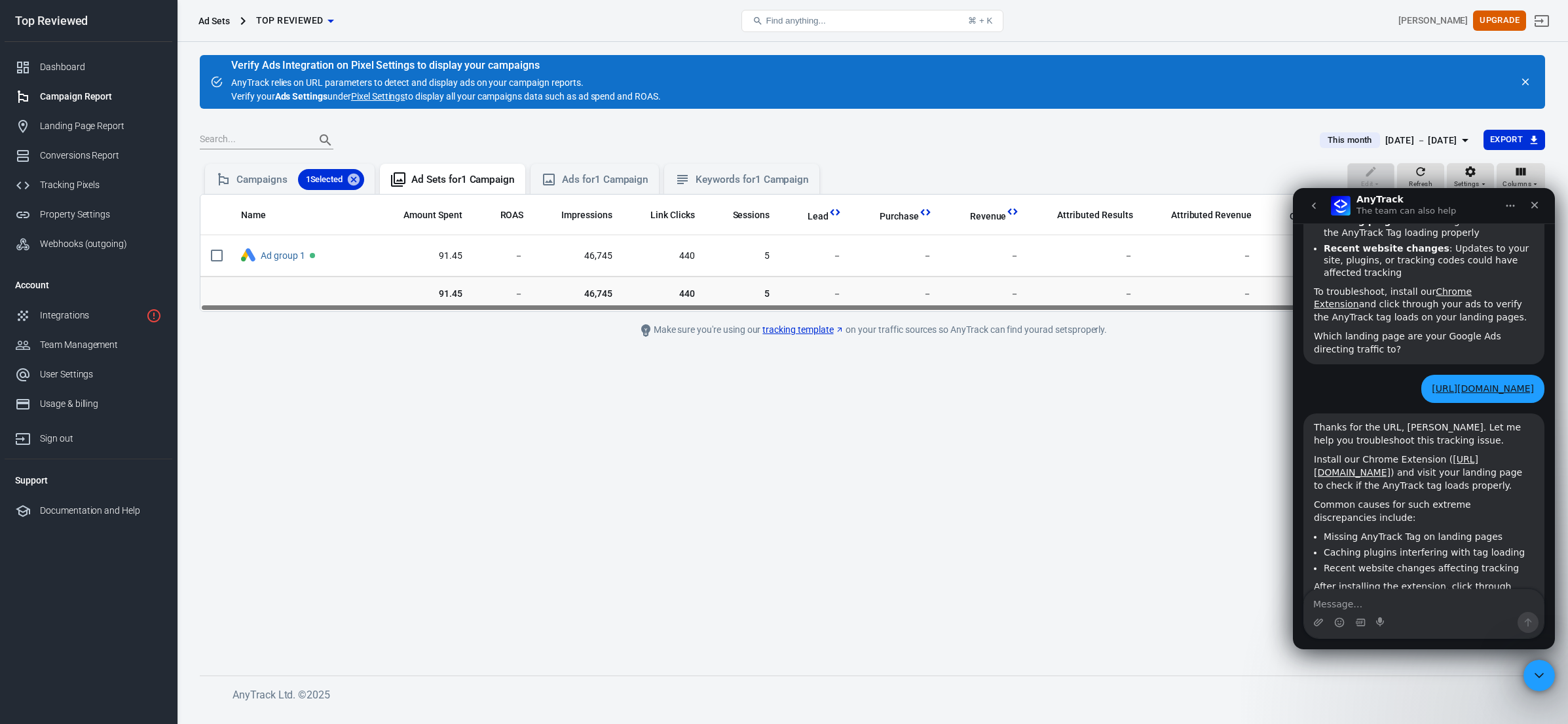
click at [857, 433] on main "Verify Ads Integration on Pixel Settings to display your campaigns AnyTrack rel…" at bounding box center [872, 354] width 1345 height 599
click at [264, 180] on div "Campaigns 1 Selected" at bounding box center [300, 179] width 128 height 21
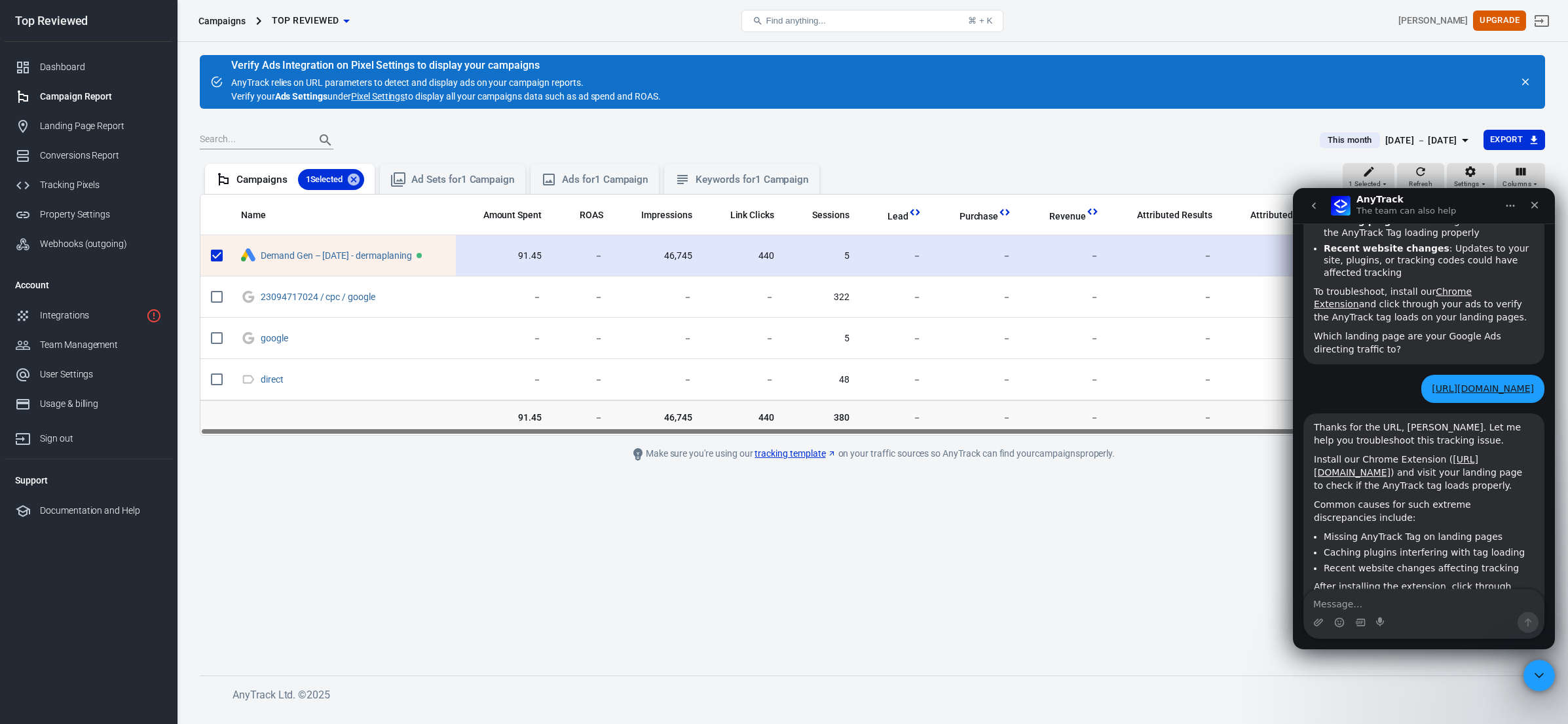
click at [219, 256] on input "scrollable content" at bounding box center [216, 255] width 27 height 27
checkbox input "false"
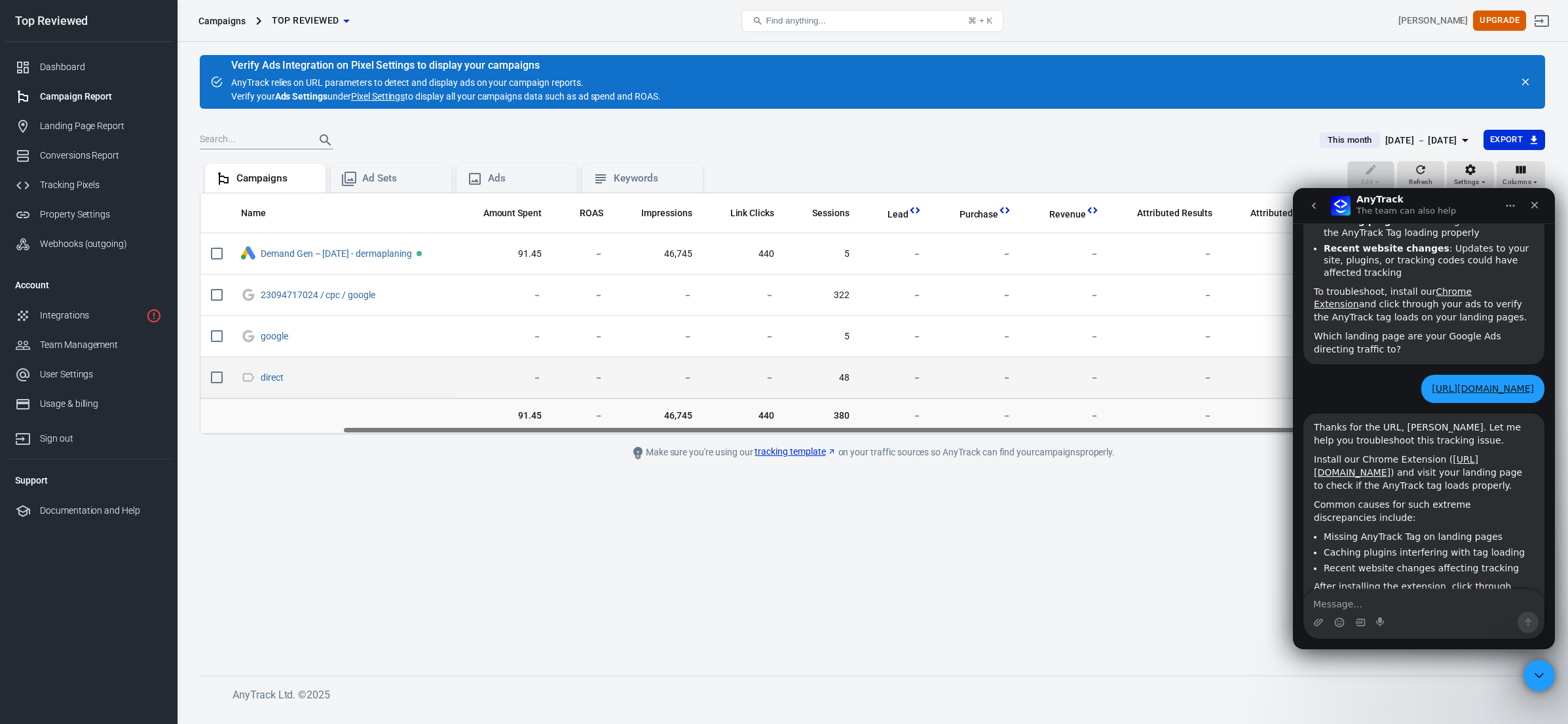
drag, startPoint x: 656, startPoint y: 429, endPoint x: 589, endPoint y: 377, distance: 84.8
click at [525, 406] on div "Name Amount Spent ROAS Impressions Link Clicks Sessions Lead Purchase Revenue A…" at bounding box center [872, 313] width 1345 height 242
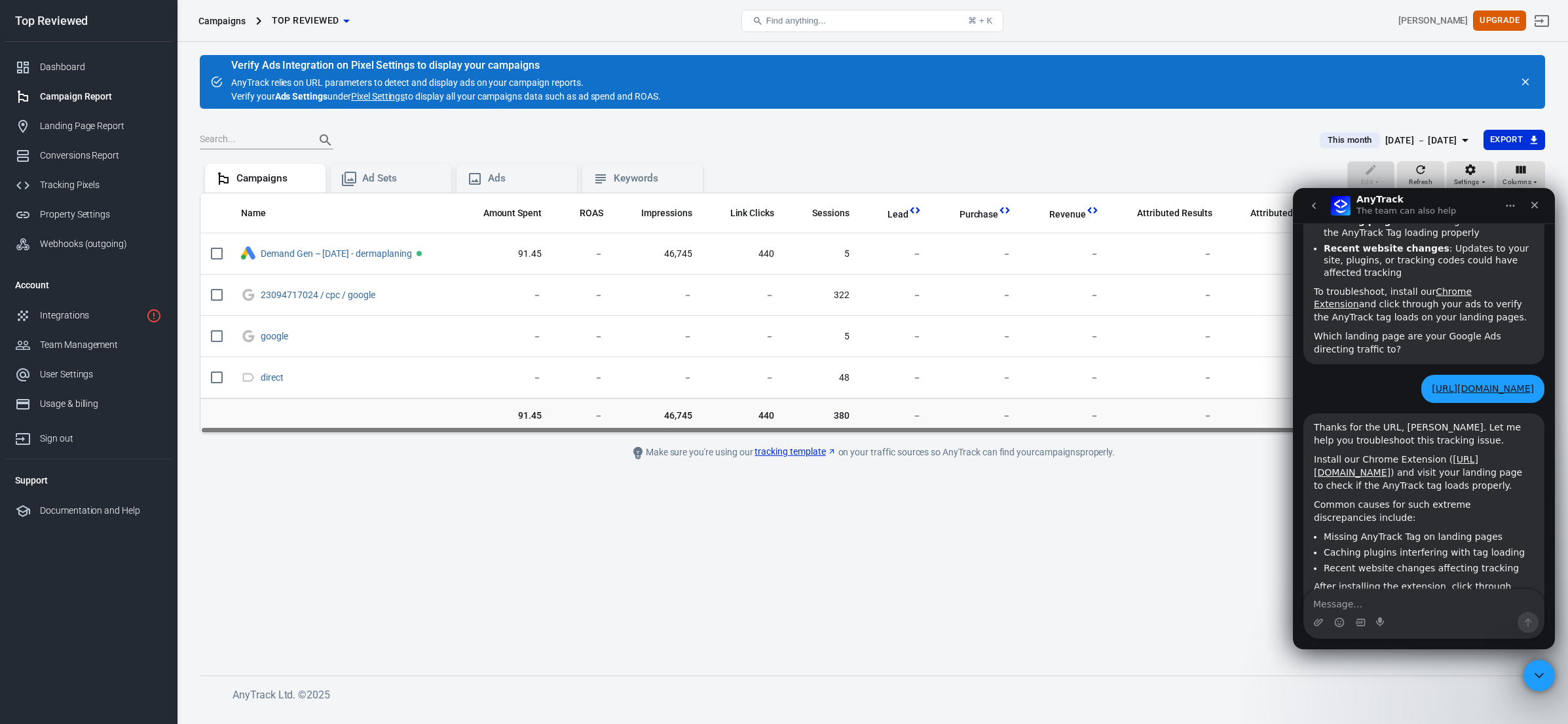
click at [1392, 137] on div "[DATE] － [DATE]" at bounding box center [1422, 140] width 72 height 16
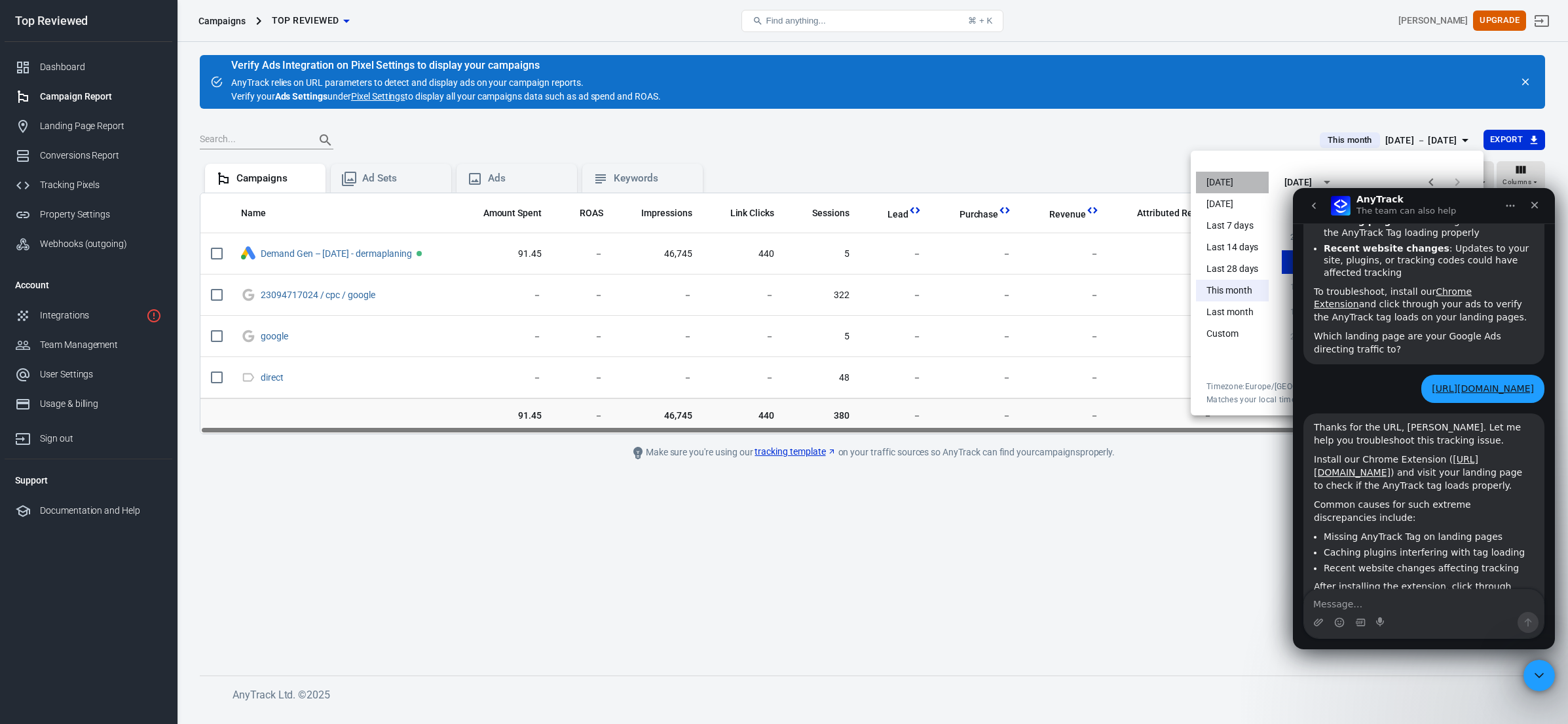
click at [1225, 174] on li "[DATE]" at bounding box center [1232, 182] width 73 height 22
click at [983, 145] on div at bounding box center [784, 362] width 1568 height 724
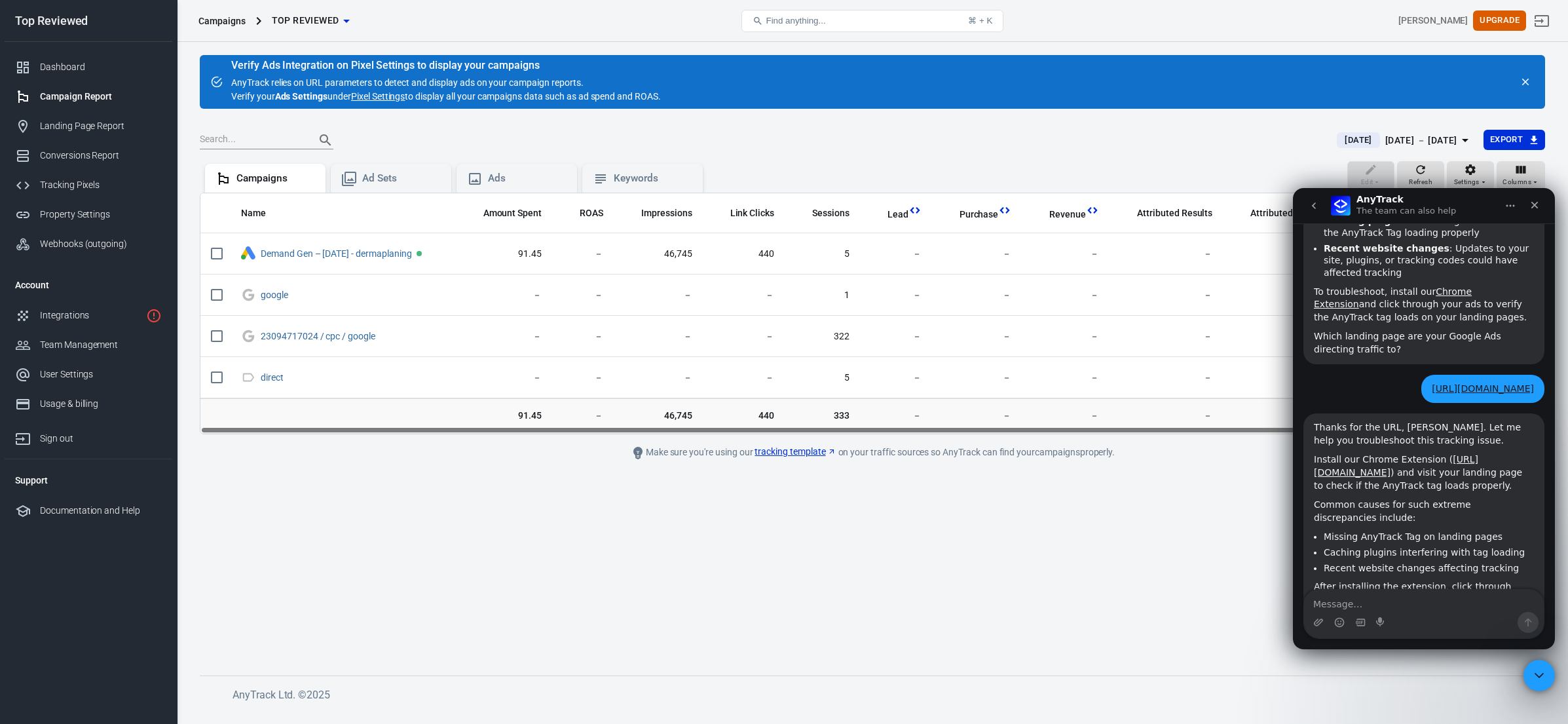
drag, startPoint x: 870, startPoint y: 427, endPoint x: 851, endPoint y: 429, distance: 19.1
click at [851, 429] on div "Name Amount Spent ROAS Impressions Link Clicks Sessions Lead Purchase Revenue A…" at bounding box center [872, 314] width 1344 height 241
click at [1538, 205] on icon "Close" at bounding box center [1535, 205] width 10 height 10
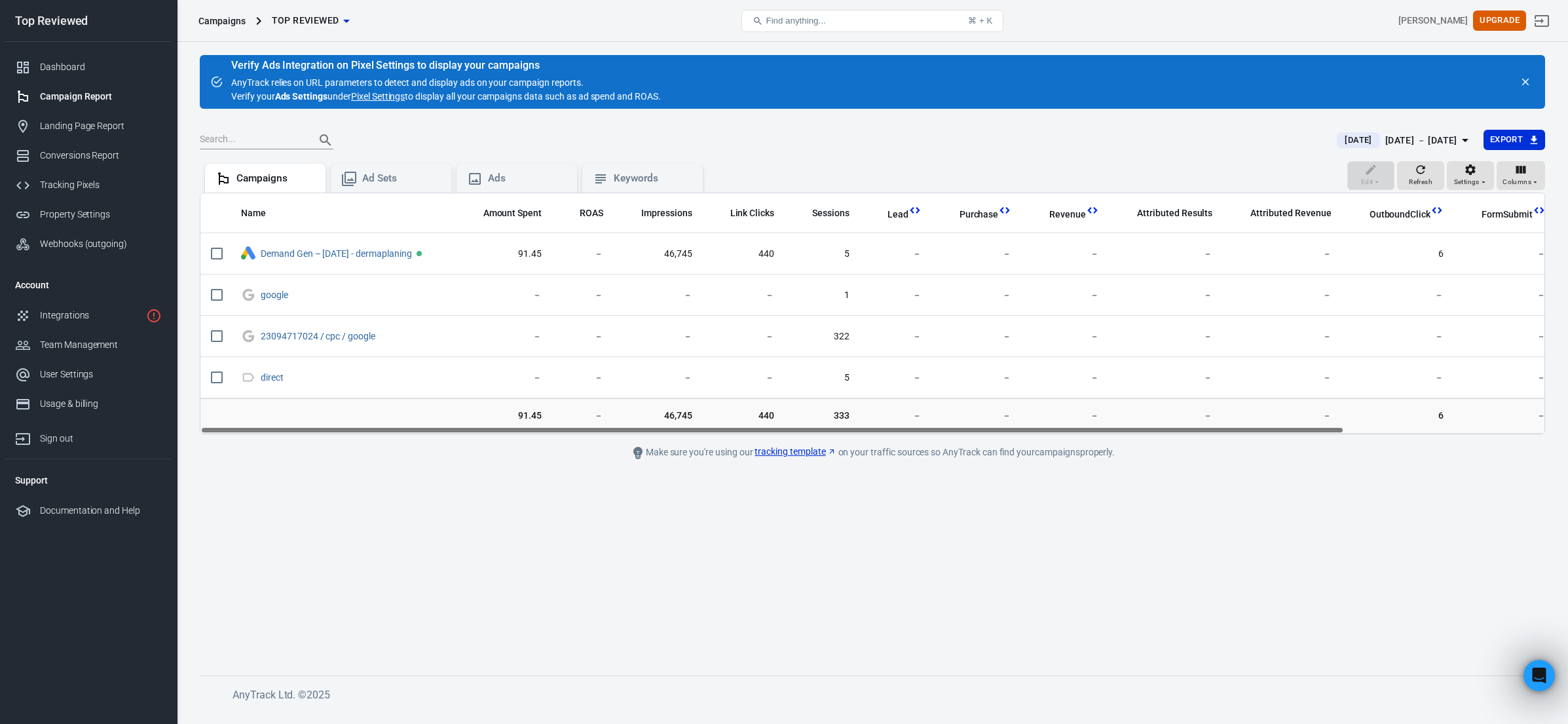
click at [1386, 136] on div "[DATE] － [DATE]" at bounding box center [1422, 140] width 72 height 16
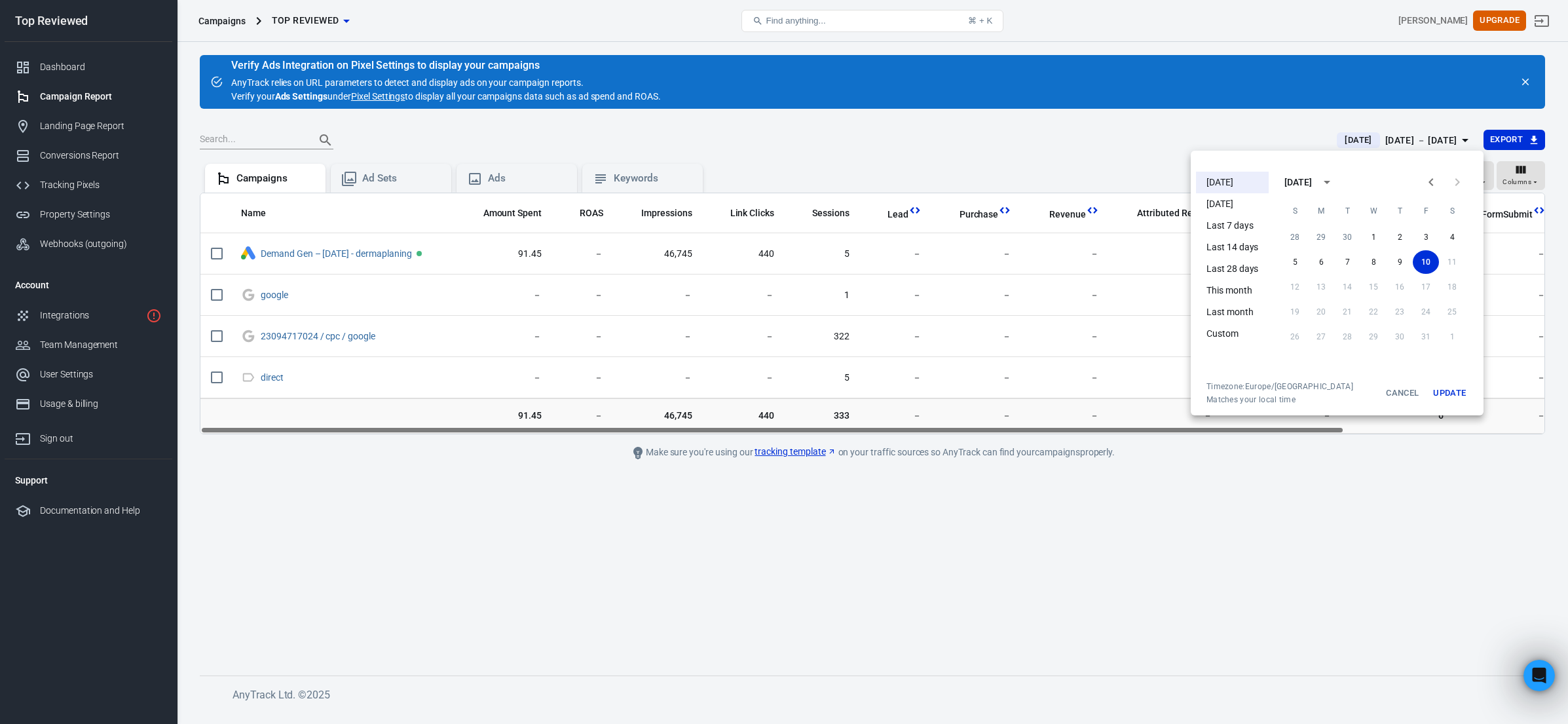
click at [1231, 294] on li "This month" at bounding box center [1232, 290] width 73 height 22
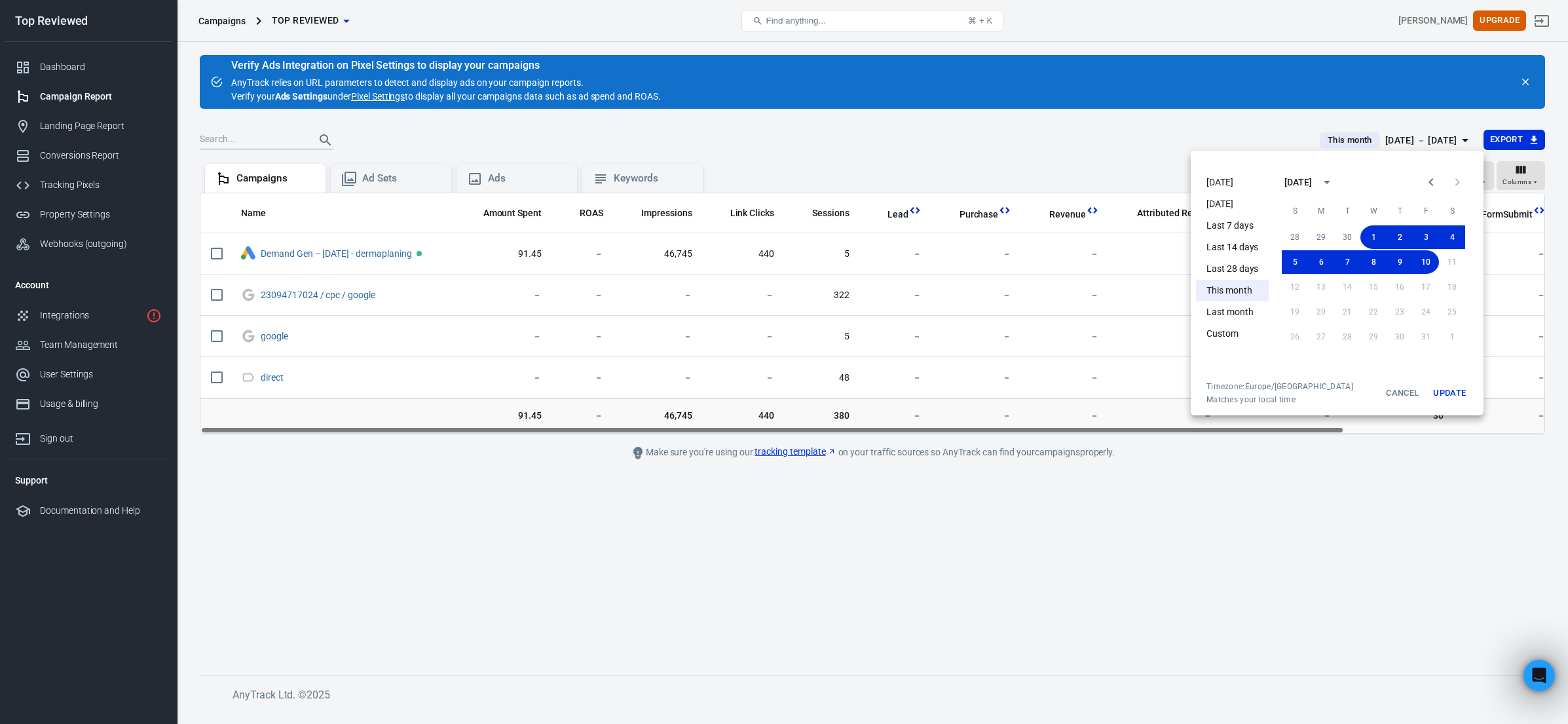
click at [1106, 506] on div at bounding box center [784, 362] width 1568 height 724
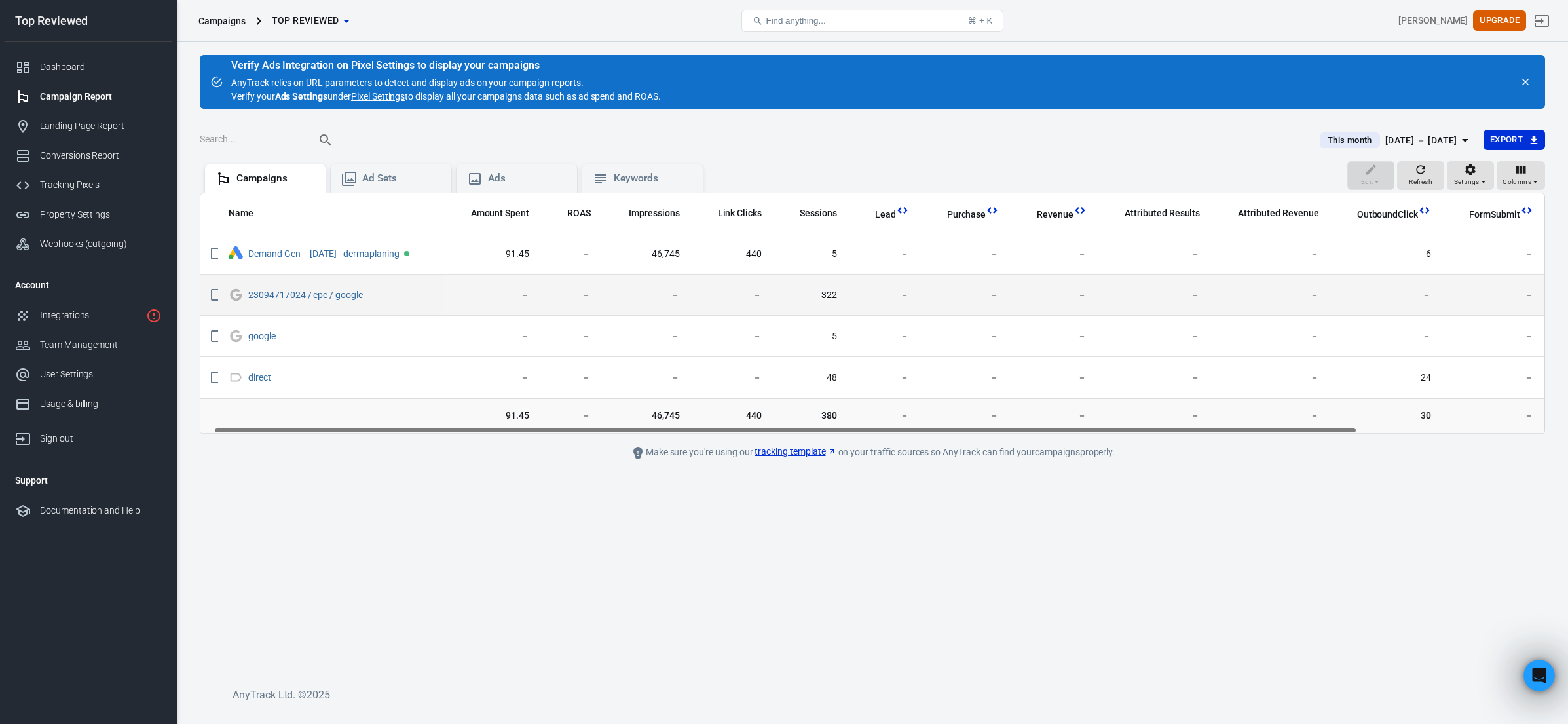
scroll to position [0, 1]
drag, startPoint x: 791, startPoint y: 426, endPoint x: 690, endPoint y: 304, distance: 158.4
click at [792, 425] on div "Name Amount Spent ROAS Impressions Link Clicks Sessions Lead Purchase Revenue A…" at bounding box center [872, 314] width 1344 height 241
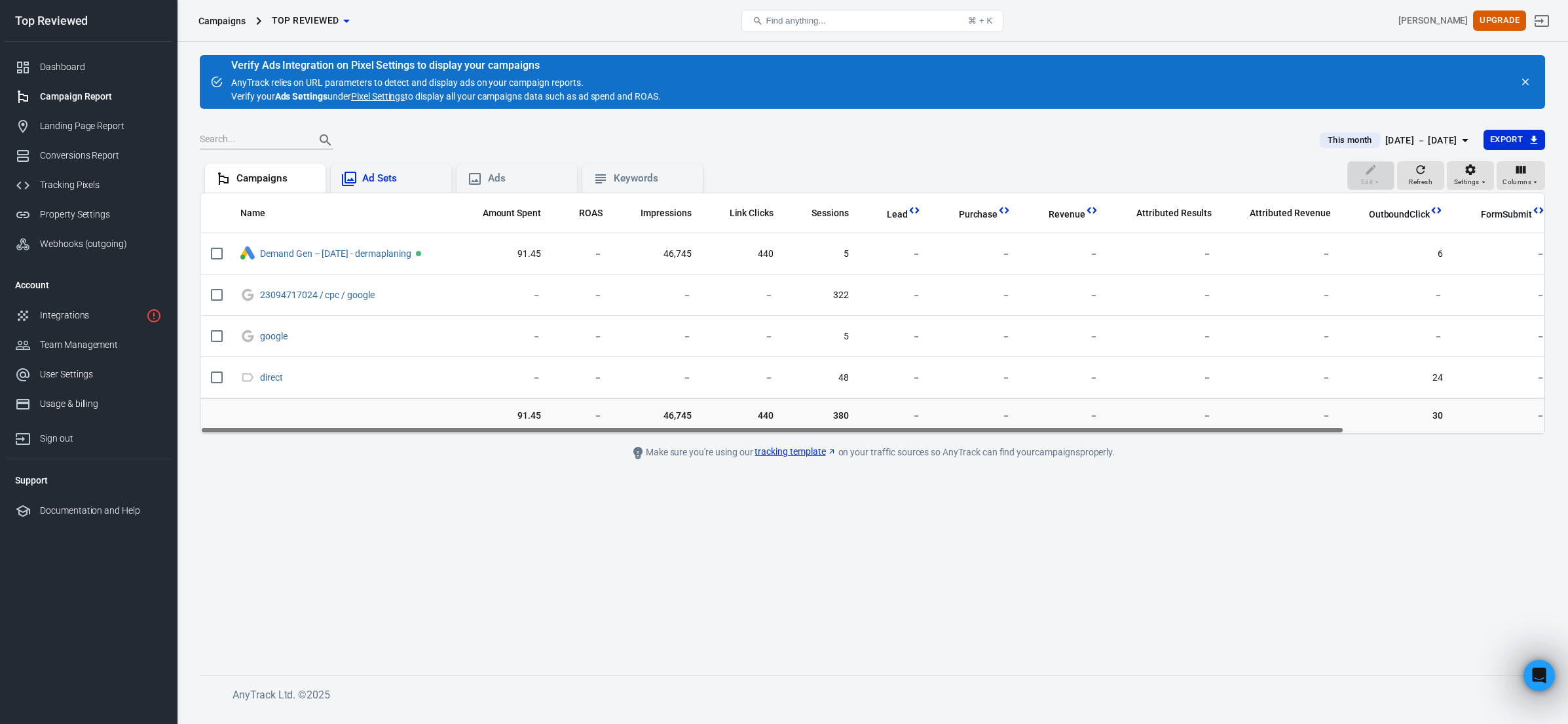
click at [404, 176] on div "Ad Sets" at bounding box center [401, 178] width 79 height 14
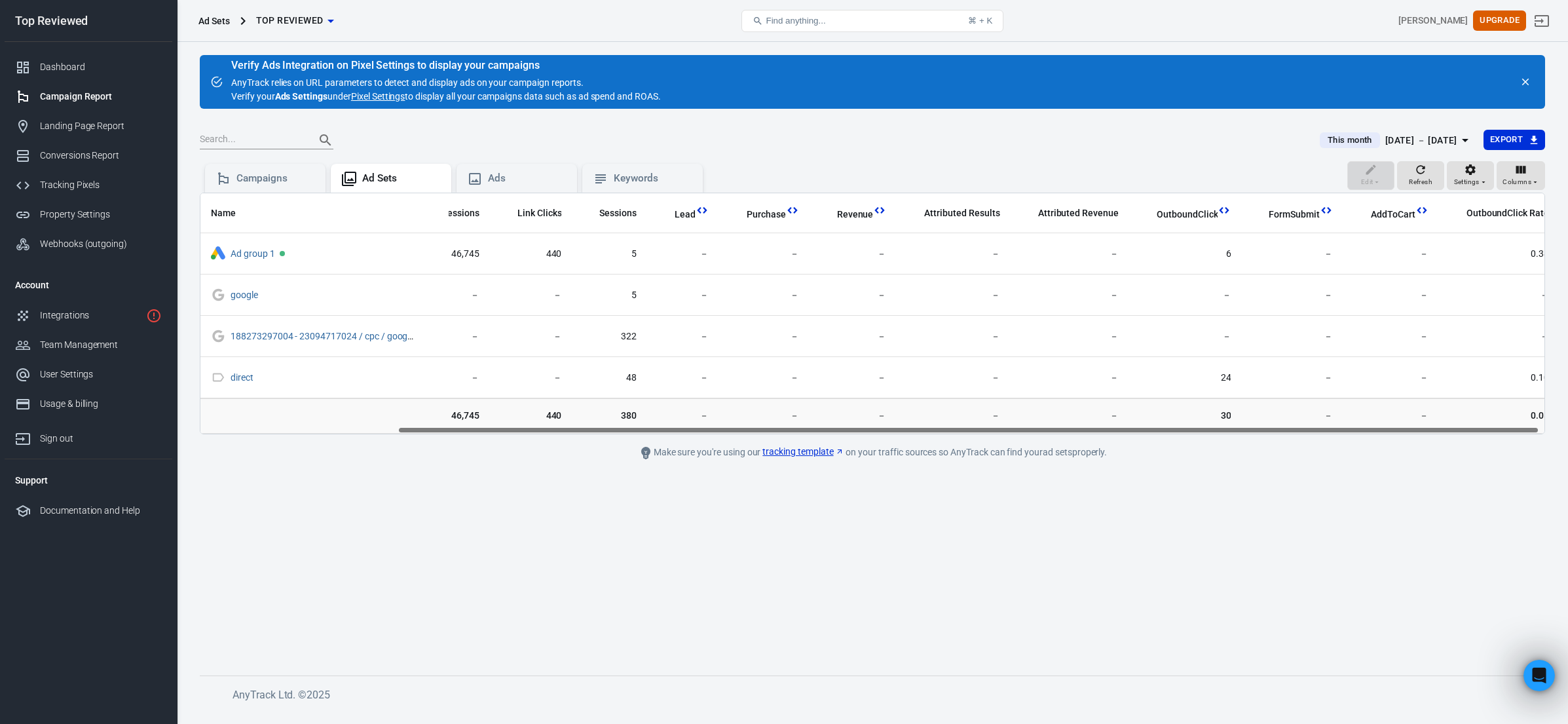
scroll to position [0, 238]
drag, startPoint x: 1019, startPoint y: 431, endPoint x: 1231, endPoint y: 423, distance: 212.2
click at [1231, 423] on div "Name Amount Spent ROAS Impressions Link Clicks Sessions Lead Purchase Revenue A…" at bounding box center [872, 313] width 1345 height 242
drag, startPoint x: 1564, startPoint y: 182, endPoint x: 1552, endPoint y: 182, distance: 12.0
click at [1552, 182] on div "Verify Ads Integration on Pixel Settings to display your campaigns AnyTrack rel…" at bounding box center [873, 376] width 1392 height 669
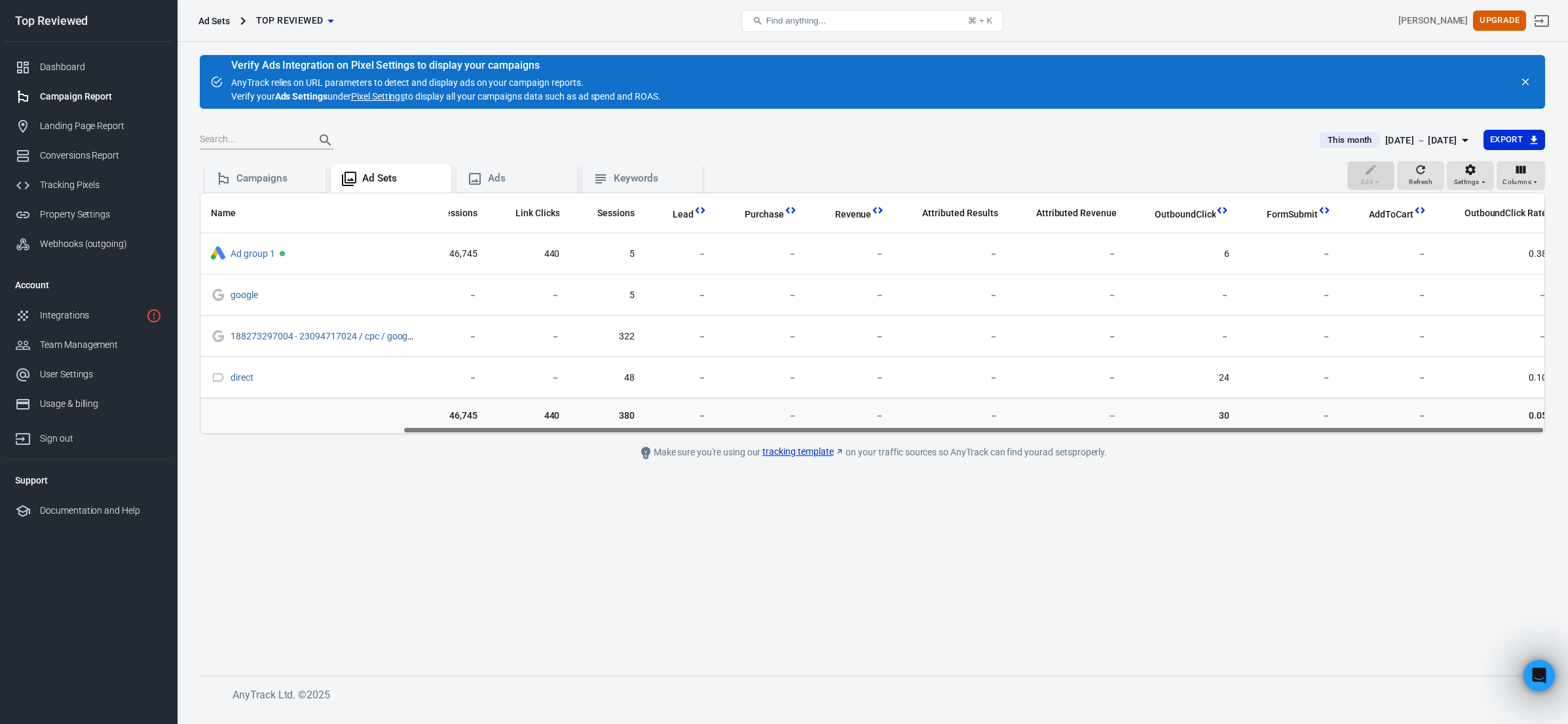
drag, startPoint x: 1309, startPoint y: 427, endPoint x: 1363, endPoint y: 427, distance: 54.0
click at [1363, 427] on div "Name Amount Spent ROAS Impressions Link Clicks Sessions Lead Purchase Revenue A…" at bounding box center [872, 314] width 1344 height 241
drag, startPoint x: 1290, startPoint y: 431, endPoint x: 1321, endPoint y: 427, distance: 31.3
click at [1321, 427] on div "Name Amount Spent ROAS Impressions Link Clicks Sessions Lead Purchase Revenue A…" at bounding box center [872, 314] width 1344 height 241
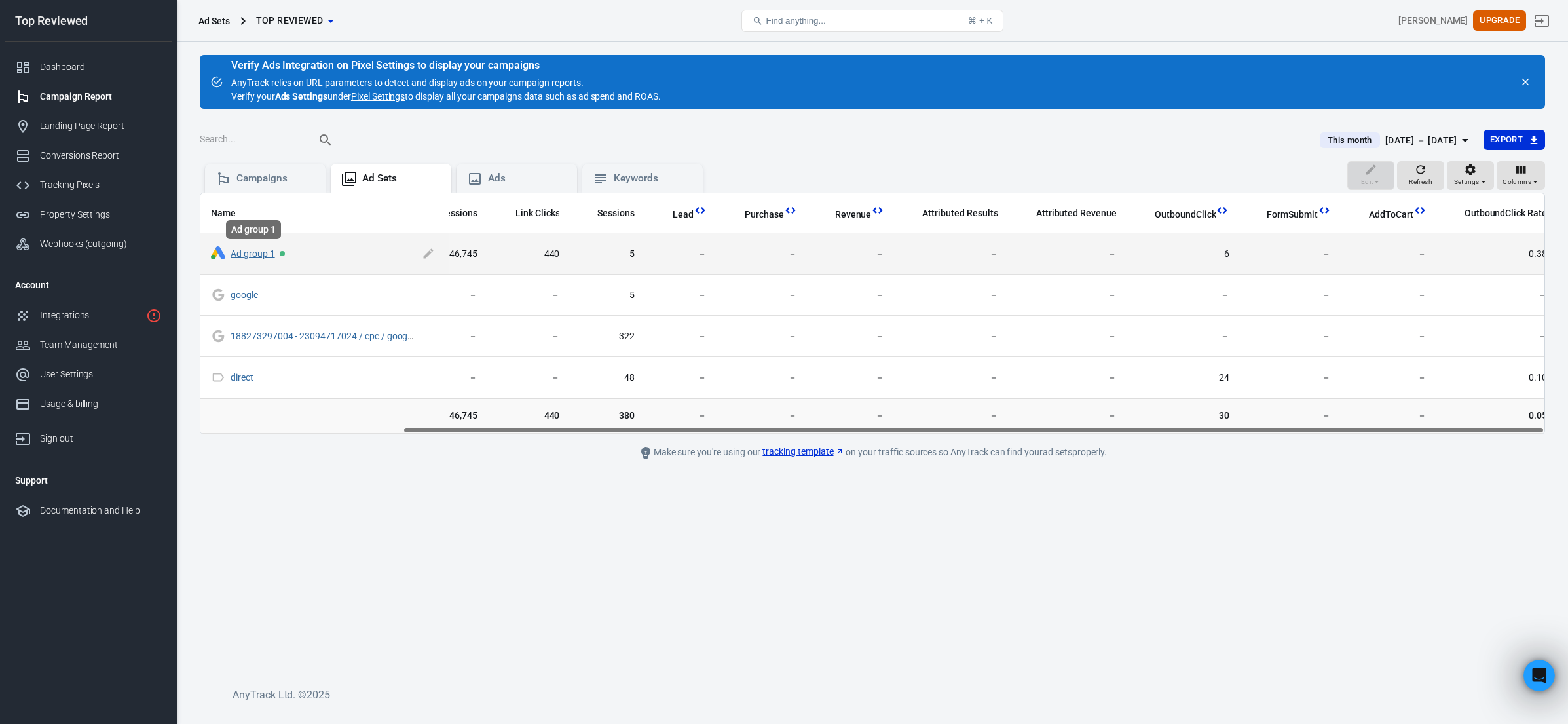
click at [244, 253] on link "Ad group 1" at bounding box center [252, 253] width 45 height 10
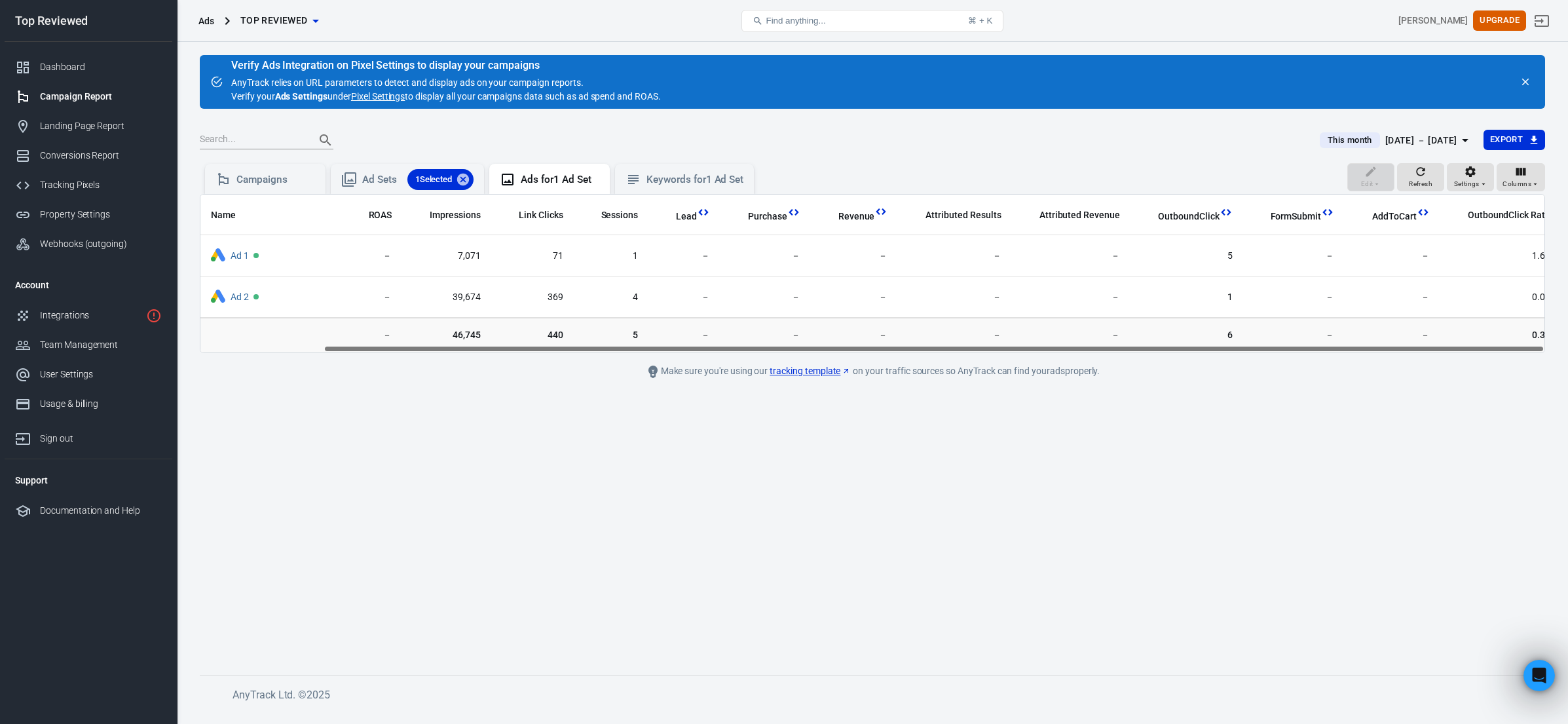
scroll to position [0, 135]
drag, startPoint x: 695, startPoint y: 350, endPoint x: 830, endPoint y: 346, distance: 135.1
click at [830, 346] on div "Name Amount Spent ROAS Impressions Link Clicks Sessions Lead Purchase Revenue A…" at bounding box center [872, 273] width 1344 height 158
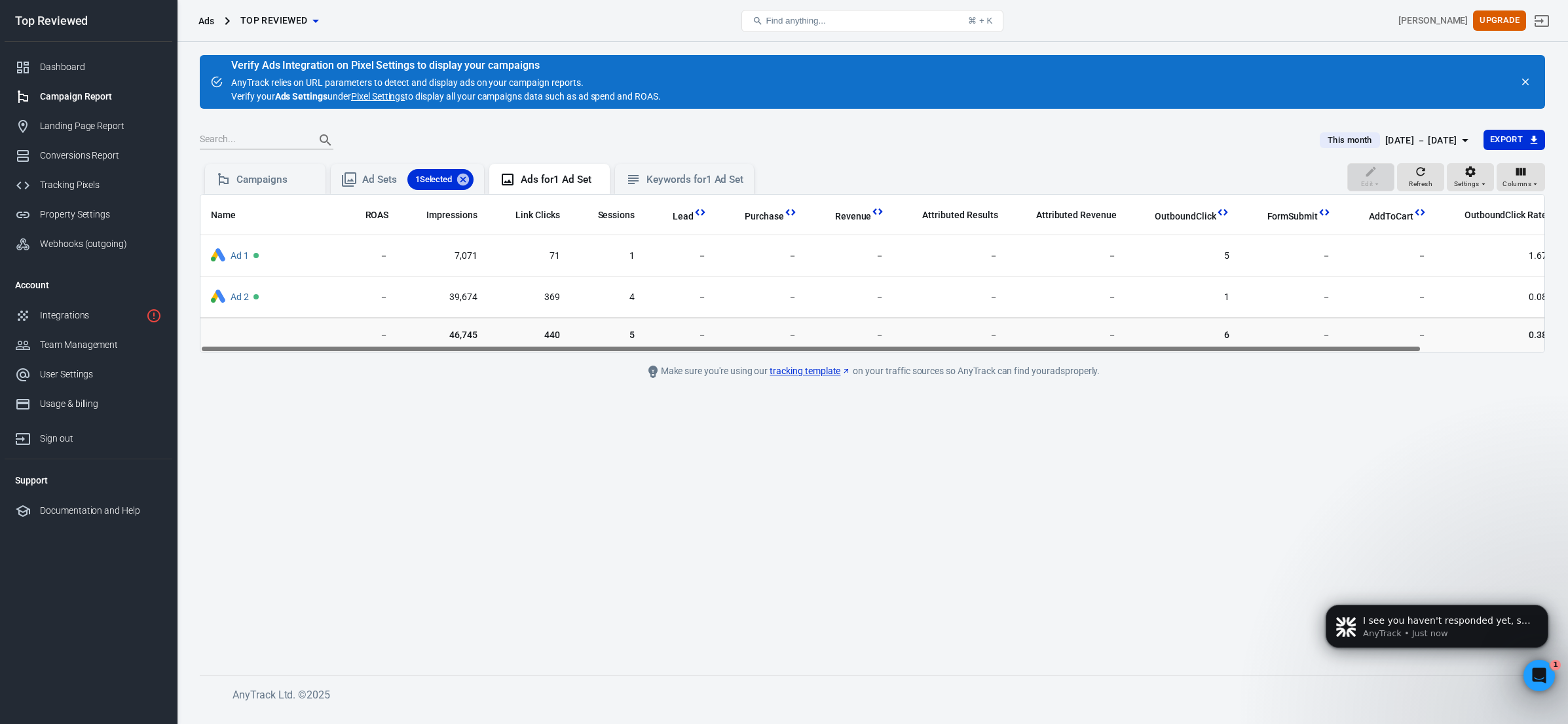
scroll to position [0, 0]
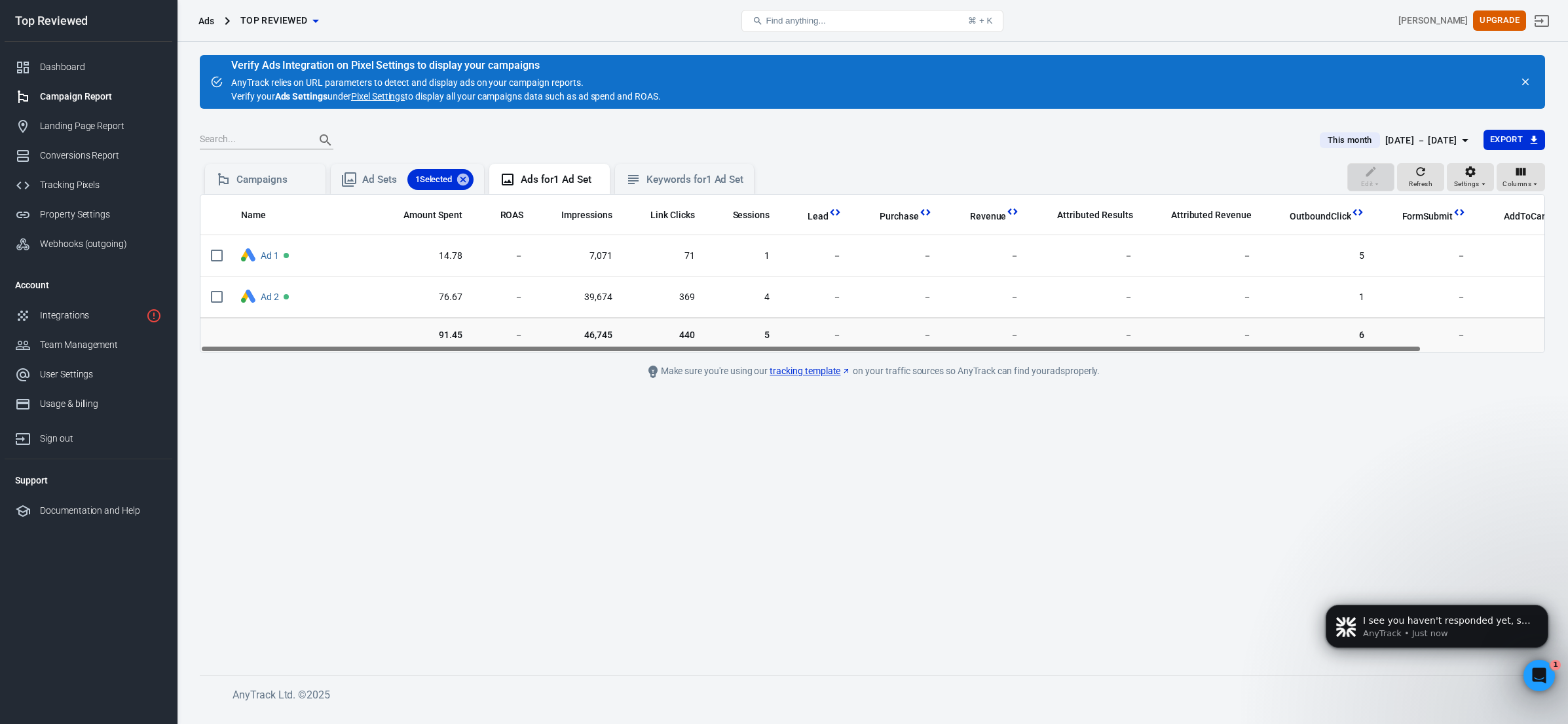
drag, startPoint x: 833, startPoint y: 349, endPoint x: 510, endPoint y: 339, distance: 323.2
click at [498, 340] on div "Name Amount Spent ROAS Impressions Link Clicks Sessions Lead Purchase Revenue A…" at bounding box center [872, 274] width 1345 height 159
click at [280, 185] on div "Campaigns" at bounding box center [275, 179] width 79 height 14
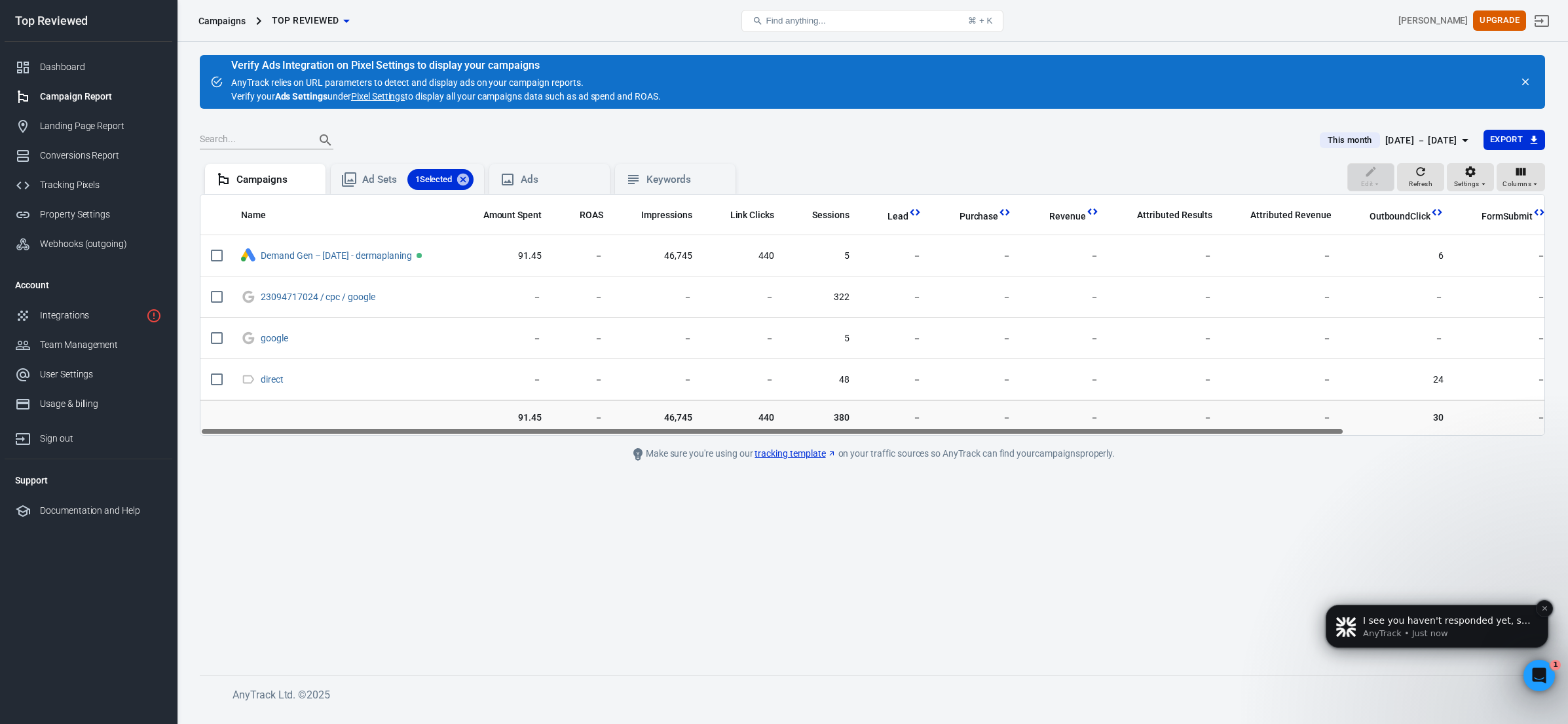
click at [1430, 643] on div "I see you haven't responded yet, so I wanted to check if you still need help re…" at bounding box center [1437, 626] width 223 height 44
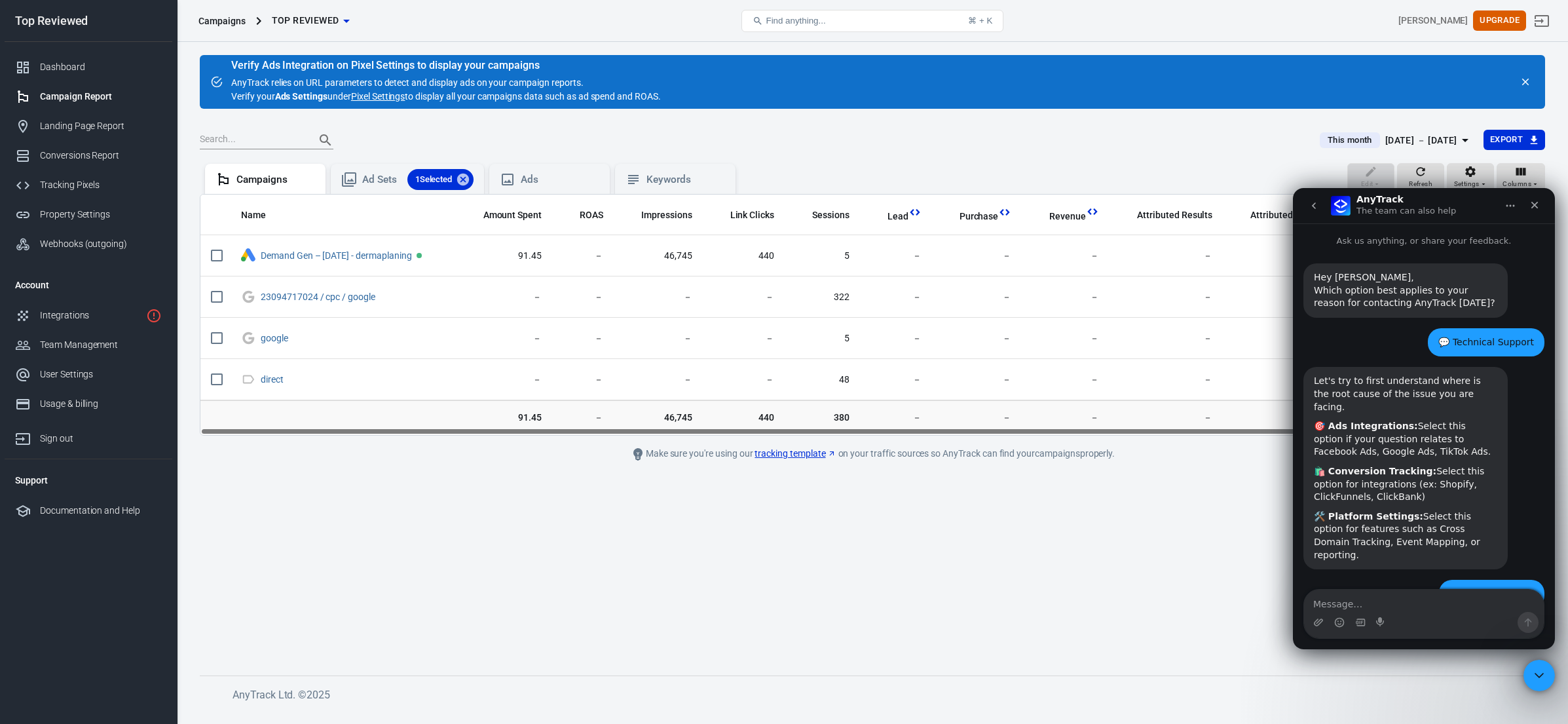
scroll to position [2, 0]
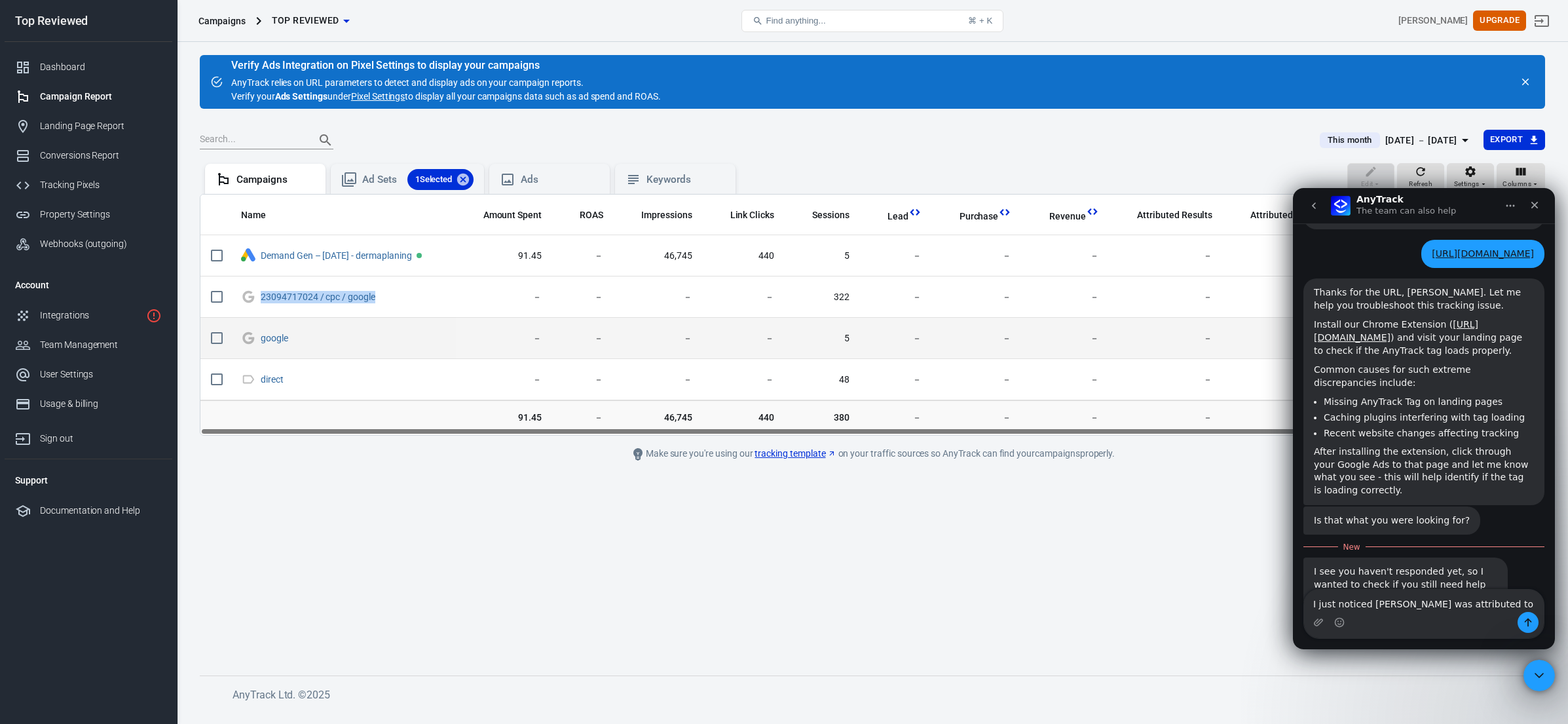
copy link "23094717024 / cpc / google"
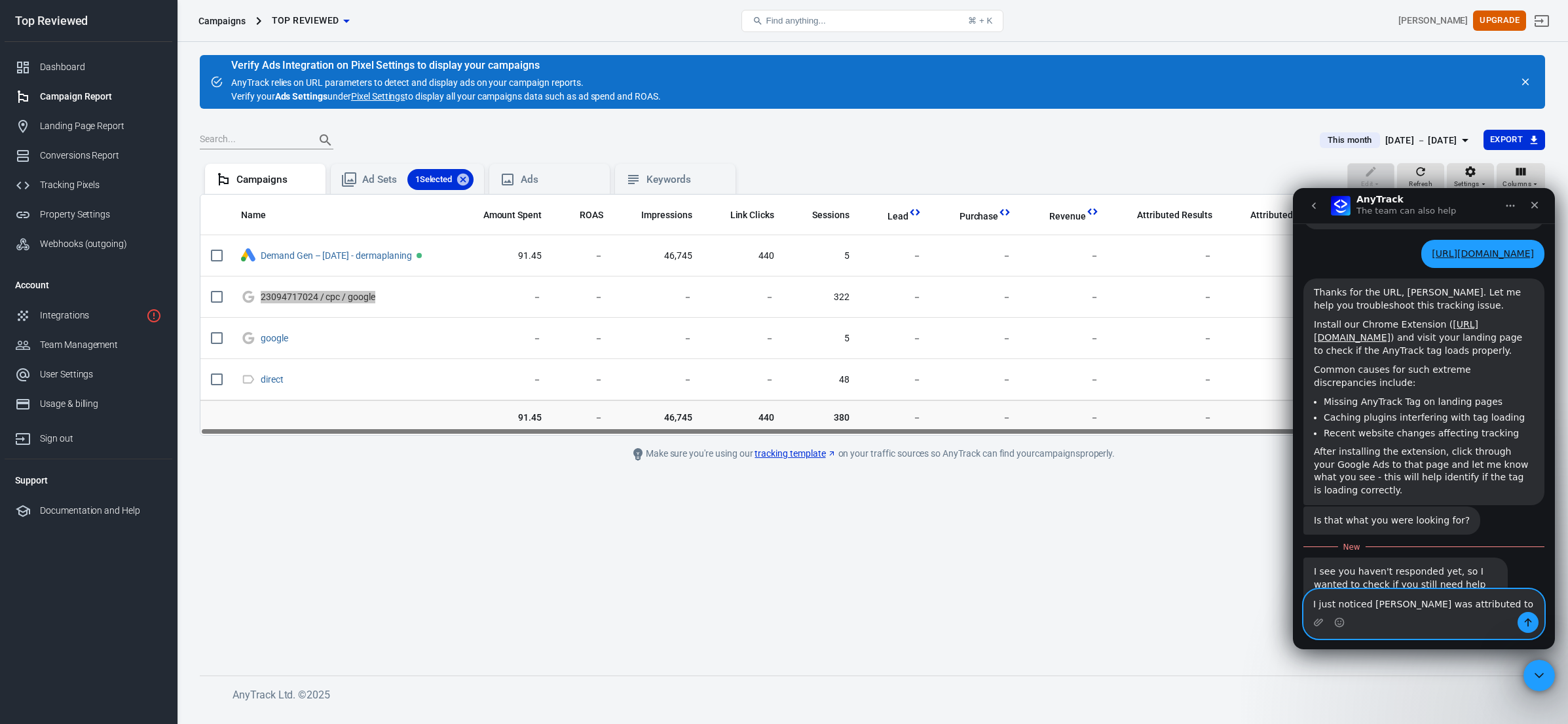
click at [1439, 606] on textarea "I just noticed [PERSON_NAME] was attributed to" at bounding box center [1424, 600] width 240 height 22
click at [1487, 605] on textarea "I just noticed [PERSON_NAME] was attributed to" at bounding box center [1424, 600] width 240 height 22
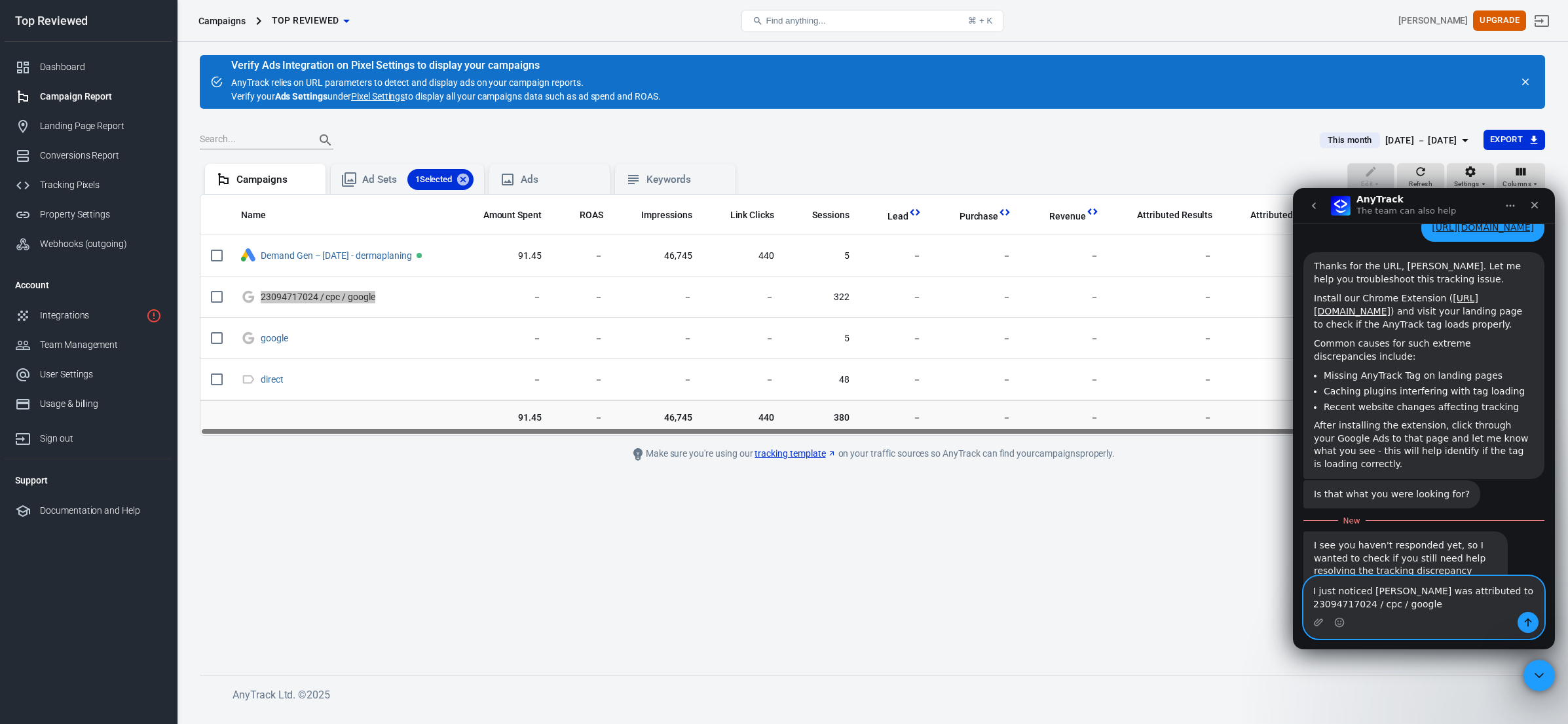
scroll to position [2424, 0]
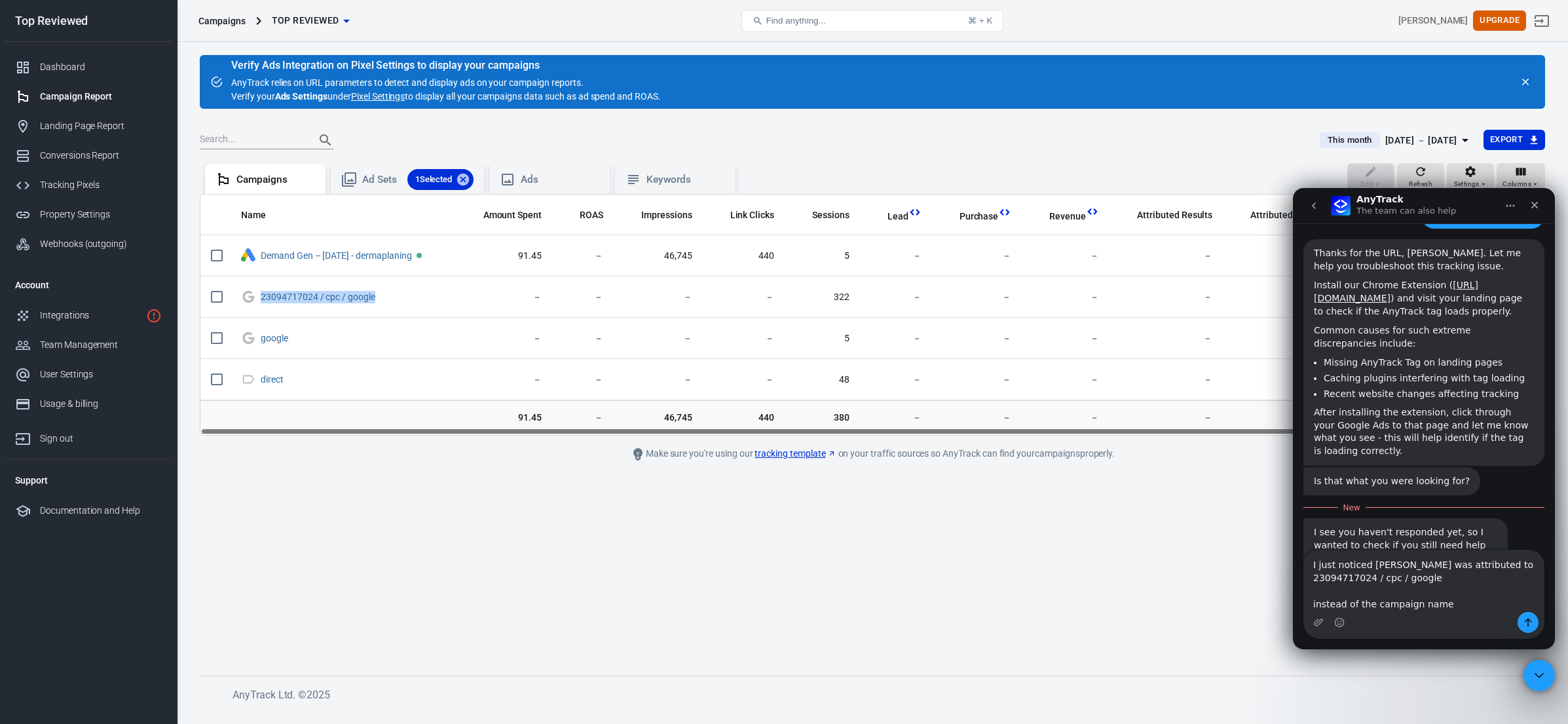
copy link "Demand Gen – [DATE] - dermaplaning"
click at [1436, 612] on div "Intercom messenger" at bounding box center [1424, 622] width 240 height 21
click at [1448, 607] on textarea "I just noticed [PERSON_NAME] was attributed to 23094717024 / cpc / google inste…" at bounding box center [1424, 581] width 240 height 62
paste textarea "Demand Gen – [DATE] - dermaplaning"
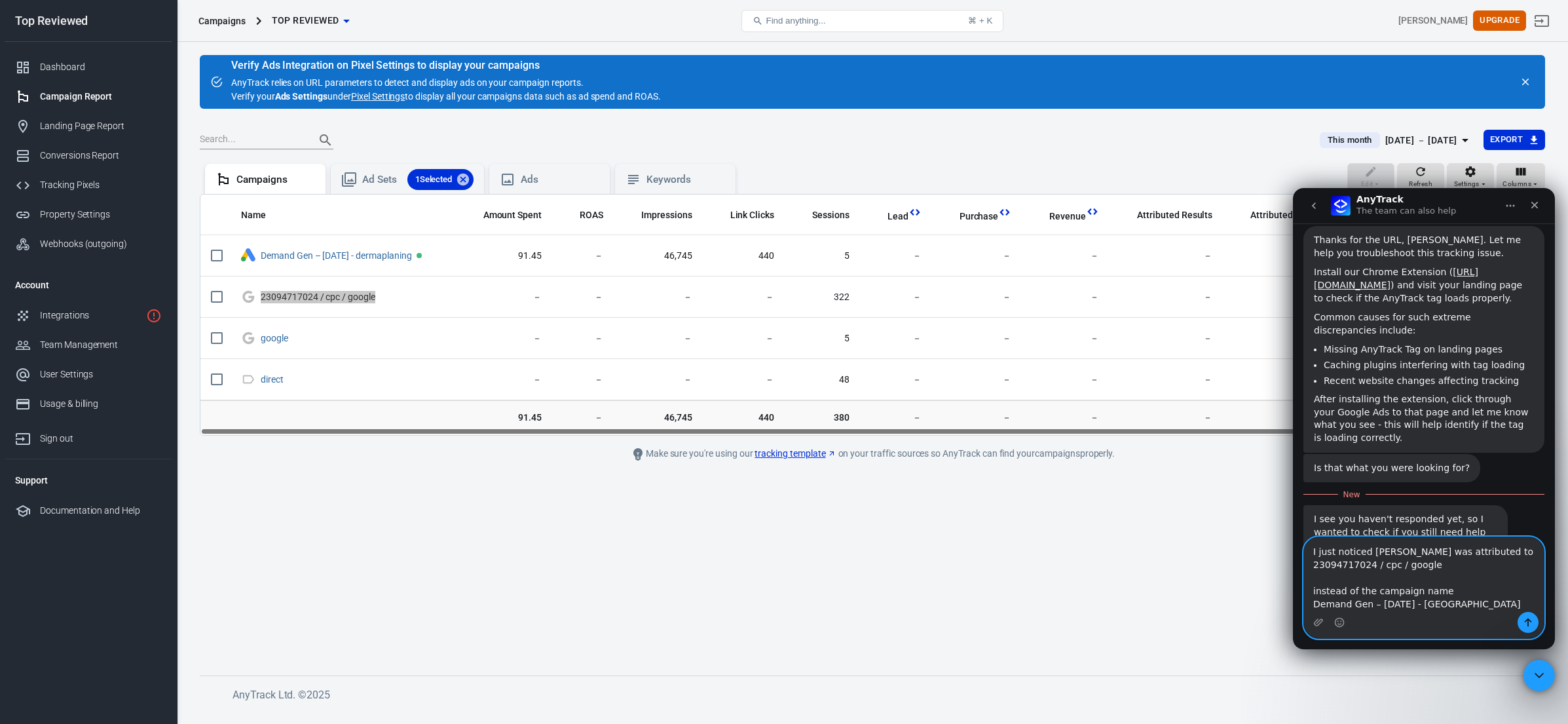
scroll to position [2463, 0]
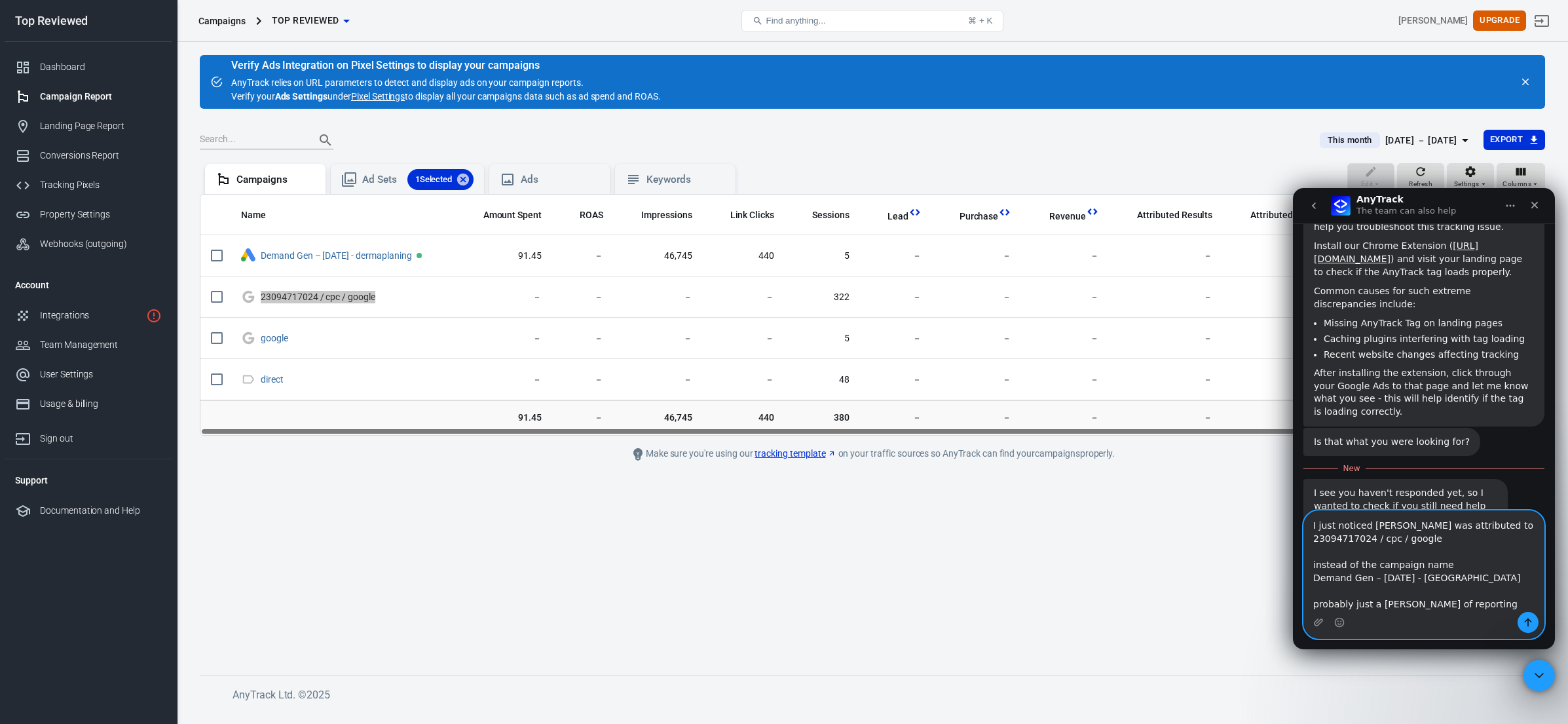
type textarea "I just noticed [PERSON_NAME] was attributed to 23094717024 / cpc / google inste…"
click at [1523, 614] on button "Send a message…" at bounding box center [1528, 622] width 21 height 21
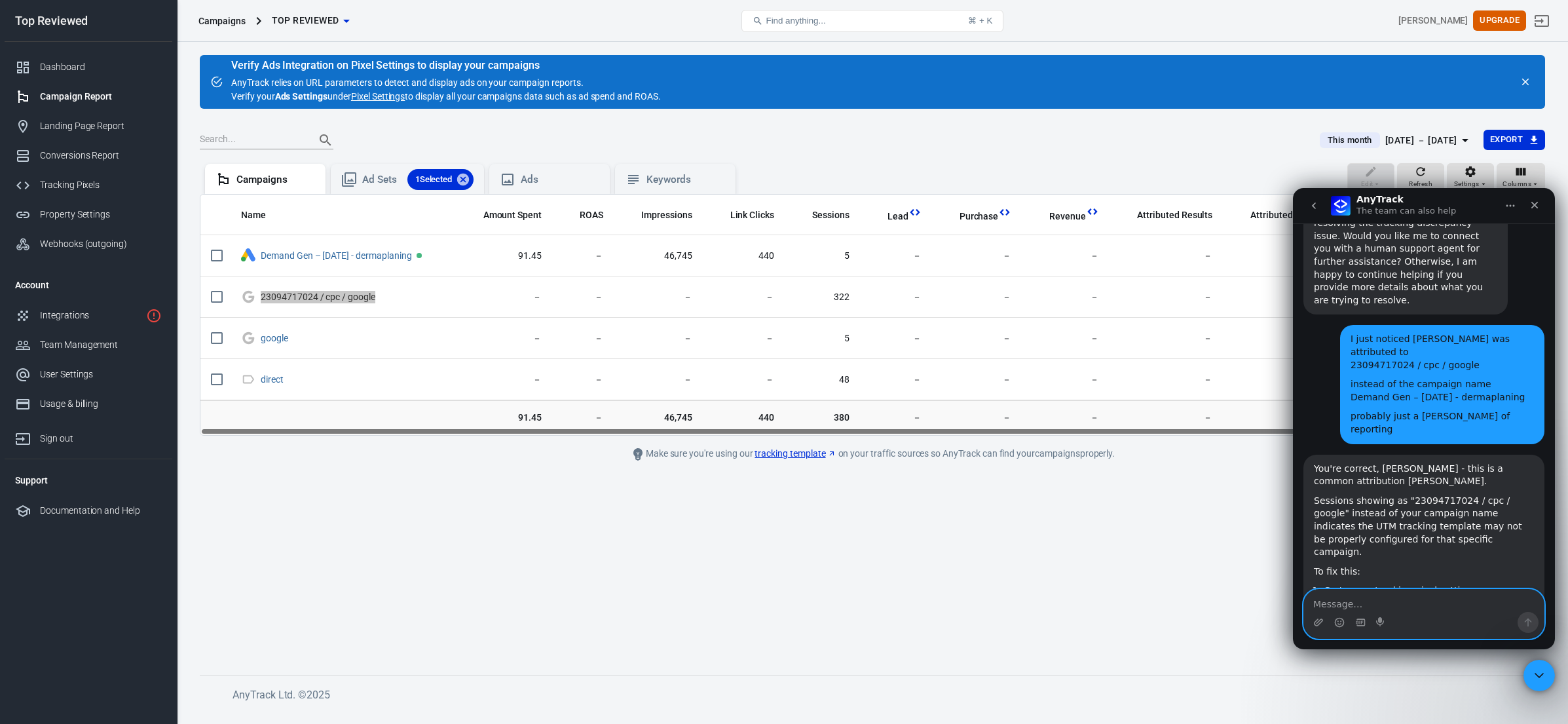
scroll to position [2734, 0]
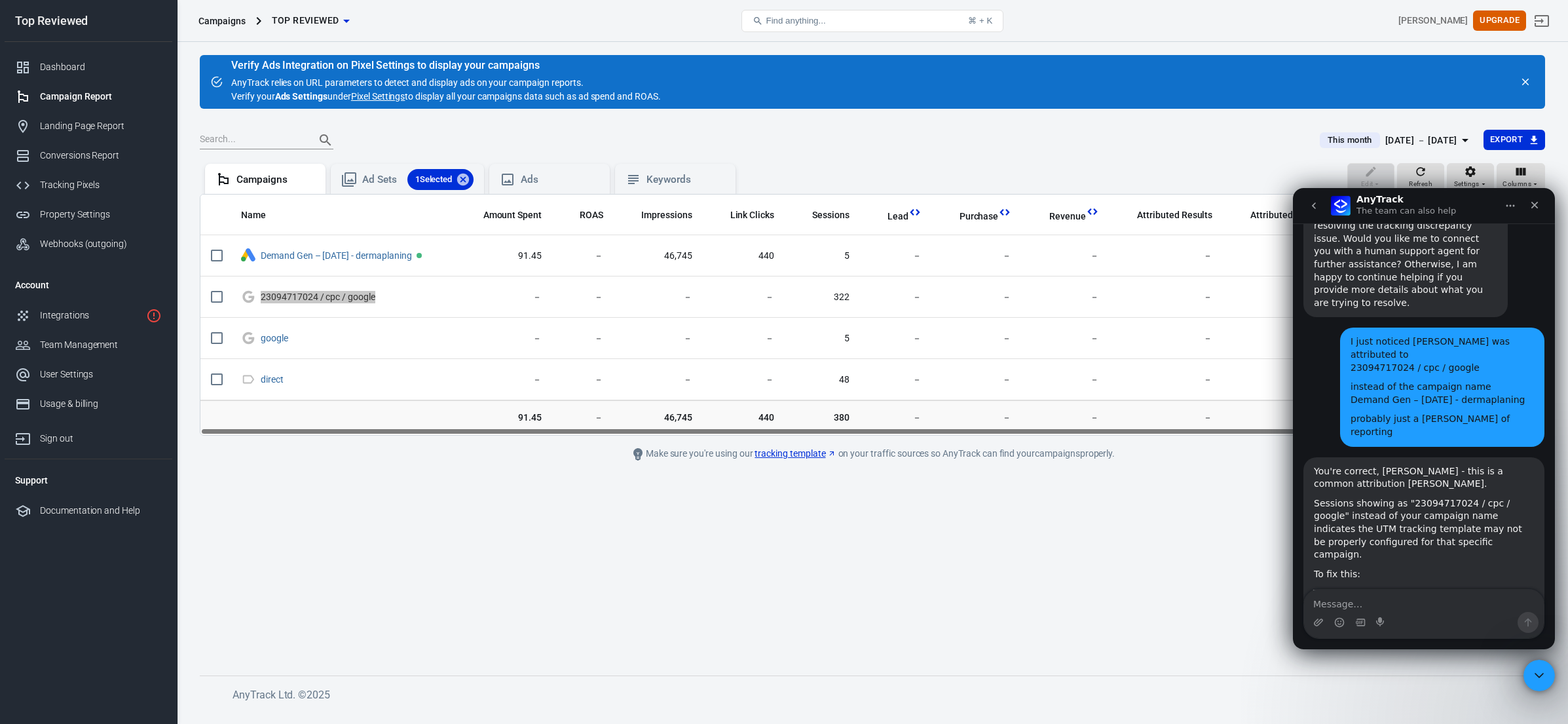
drag, startPoint x: 1340, startPoint y: 449, endPoint x: 1340, endPoint y: 460, distance: 11.0
click at [1340, 587] on ol "Go to your tracking pixel settings Click on your Google Ads integration Use the…" at bounding box center [1424, 620] width 220 height 67
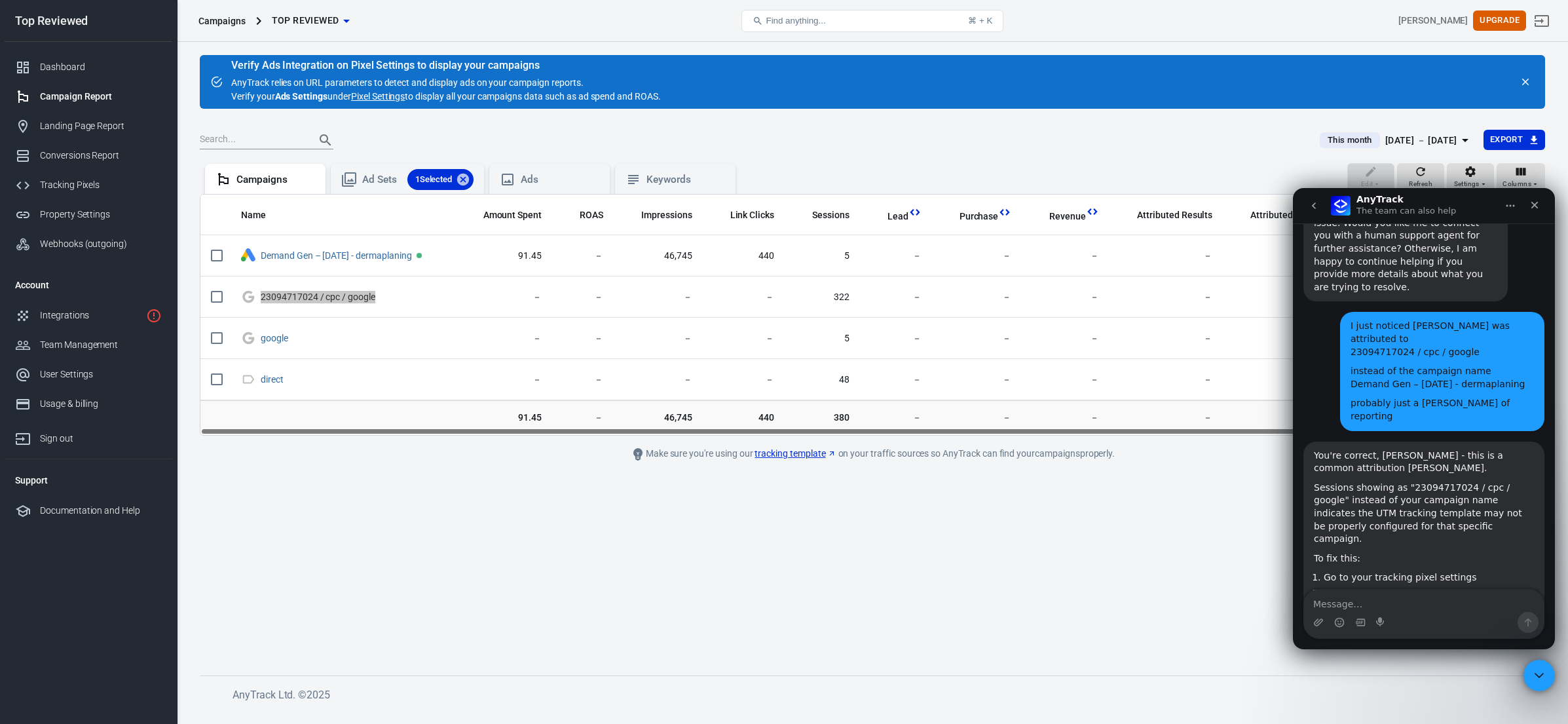
drag, startPoint x: 1345, startPoint y: 476, endPoint x: 1349, endPoint y: 498, distance: 22.4
click at [1348, 645] on div "This will show you exactly which ads need the correct UTM parameters to display…" at bounding box center [1424, 664] width 220 height 39
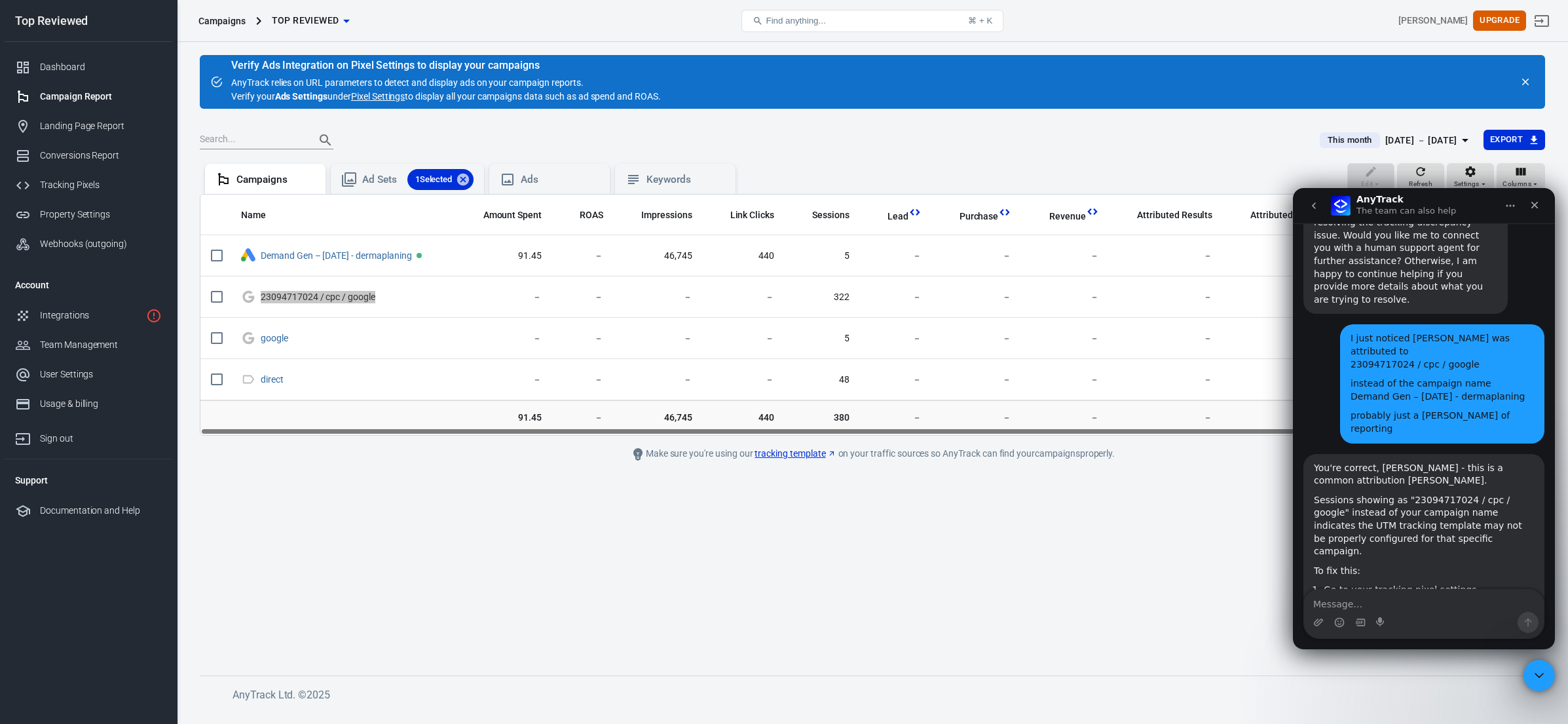
scroll to position [2737, 0]
click at [1371, 659] on div "This will show you exactly which ads need the correct UTM parameters to display…" at bounding box center [1424, 678] width 220 height 39
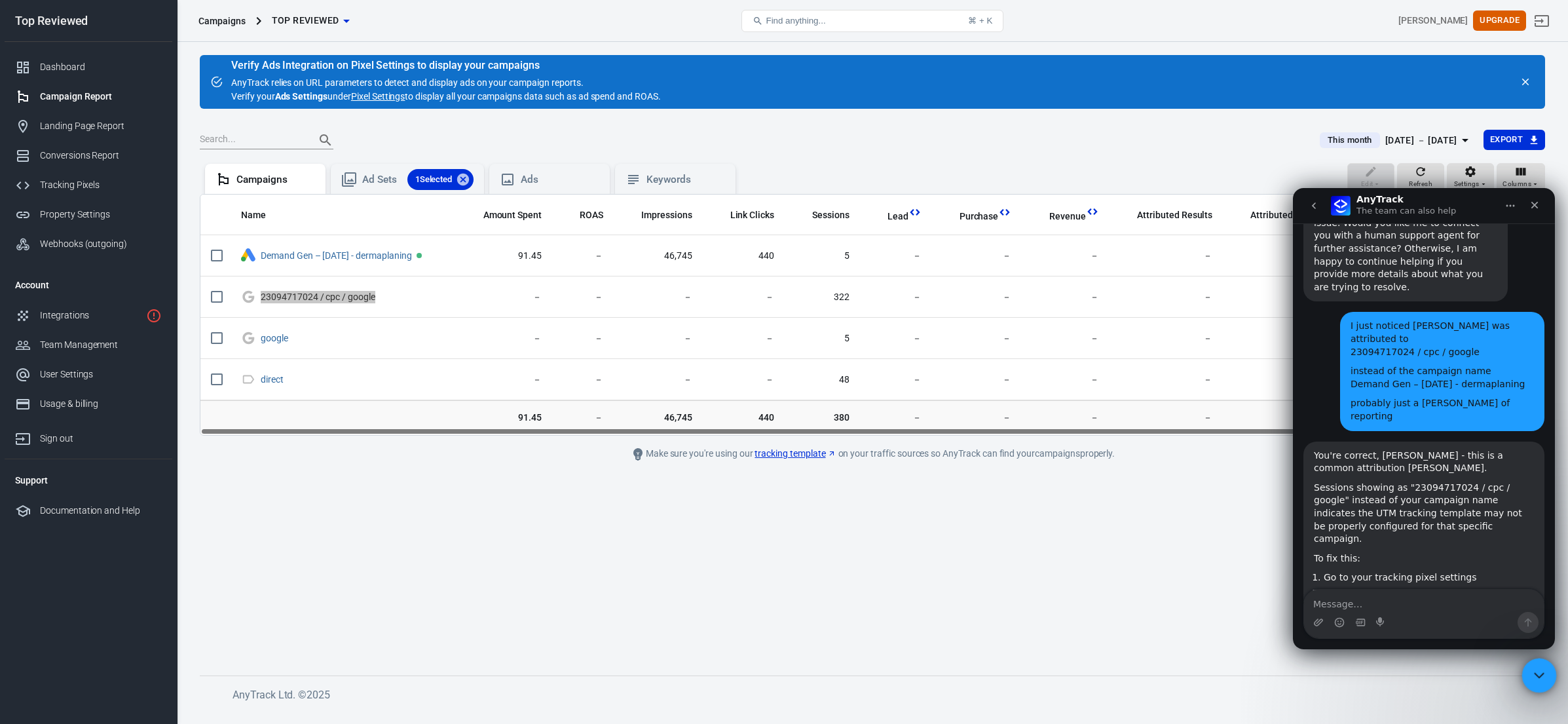
click at [1548, 676] on div "Close Intercom Messenger" at bounding box center [1537, 673] width 31 height 31
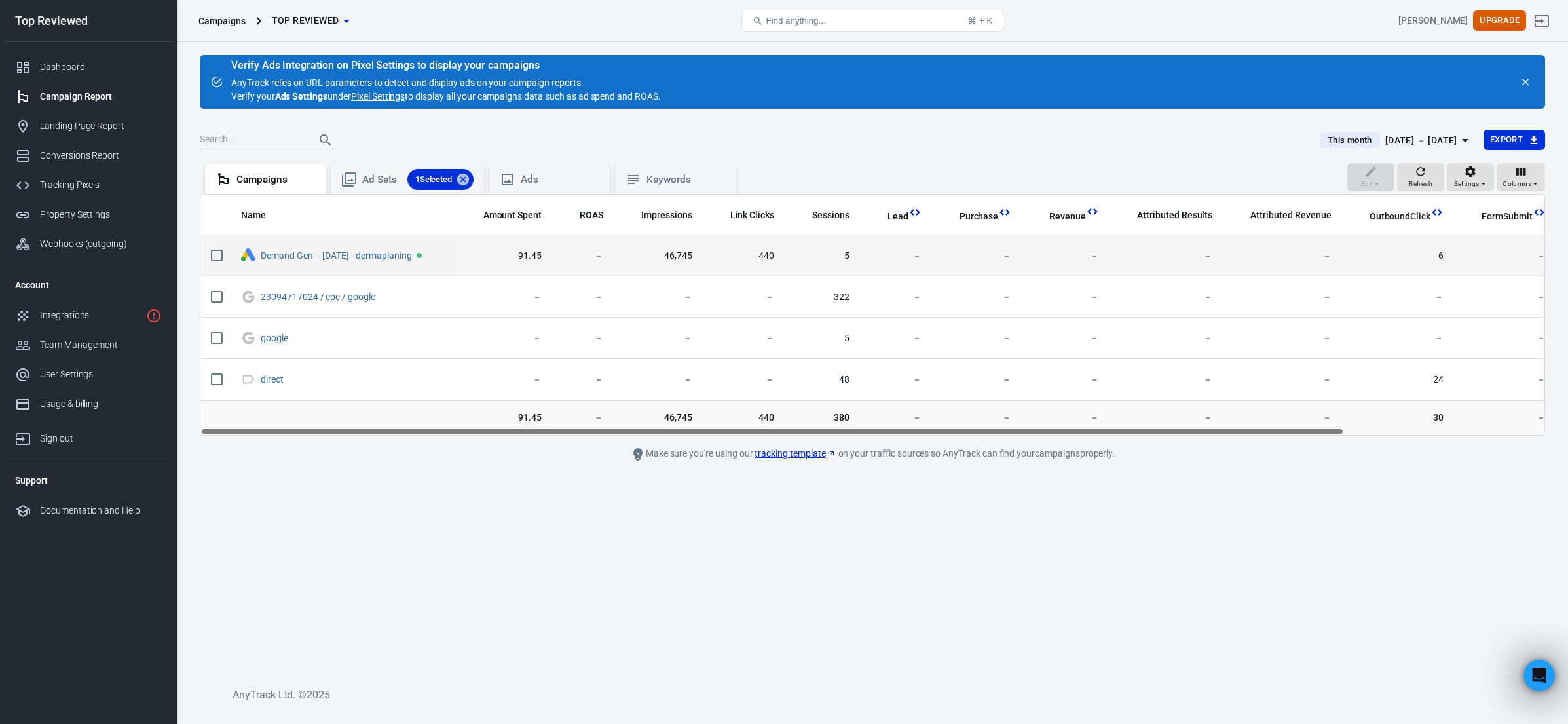
click at [456, 275] on td "Demand Gen – [DATE] - dermaplaning" at bounding box center [343, 256] width 226 height 42
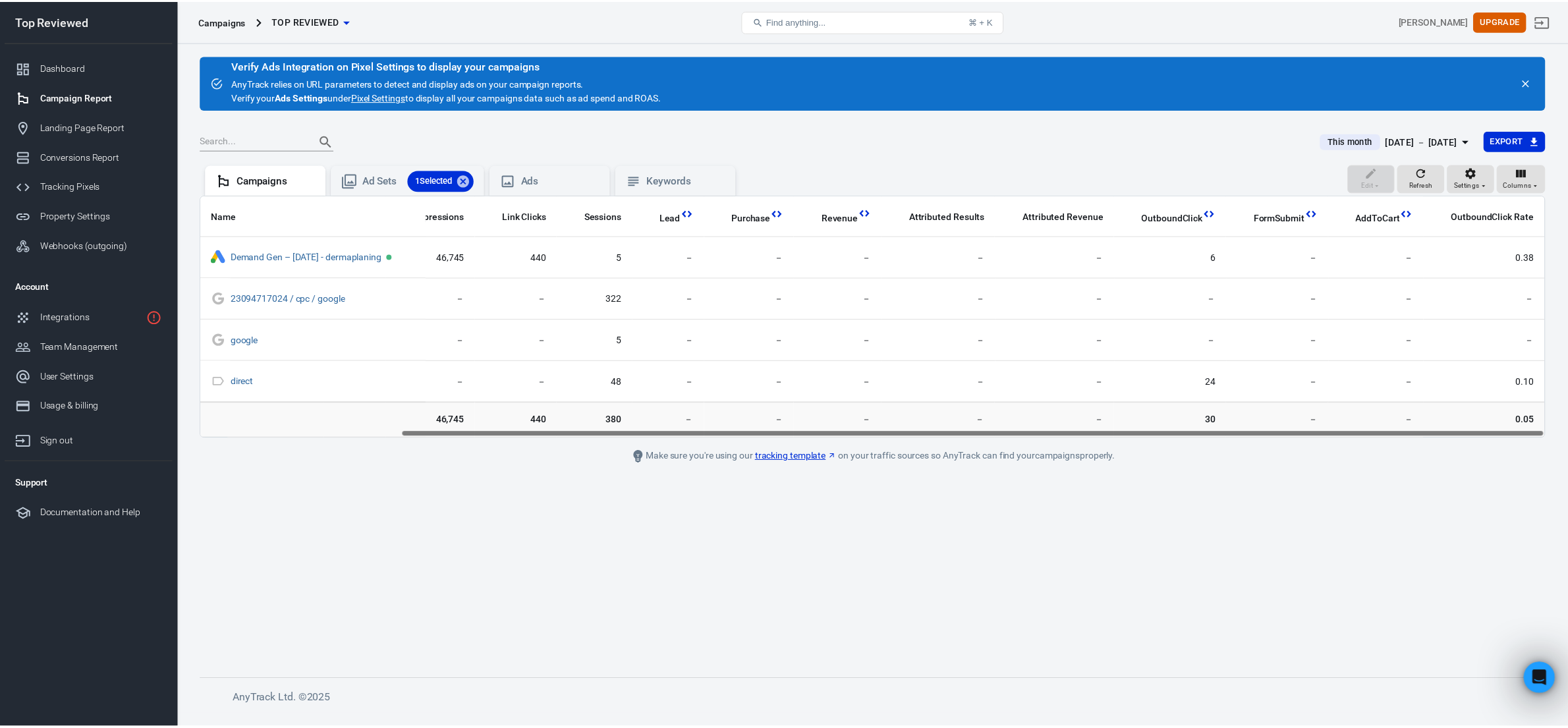
scroll to position [0, 0]
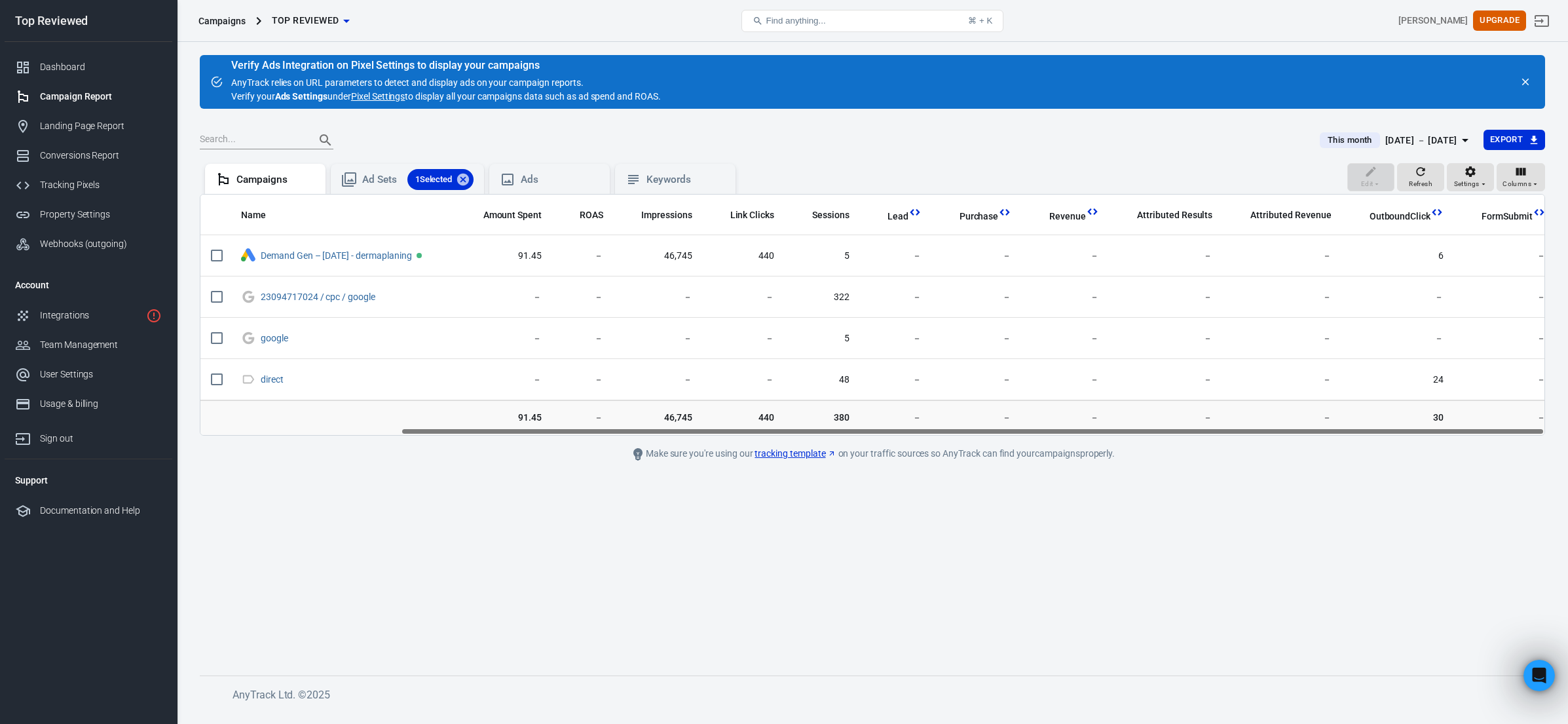
drag, startPoint x: 682, startPoint y: 436, endPoint x: 428, endPoint y: 421, distance: 254.4
click at [429, 421] on div "Name Amount Spent ROAS Impressions Link Clicks Sessions Lead Purchase Revenue A…" at bounding box center [872, 315] width 1345 height 242
click at [73, 184] on div "Tracking Pixels" at bounding box center [100, 185] width 122 height 14
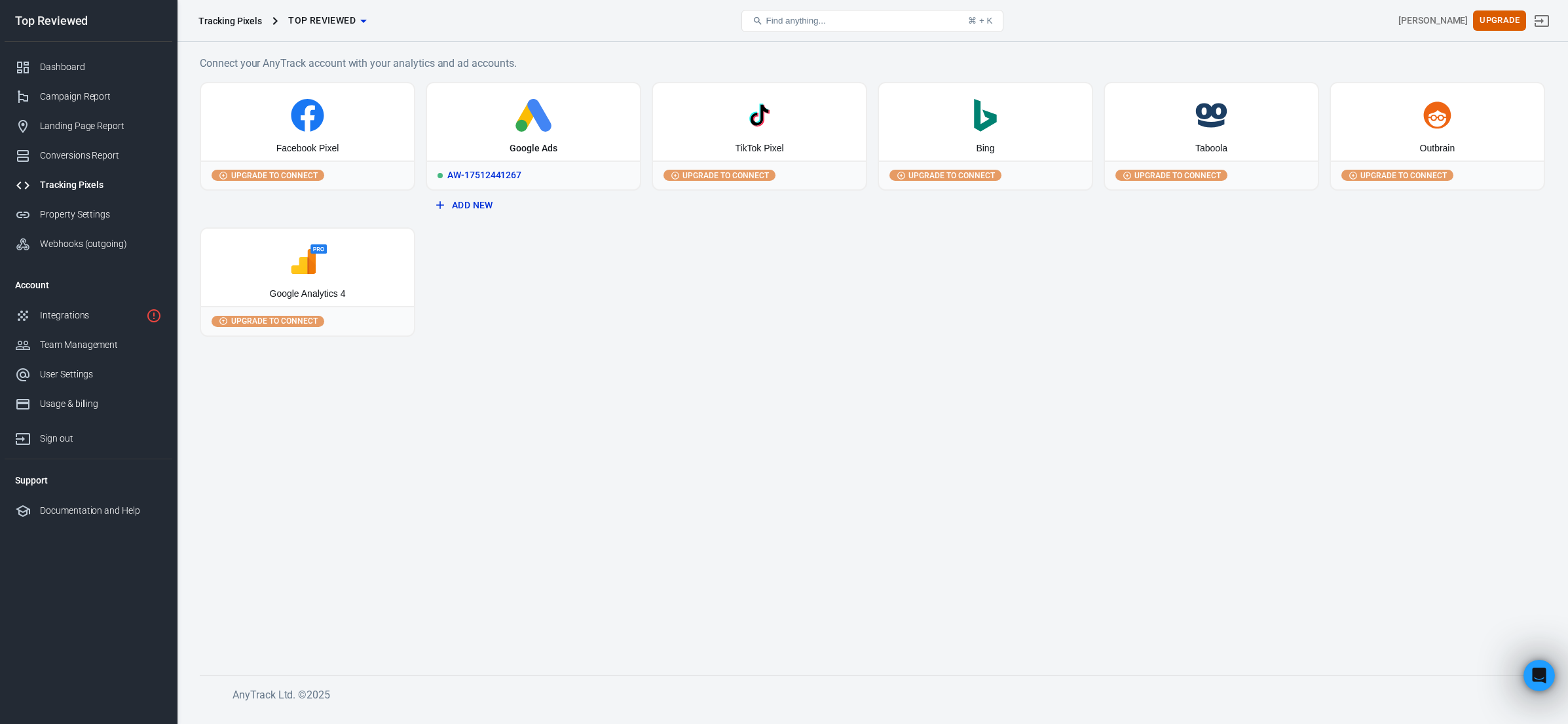
click at [510, 175] on div "AW-17512441267" at bounding box center [534, 174] width 213 height 28
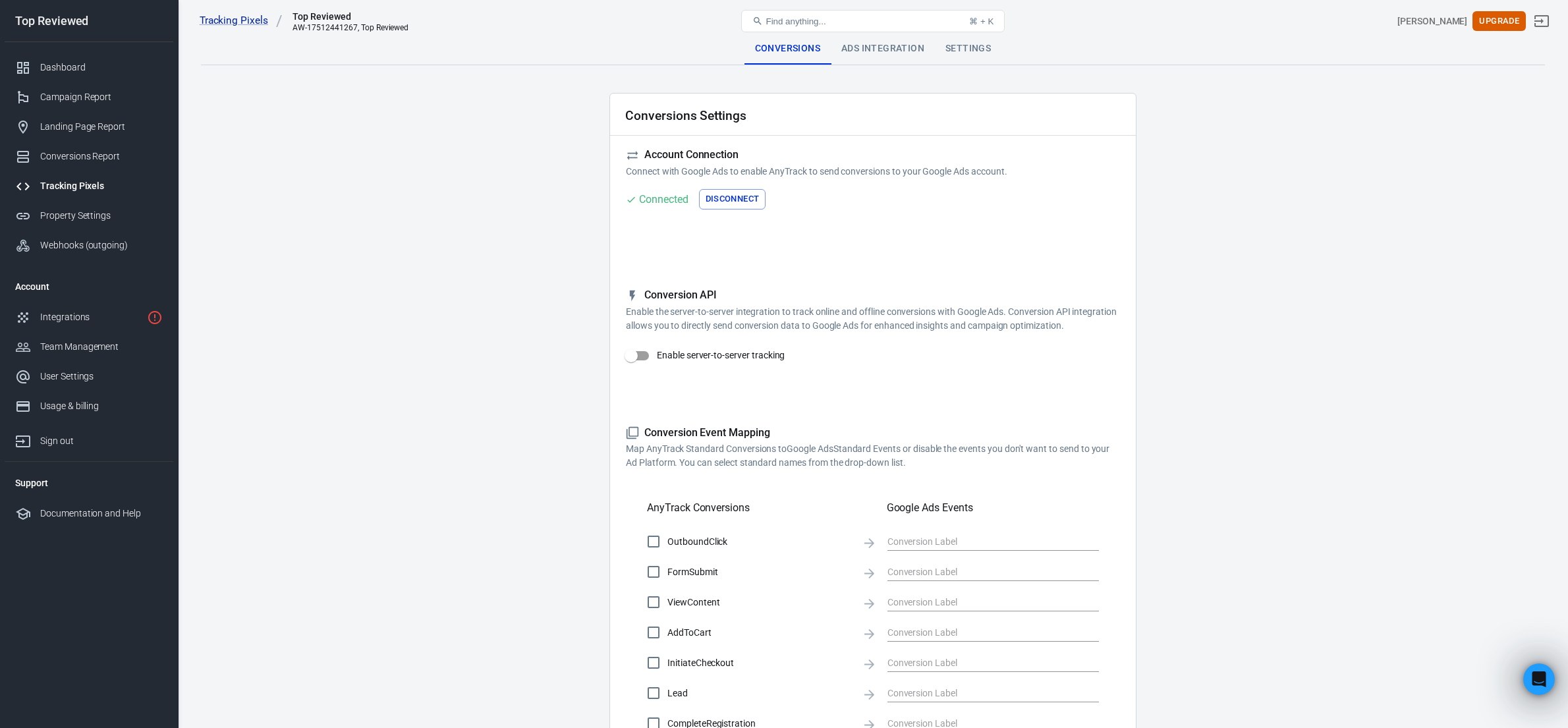
click at [634, 357] on input "Enable server-to-server tracking" at bounding box center [631, 355] width 75 height 25
checkbox input "false"
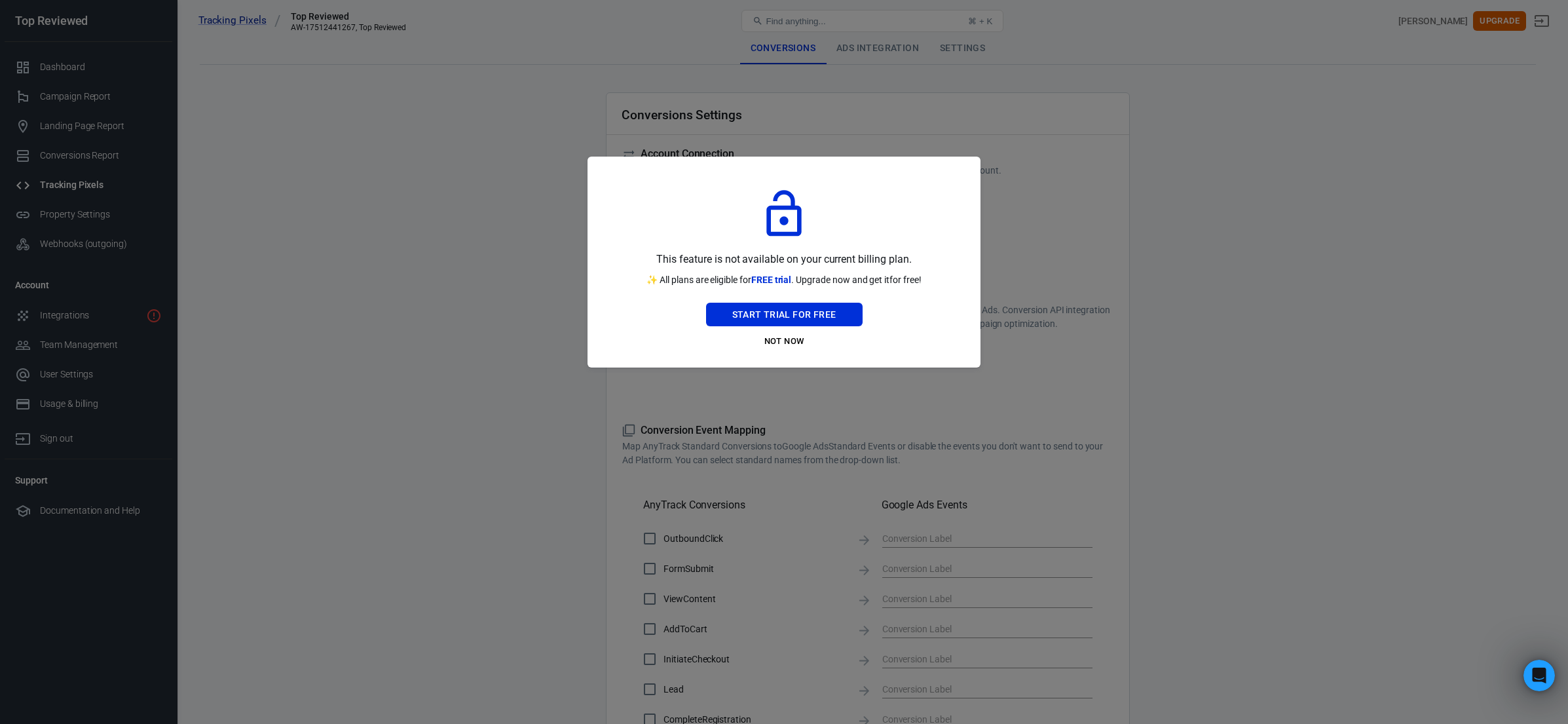
click at [630, 385] on div at bounding box center [784, 362] width 1568 height 724
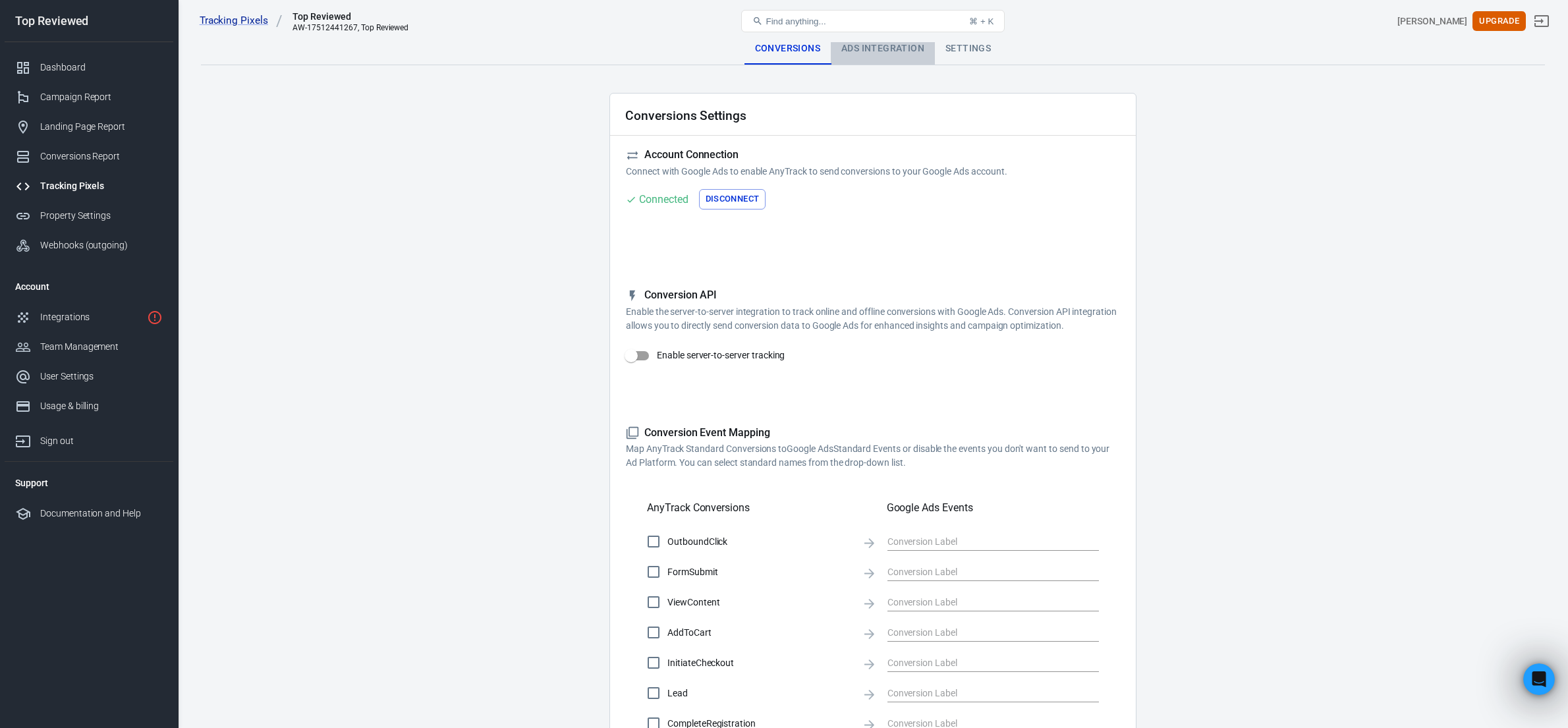
click at [877, 53] on div "Ads Integration" at bounding box center [882, 49] width 104 height 31
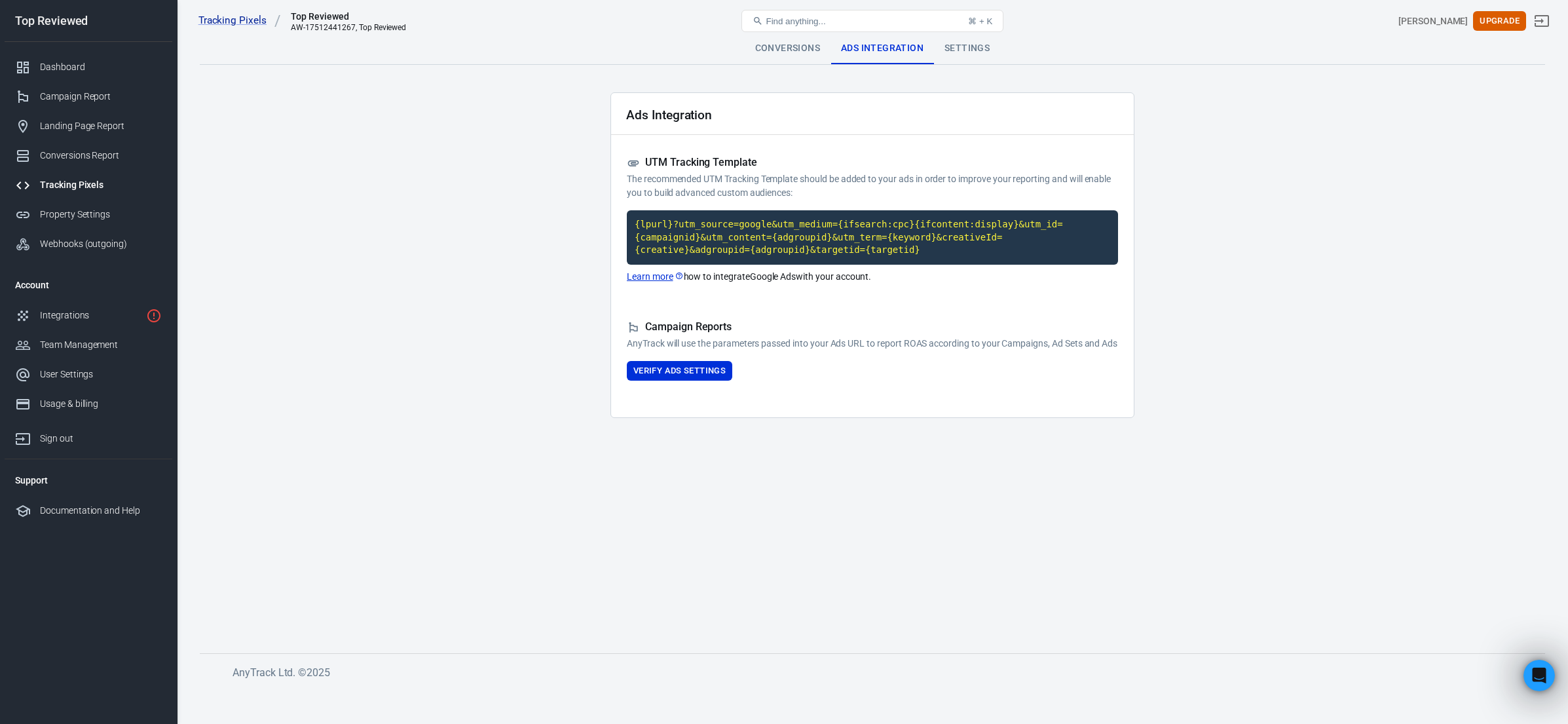
click at [559, 290] on main "Conversions Ads Integration Settings Ads Integration UTM Tracking Template The …" at bounding box center [872, 333] width 1345 height 599
click at [667, 381] on button "Verify Ads Settings" at bounding box center [679, 371] width 105 height 20
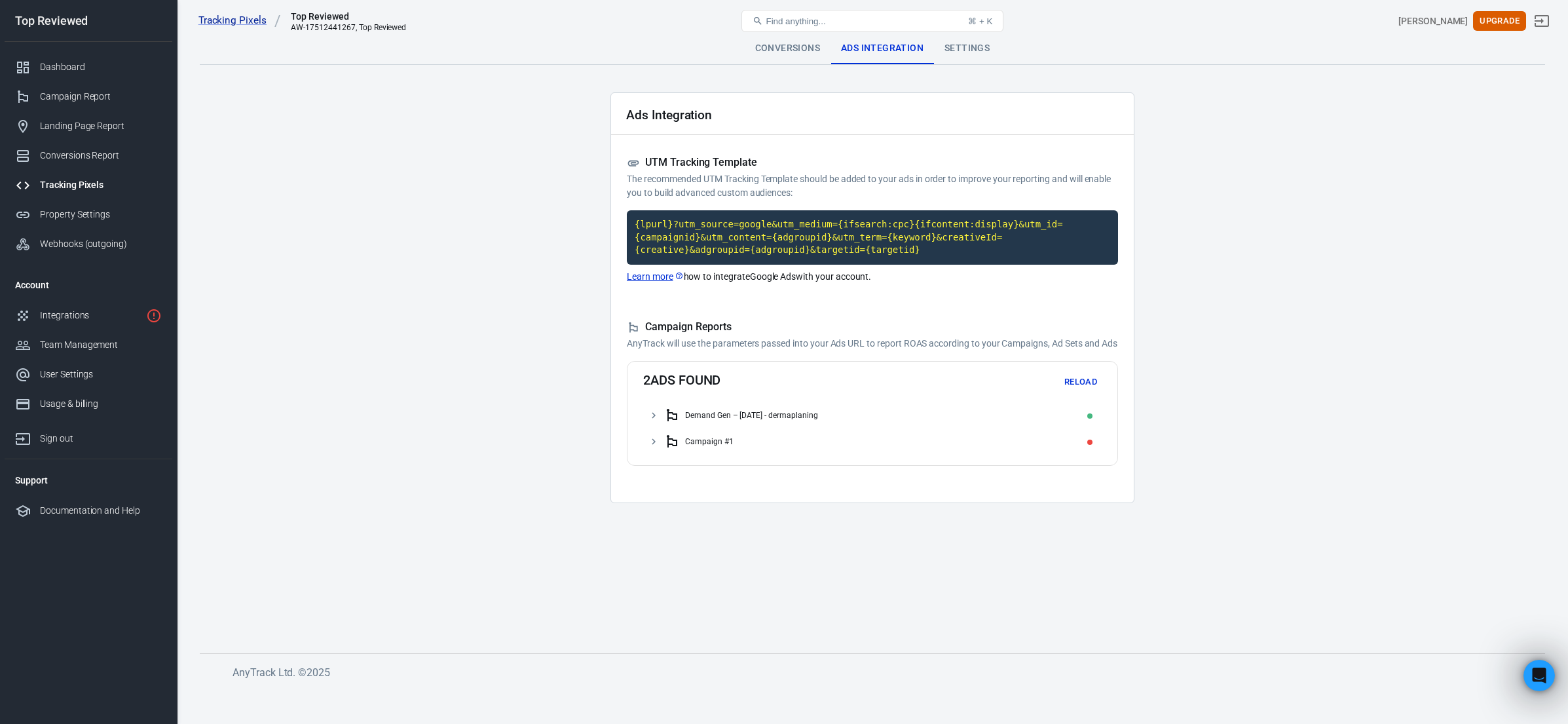
click at [659, 447] on icon at bounding box center [653, 442] width 11 height 11
click at [658, 421] on icon at bounding box center [653, 415] width 11 height 11
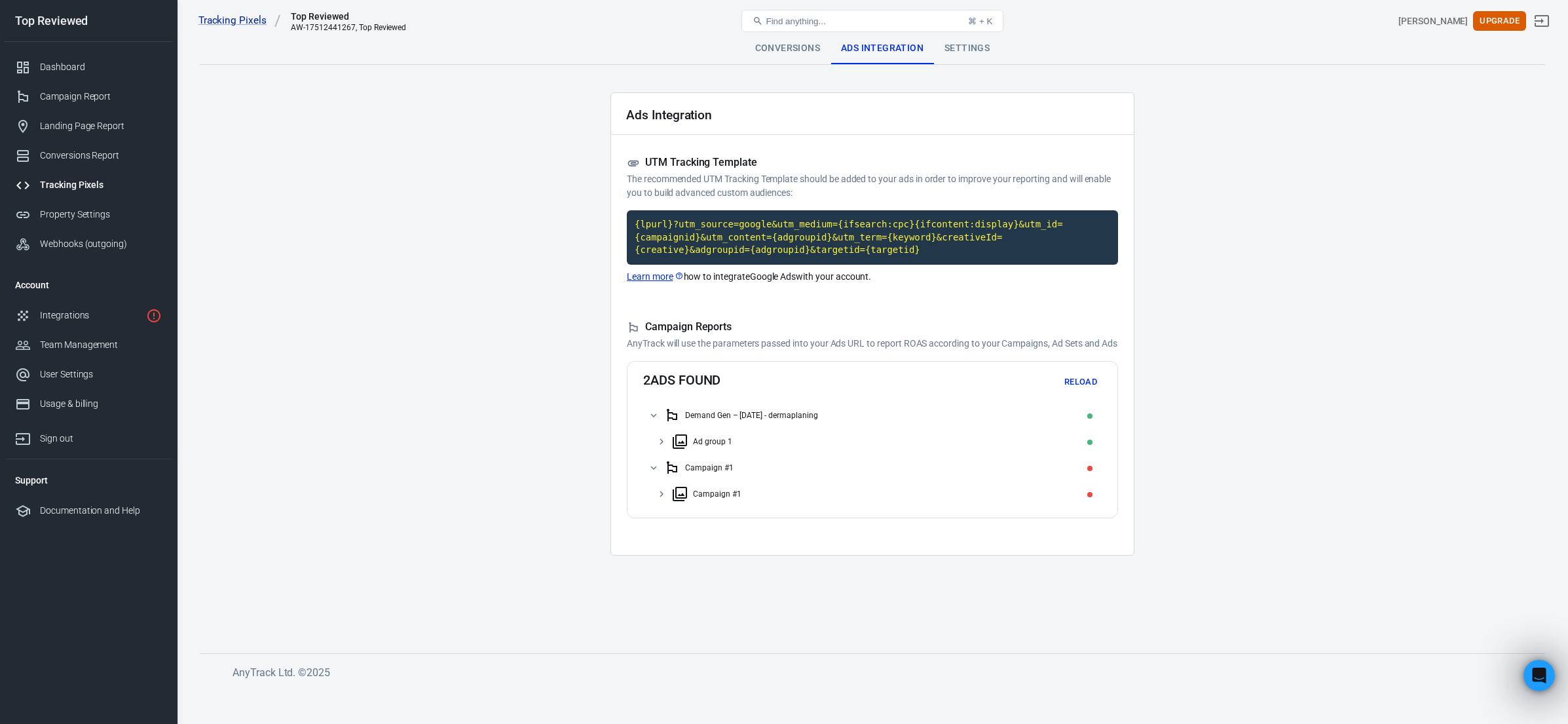
click at [664, 447] on icon at bounding box center [662, 442] width 11 height 11
click at [673, 474] on icon at bounding box center [669, 467] width 11 height 11
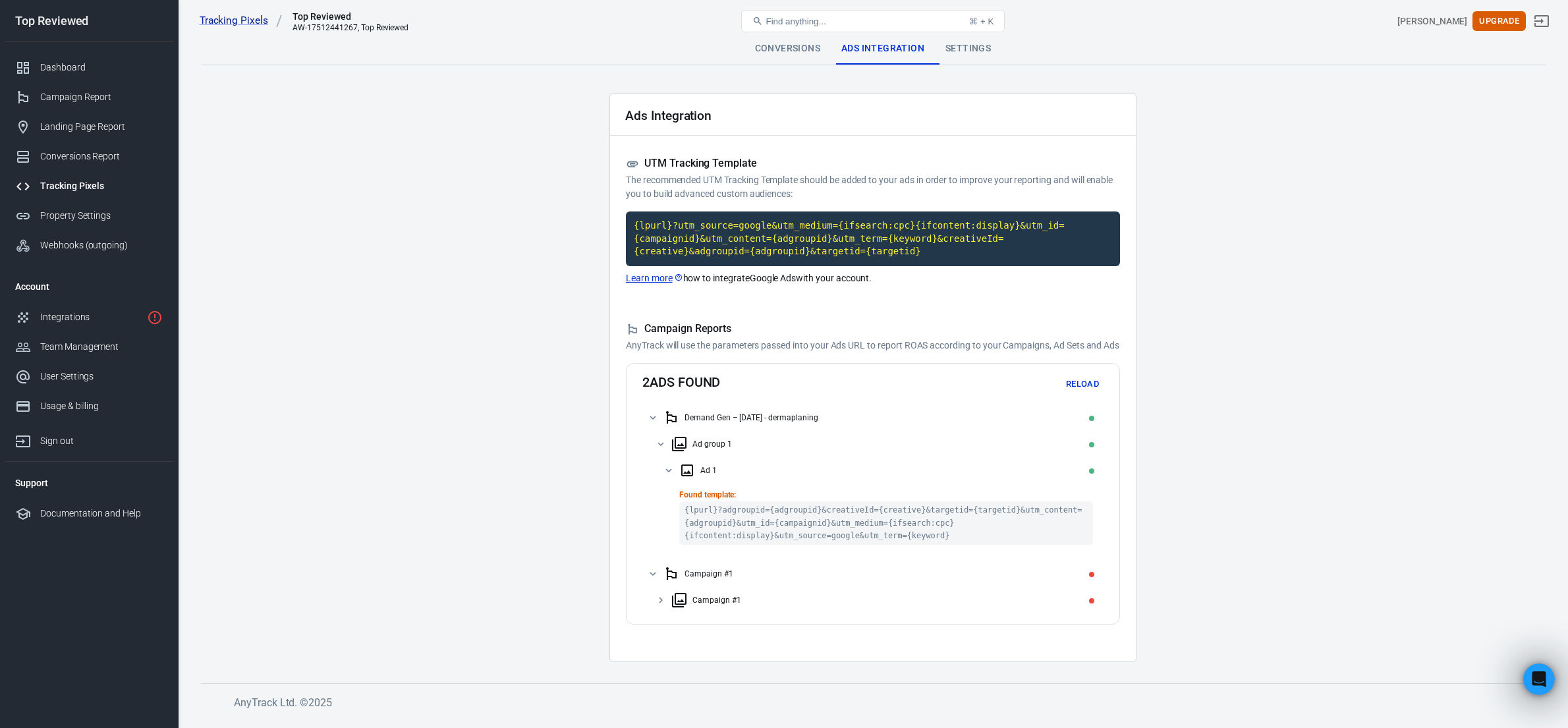
click at [662, 603] on icon at bounding box center [661, 600] width 4 height 6
click at [677, 639] on div "Campaign #1" at bounding box center [873, 626] width 461 height 27
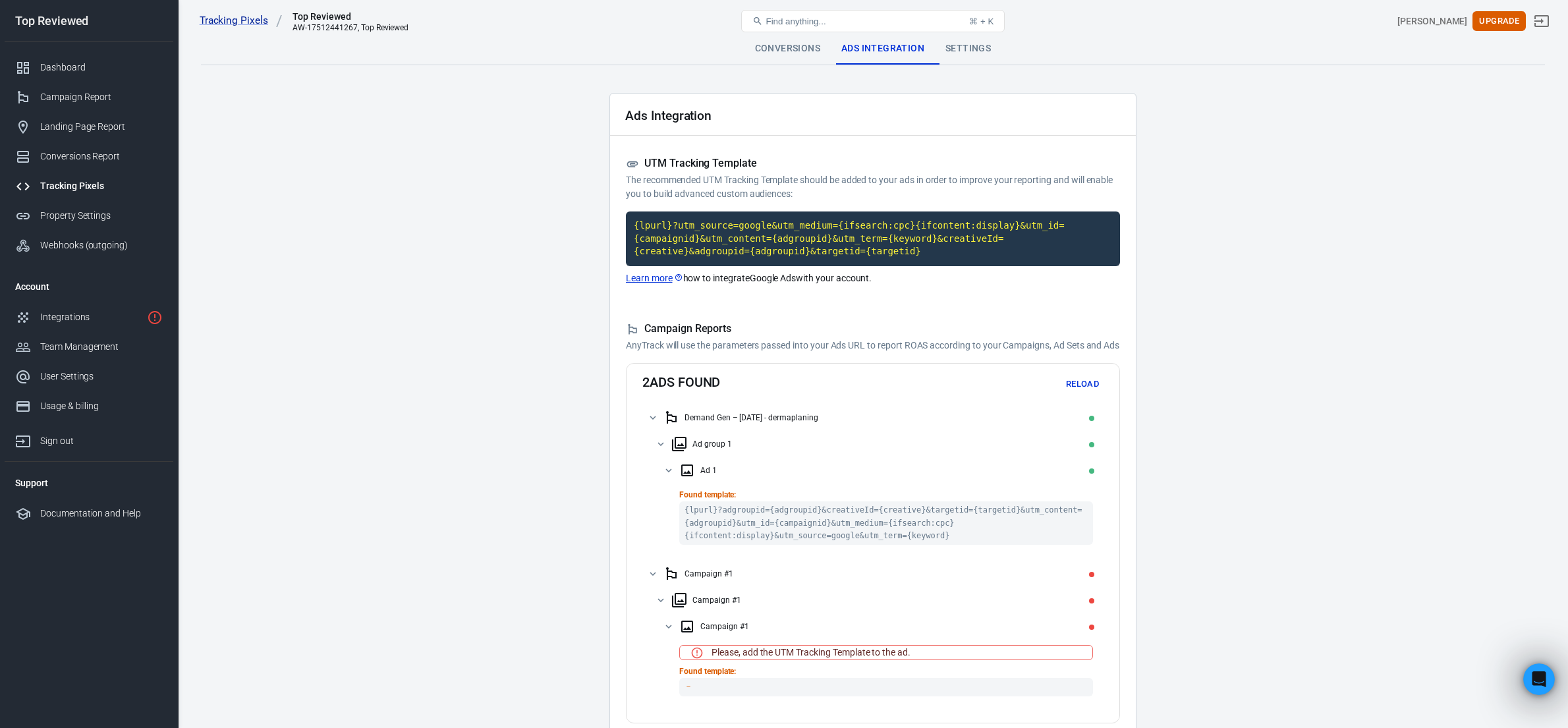
click at [966, 59] on div "Settings" at bounding box center [968, 49] width 67 height 31
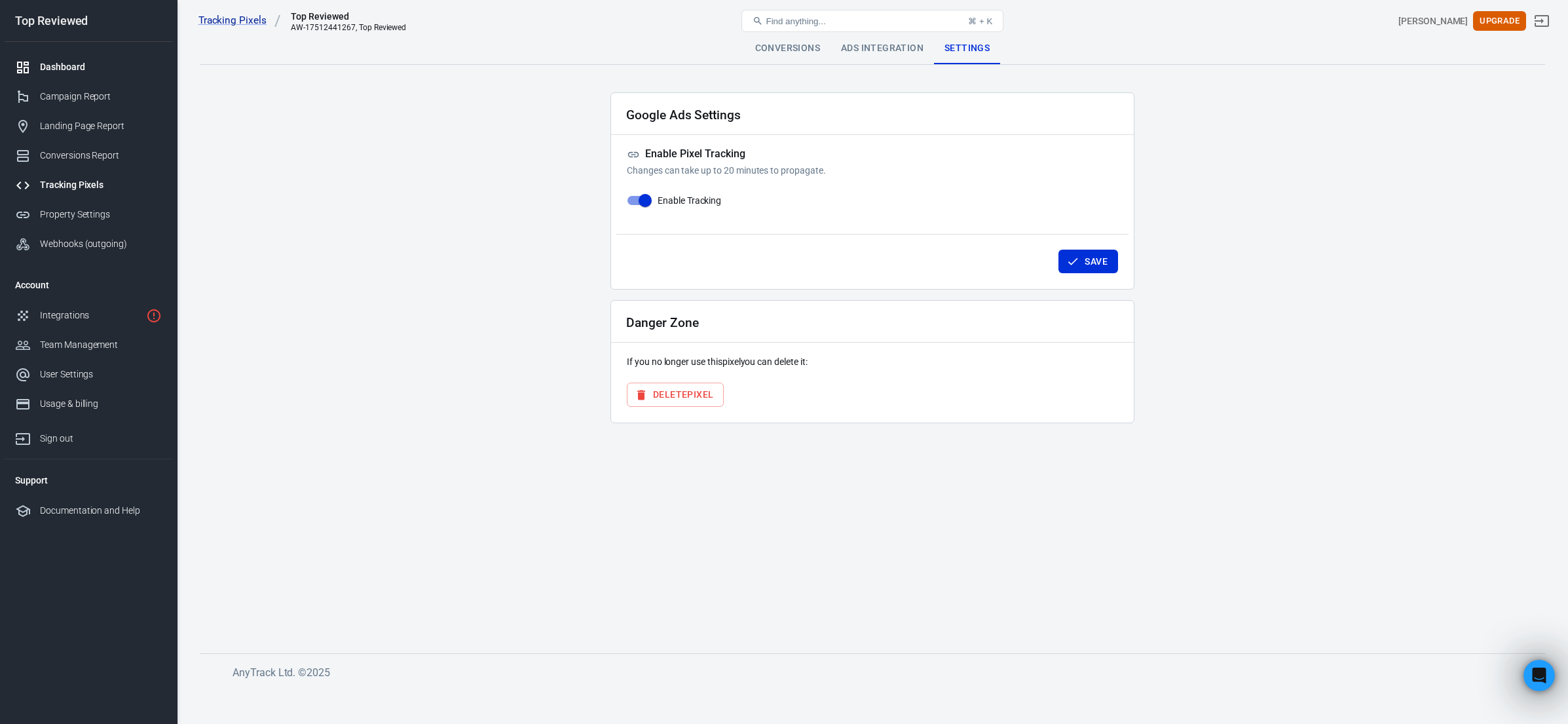
click at [90, 66] on div "Dashboard" at bounding box center [100, 67] width 122 height 14
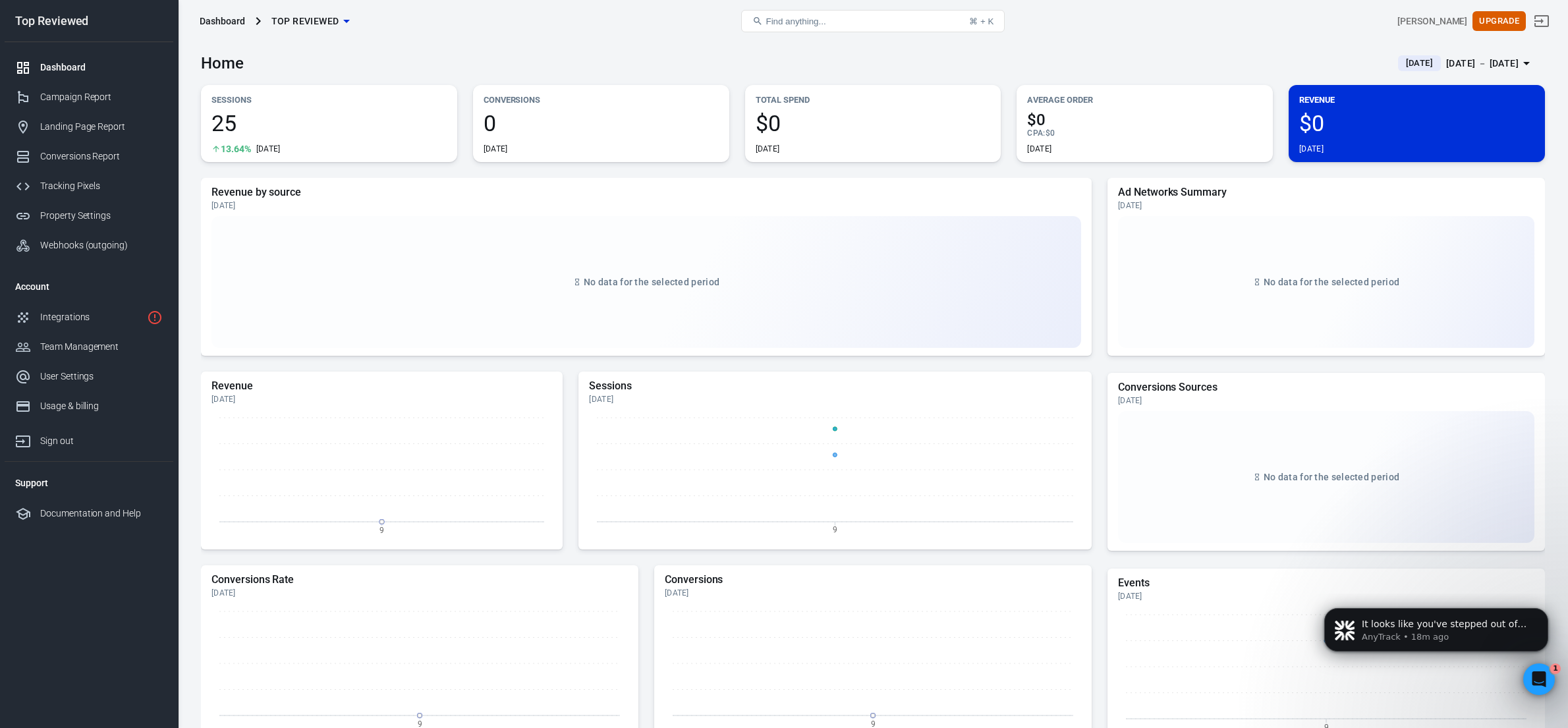
click at [1400, 65] on span "[DATE]" at bounding box center [1418, 63] width 37 height 13
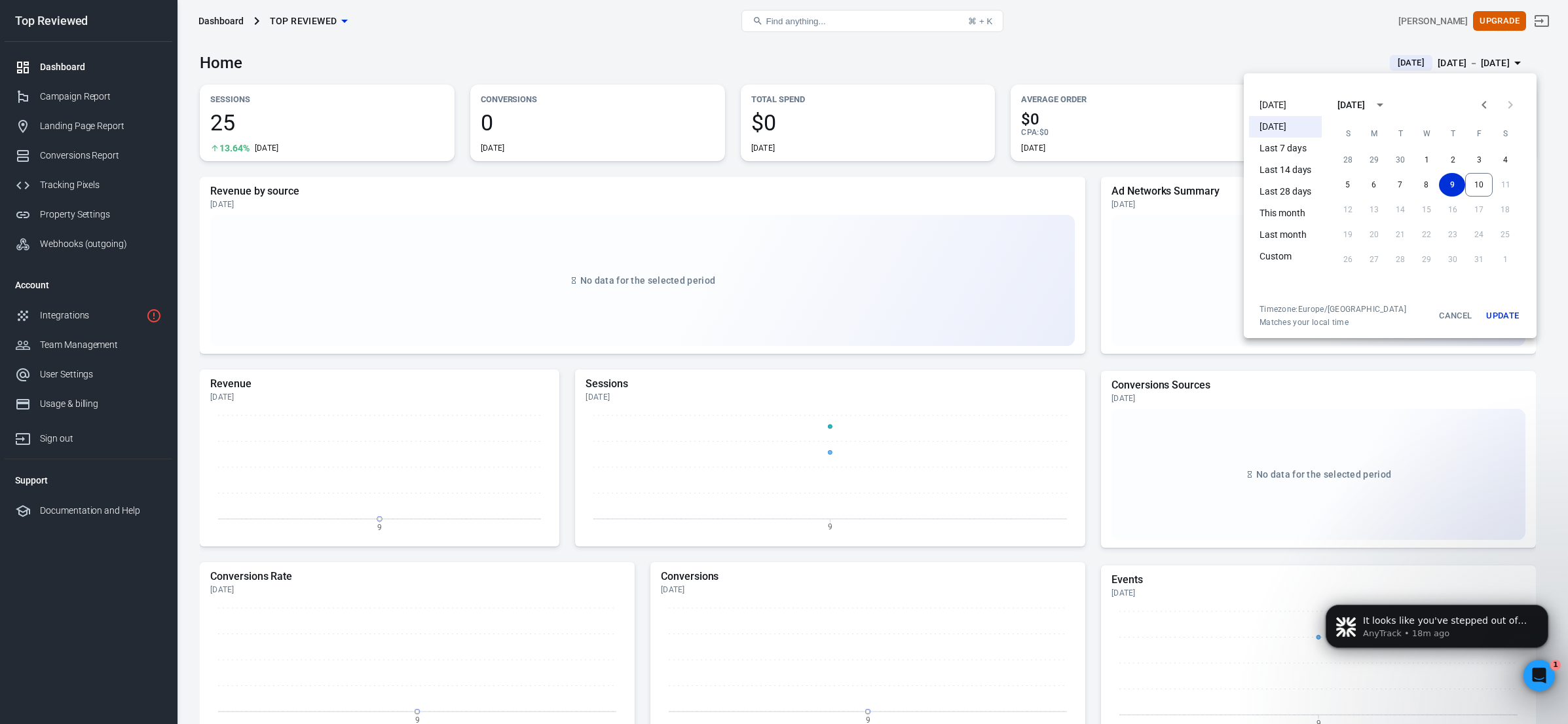
click at [1277, 218] on li "This month" at bounding box center [1285, 213] width 73 height 22
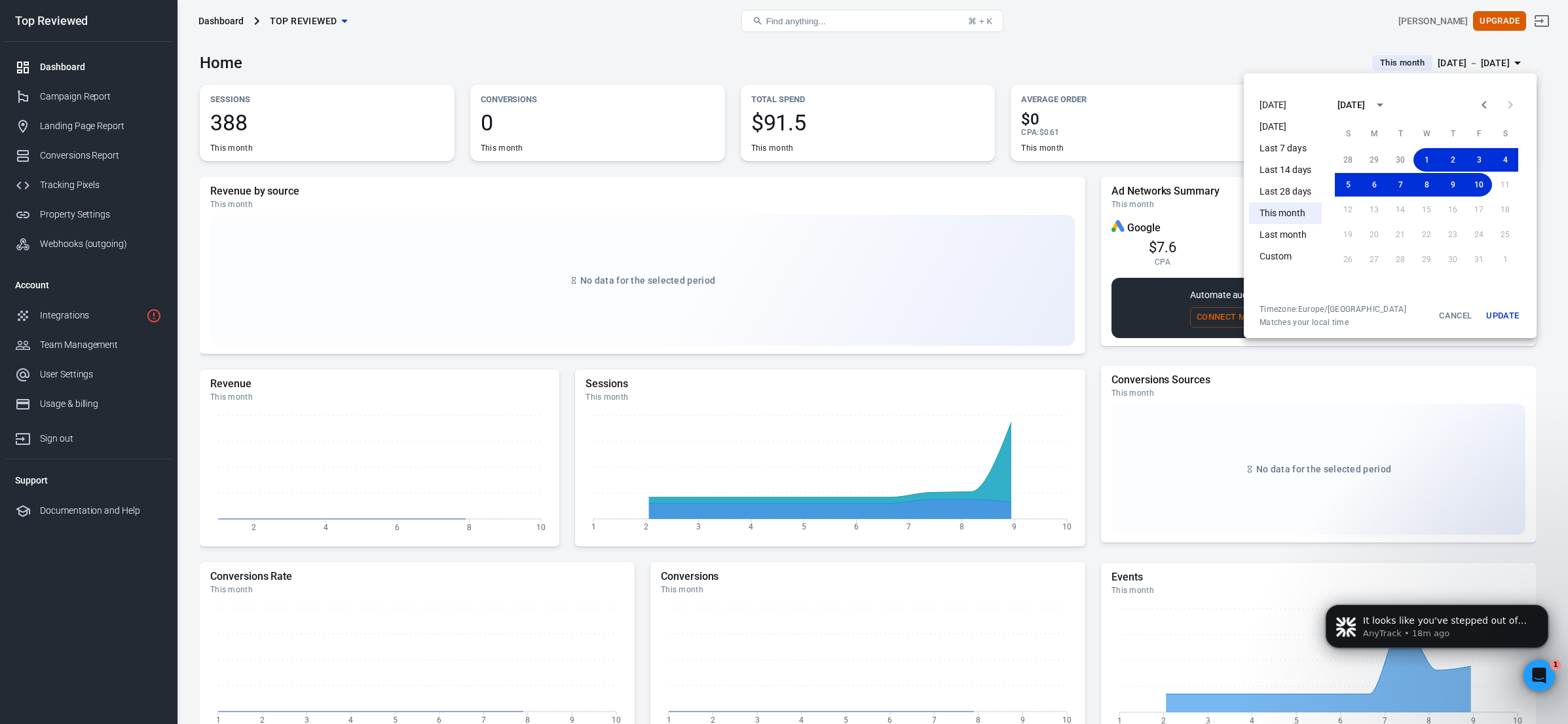
click at [995, 164] on div at bounding box center [784, 362] width 1568 height 724
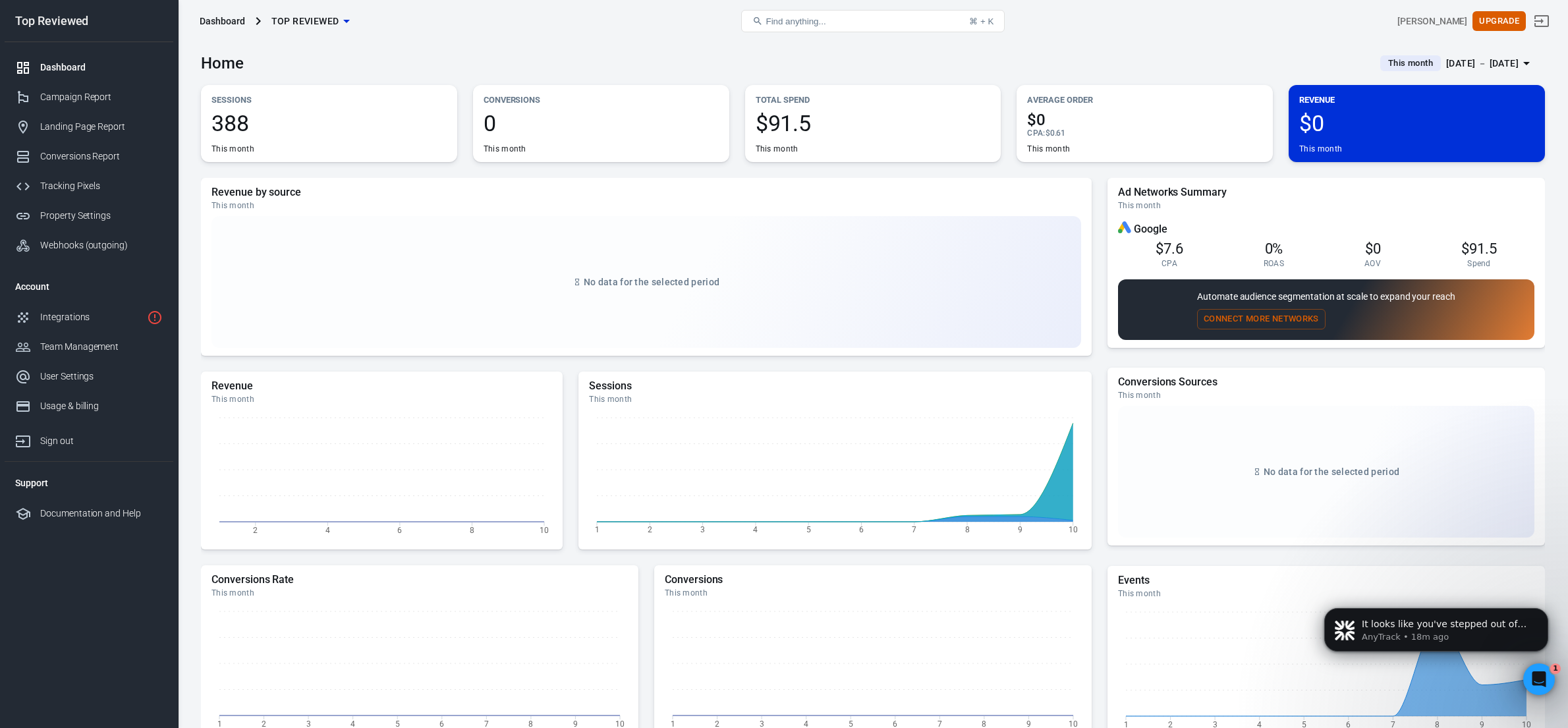
scroll to position [113, 0]
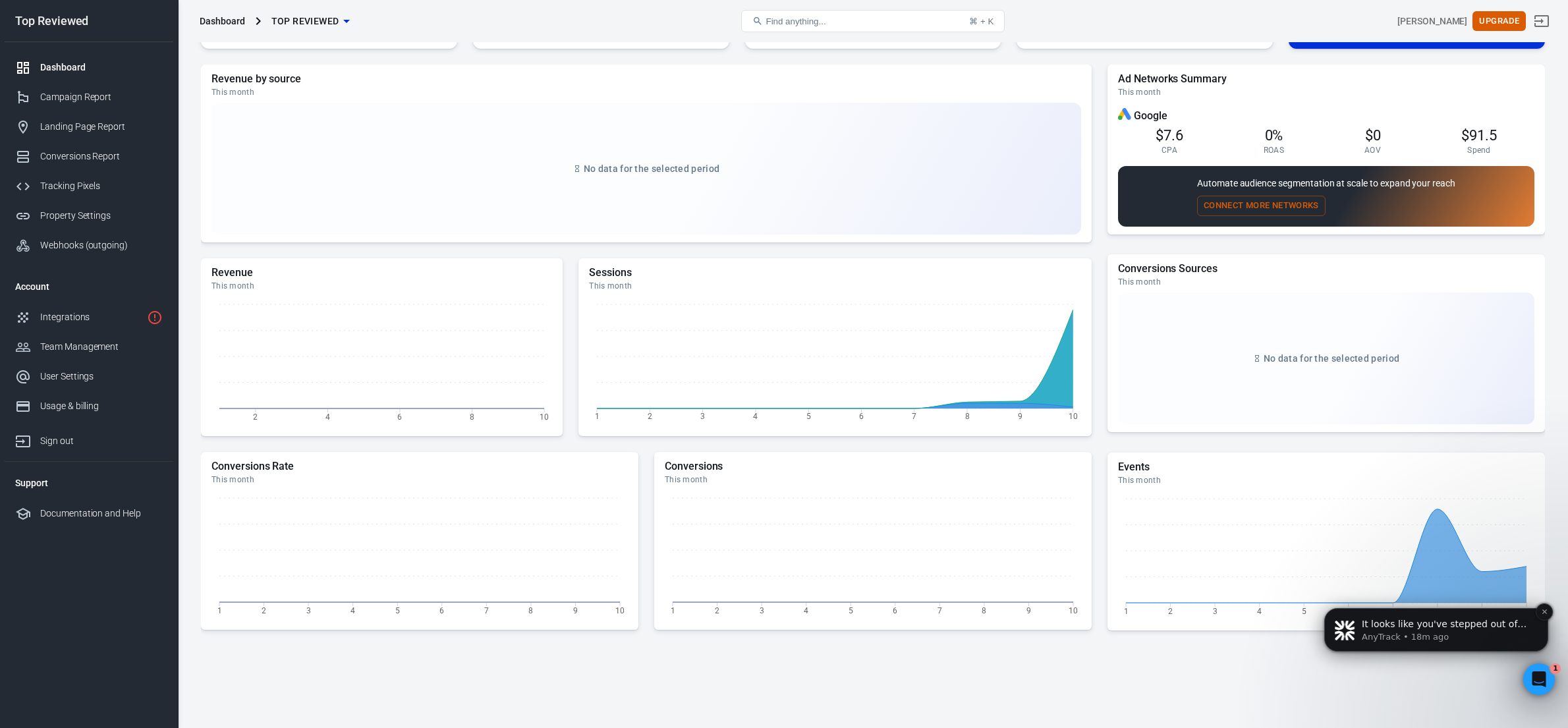
click at [1511, 628] on span "It looks like you've stepped out of the chat so I will close the conversation. …" at bounding box center [1443, 650] width 165 height 63
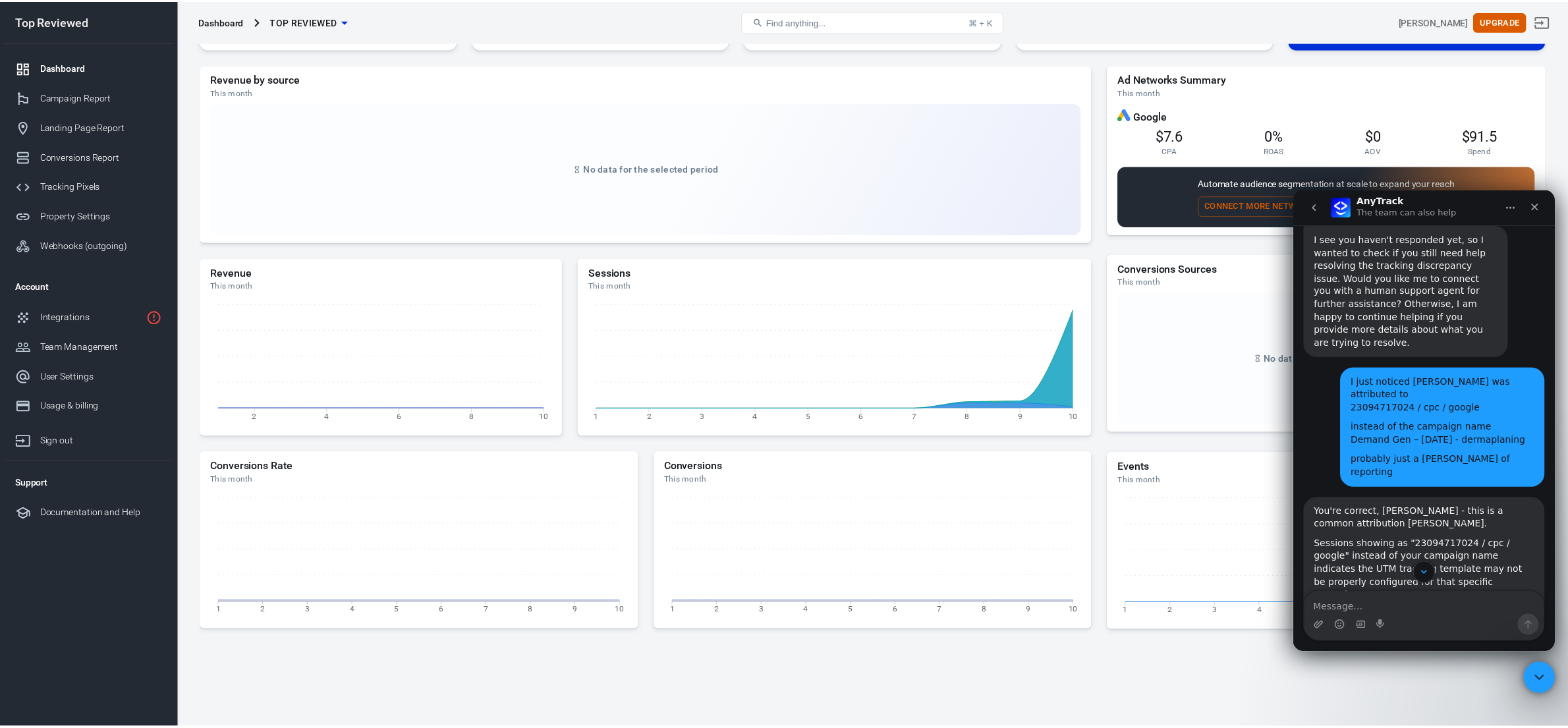
scroll to position [2956, 0]
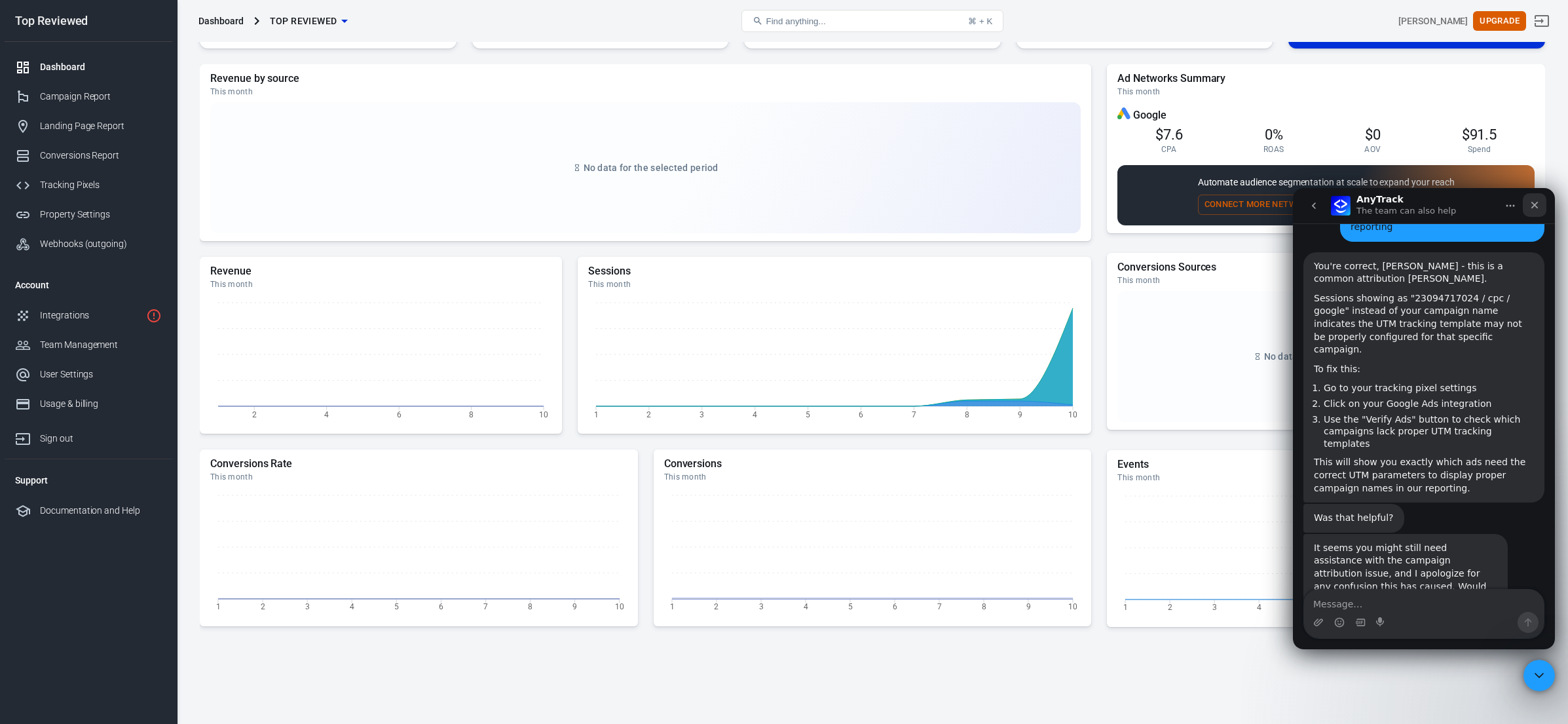
click at [1539, 209] on icon "Close" at bounding box center [1535, 205] width 10 height 10
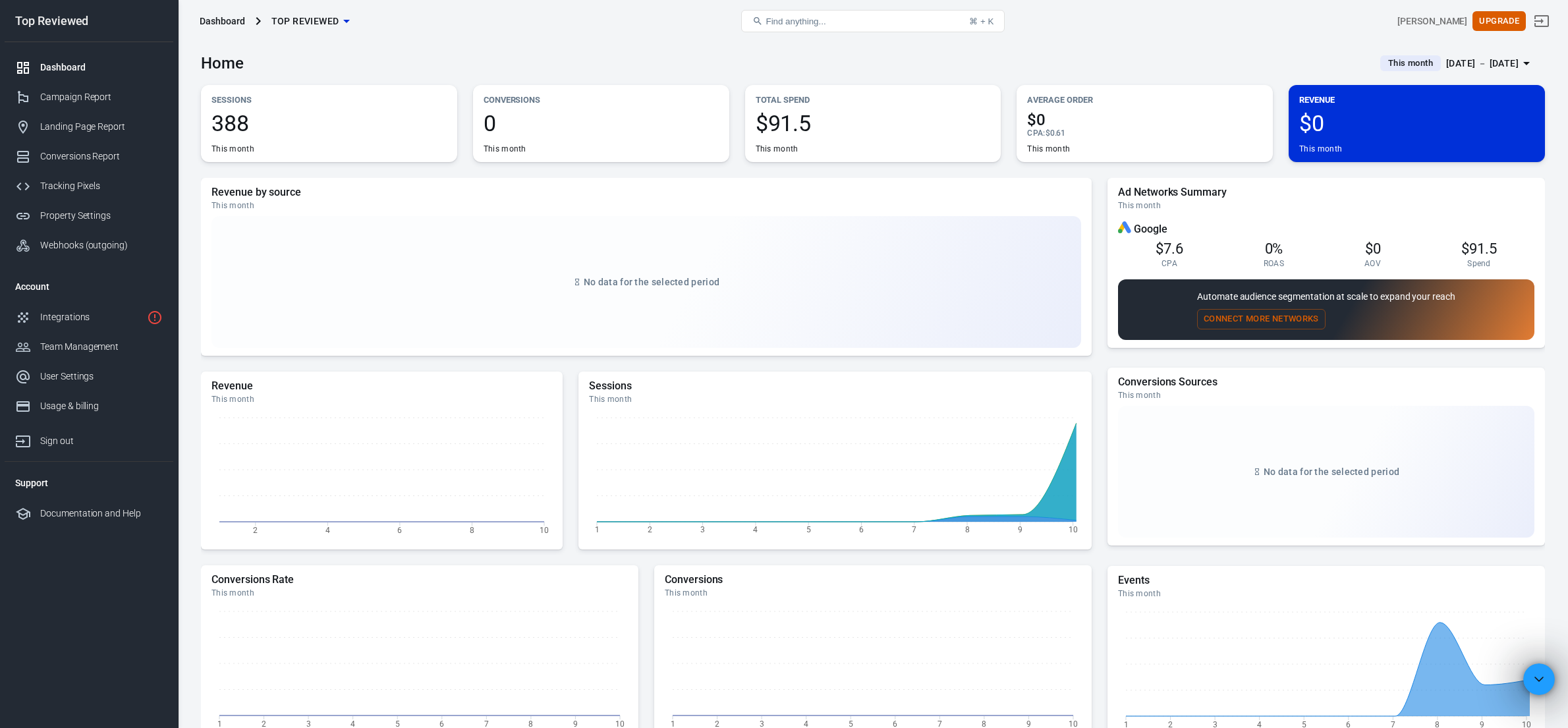
scroll to position [0, 0]
click at [68, 70] on div "Dashboard" at bounding box center [101, 68] width 123 height 14
